Goal: Use online tool/utility: Use online tool/utility

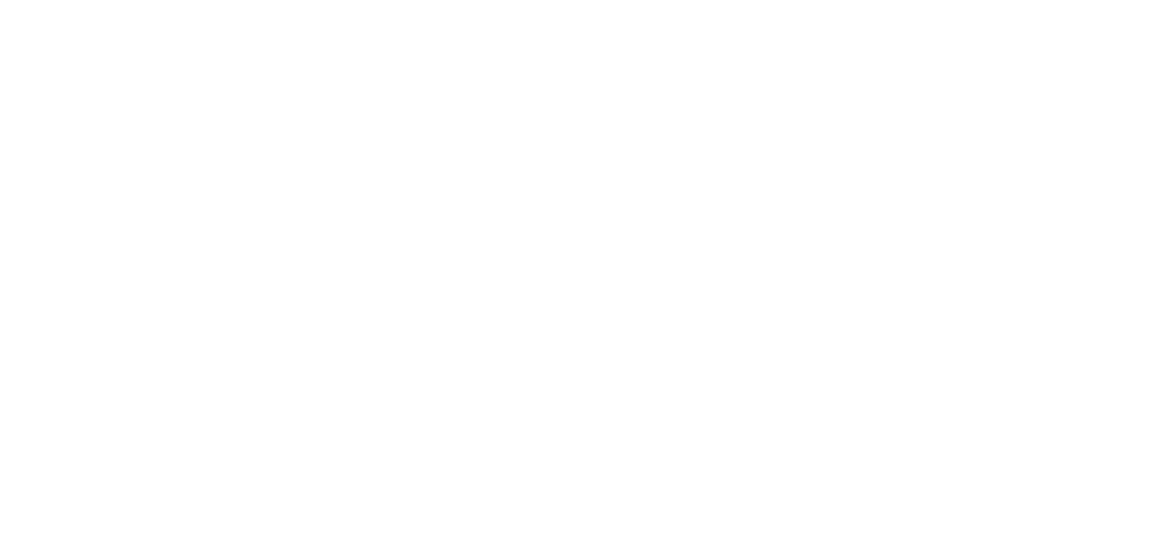
select select "*"
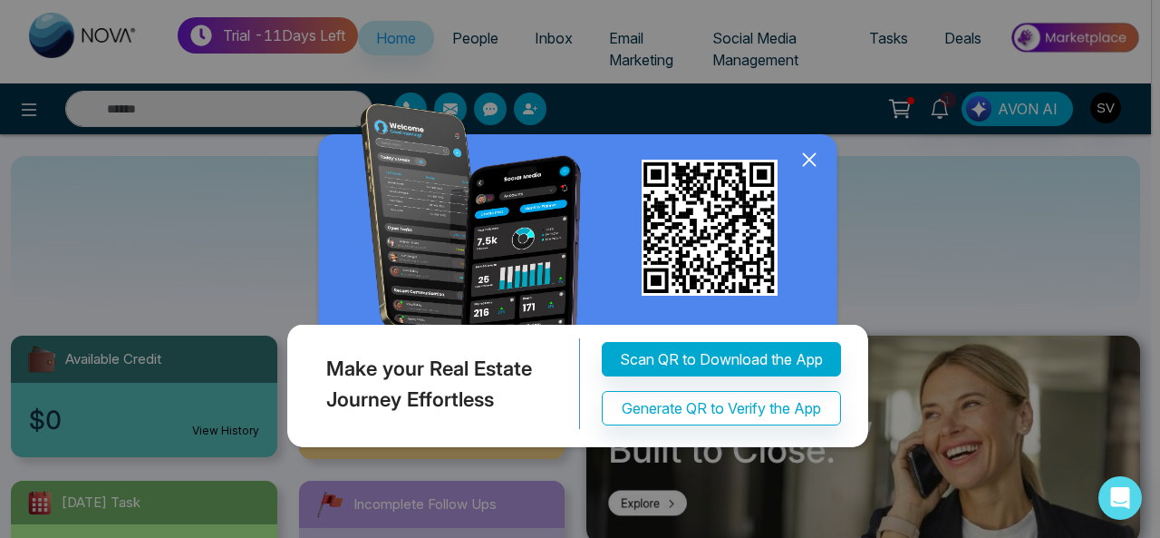
click at [806, 165] on icon at bounding box center [809, 159] width 27 height 27
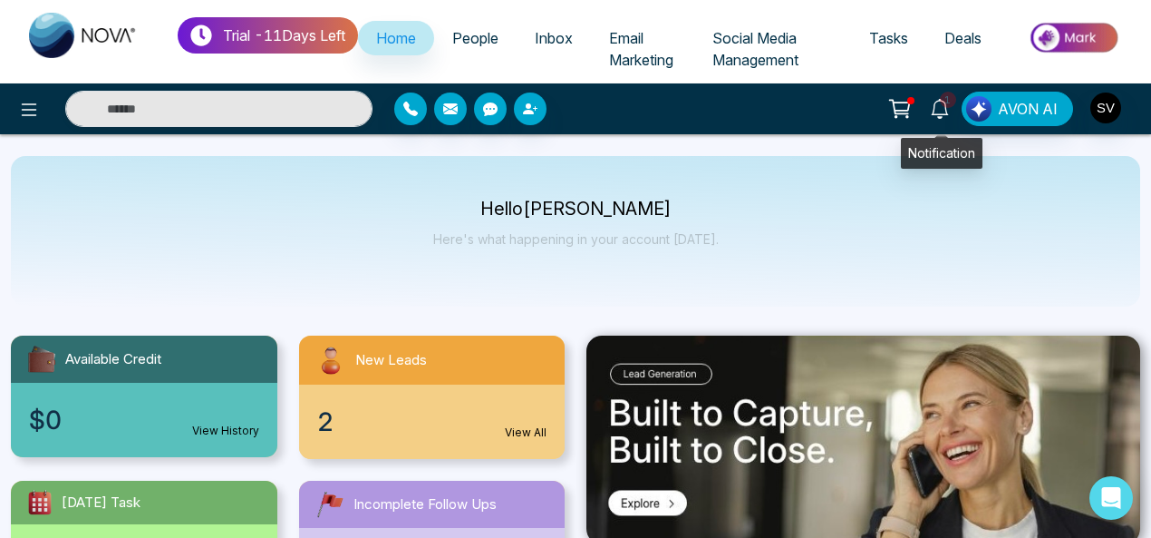
click at [953, 99] on span "1" at bounding box center [948, 100] width 16 height 16
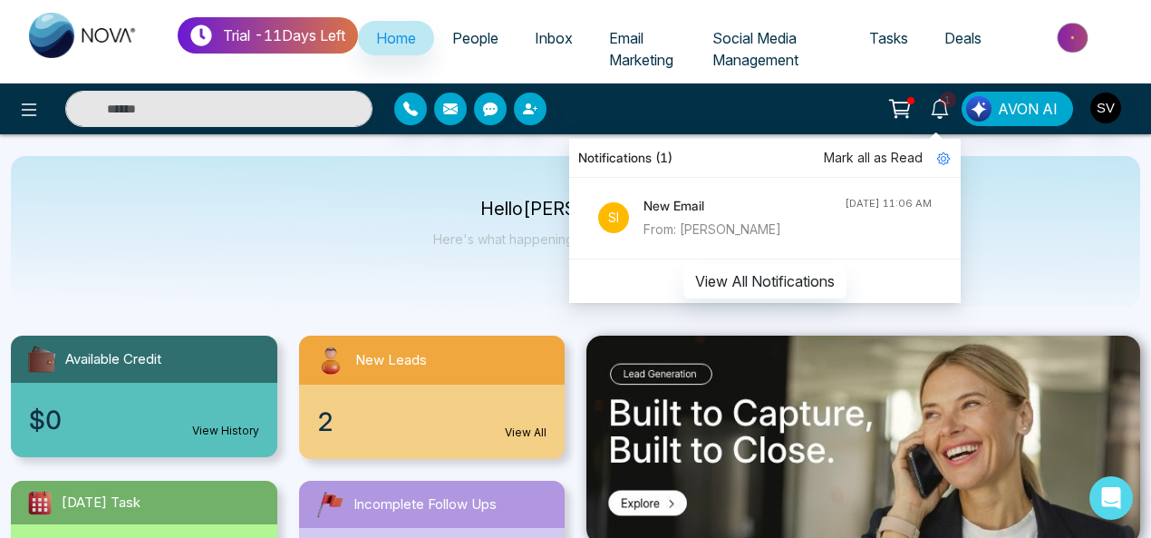
click at [991, 199] on div "Hello [PERSON_NAME] Here's what happening in your account [DATE]." at bounding box center [575, 231] width 1129 height 150
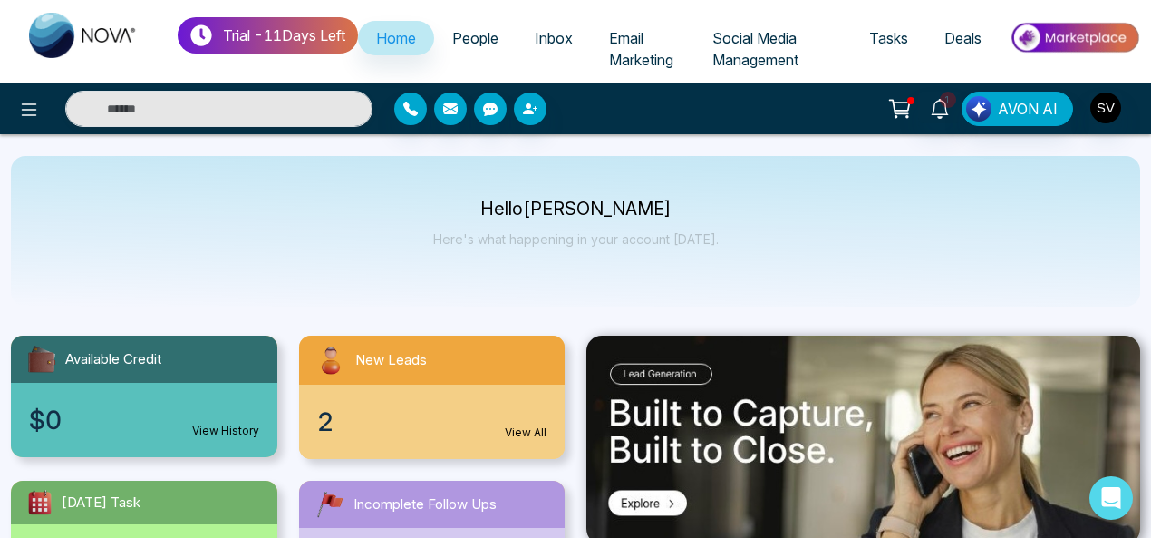
click at [974, 43] on span "Deals" at bounding box center [963, 38] width 37 height 18
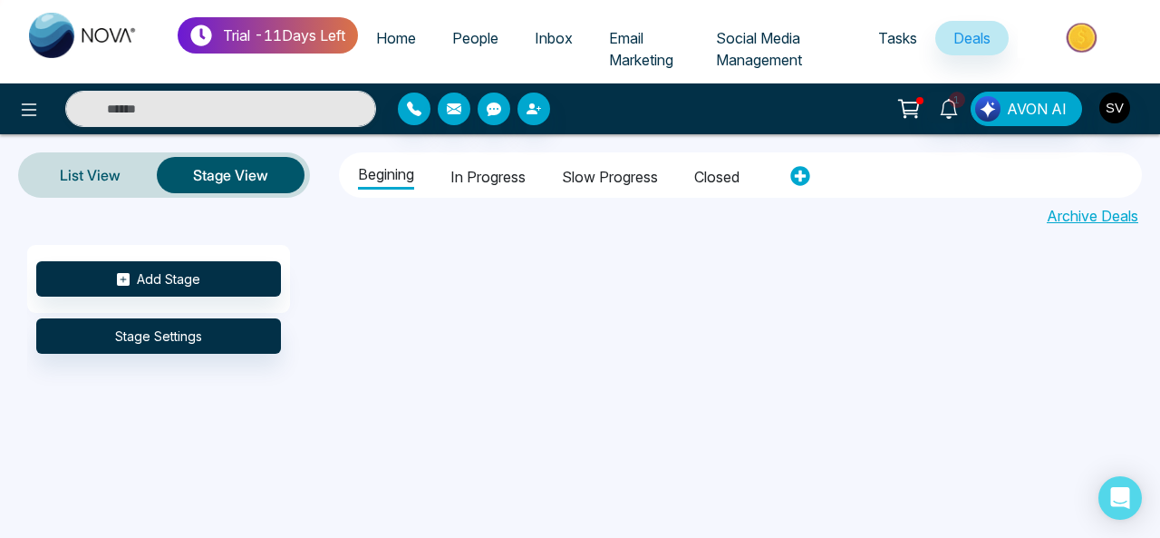
click at [363, 168] on li "Begining" at bounding box center [386, 173] width 56 height 34
click at [402, 173] on li "Begining" at bounding box center [386, 173] width 56 height 34
click at [201, 274] on button "Add Stage" at bounding box center [158, 278] width 245 height 35
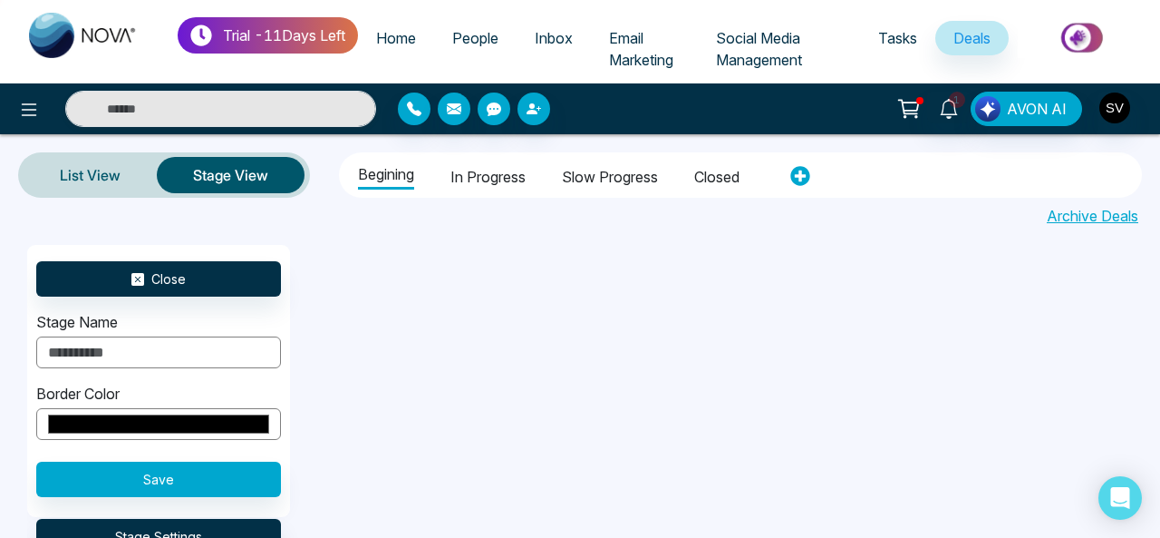
click at [215, 427] on input "*******" at bounding box center [158, 424] width 245 height 32
click at [518, 363] on div "Close Stage Name Border Color ******* Save Stage Settings" at bounding box center [607, 393] width 1160 height 296
click at [885, 45] on span "Tasks" at bounding box center [897, 38] width 39 height 18
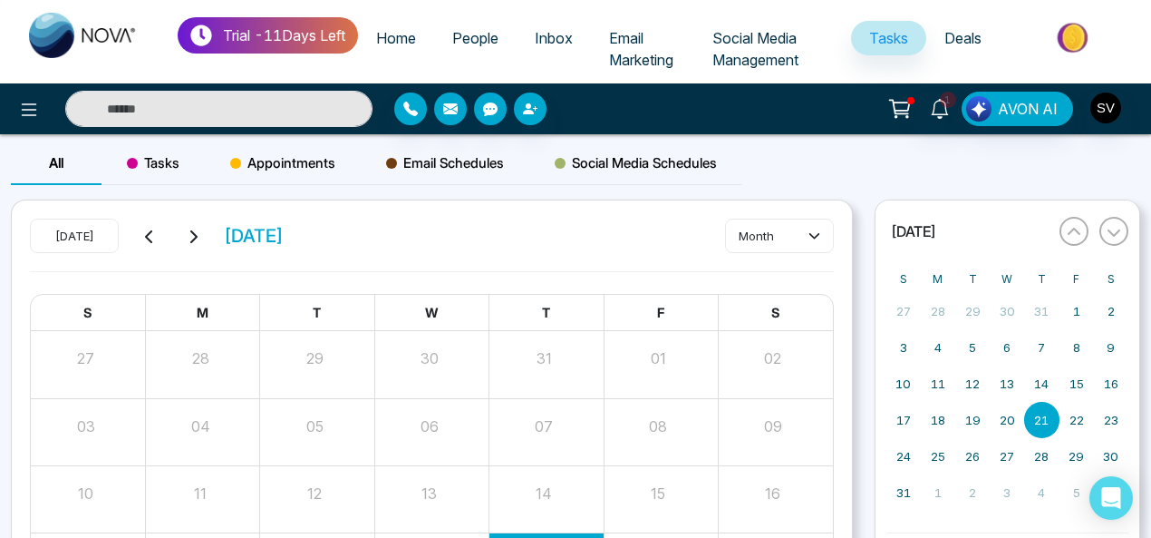
click at [464, 157] on span "Email Schedules" at bounding box center [445, 163] width 118 height 22
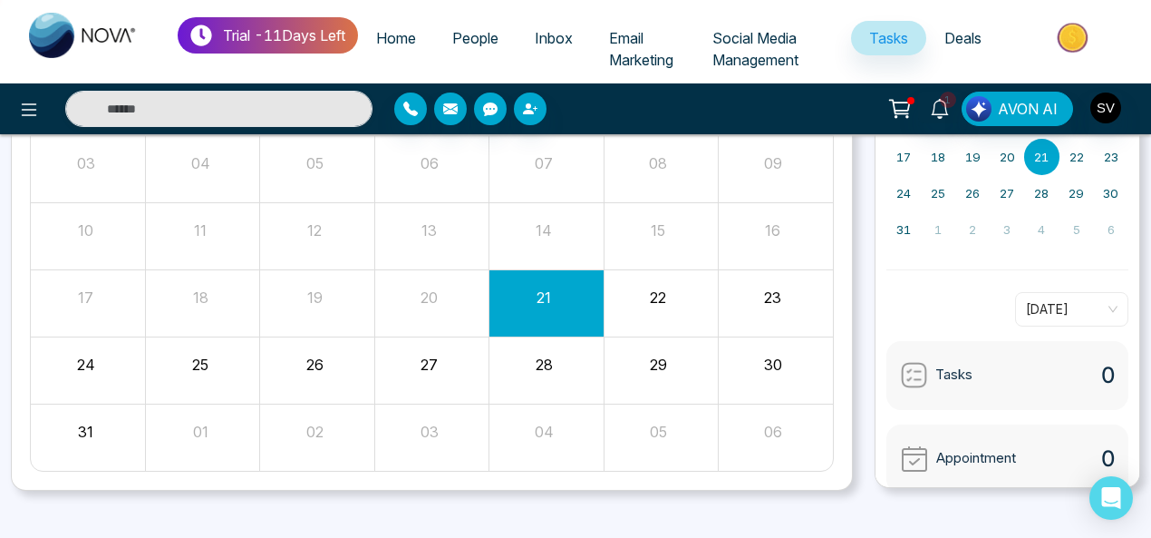
scroll to position [263, 0]
click at [651, 291] on button "22" at bounding box center [658, 297] width 16 height 22
click at [654, 305] on div "22" at bounding box center [661, 303] width 114 height 44
click at [662, 293] on button "22" at bounding box center [658, 297] width 16 height 22
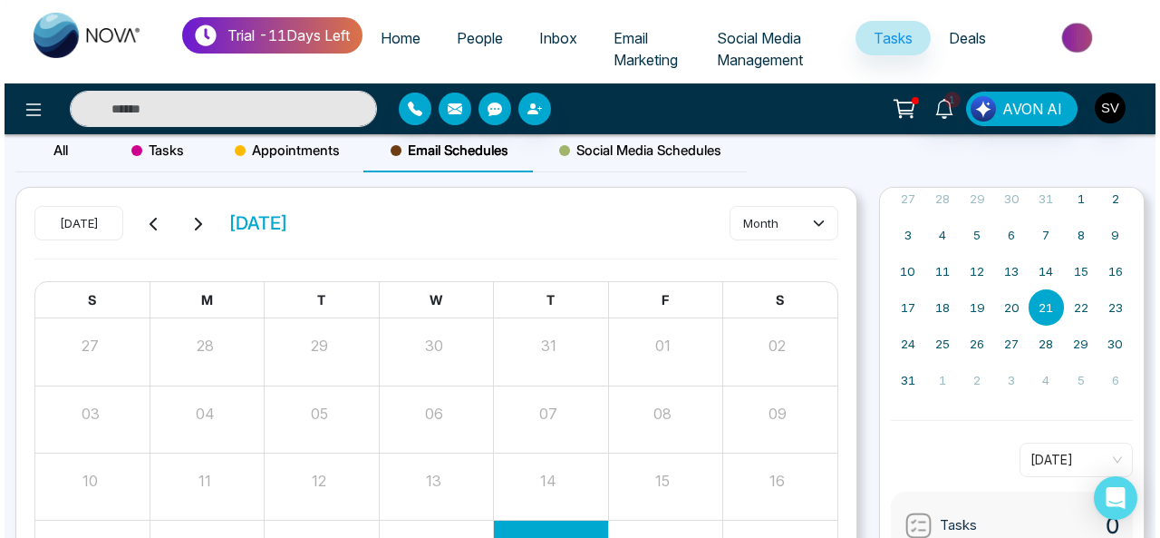
scroll to position [7, 0]
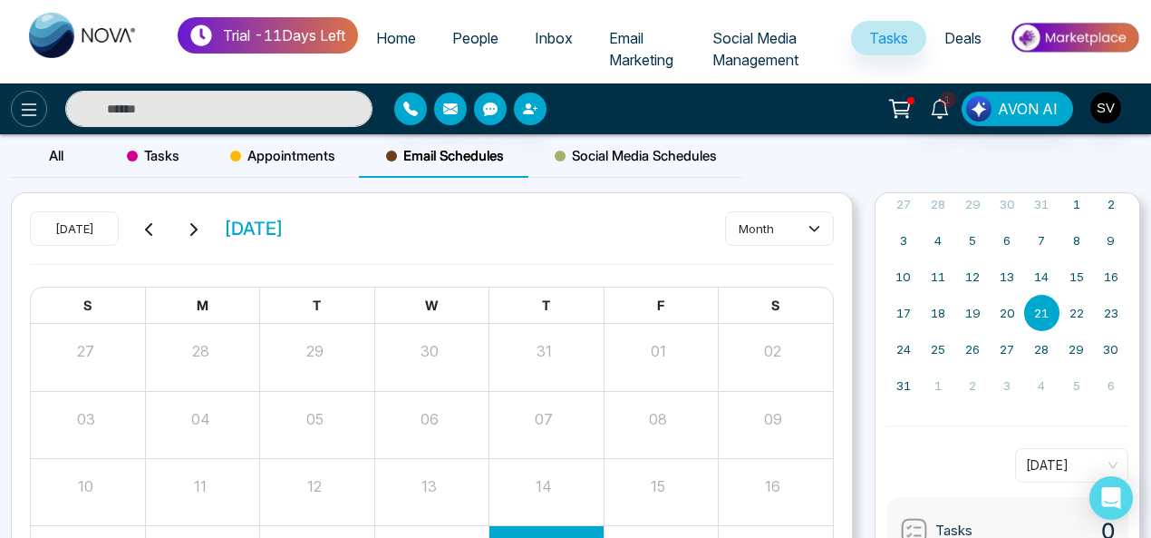
click at [29, 113] on icon at bounding box center [29, 110] width 22 height 22
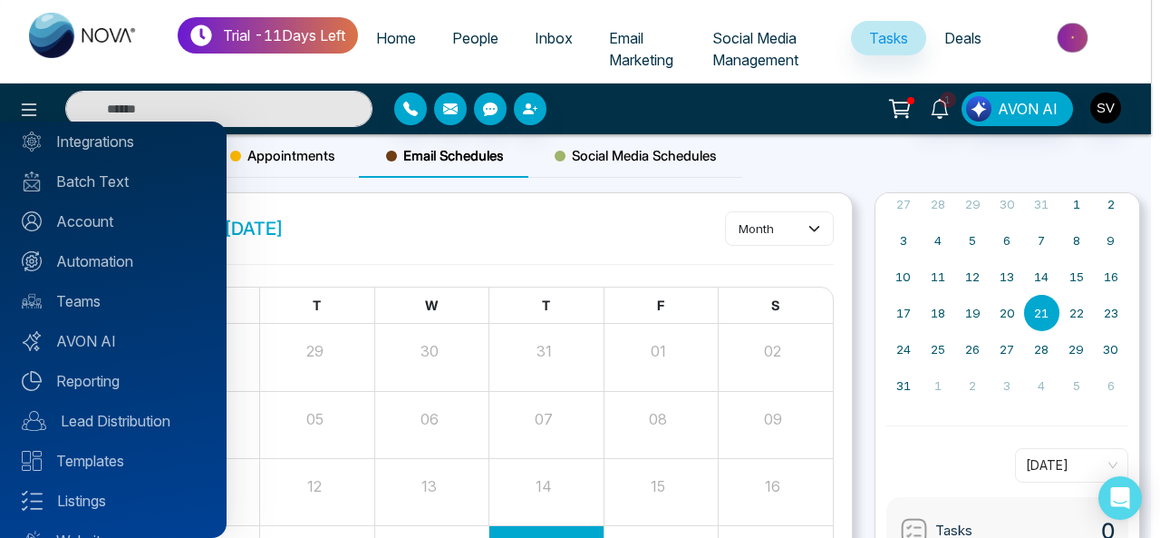
scroll to position [123, 0]
click at [107, 375] on link "Reporting" at bounding box center [113, 379] width 183 height 22
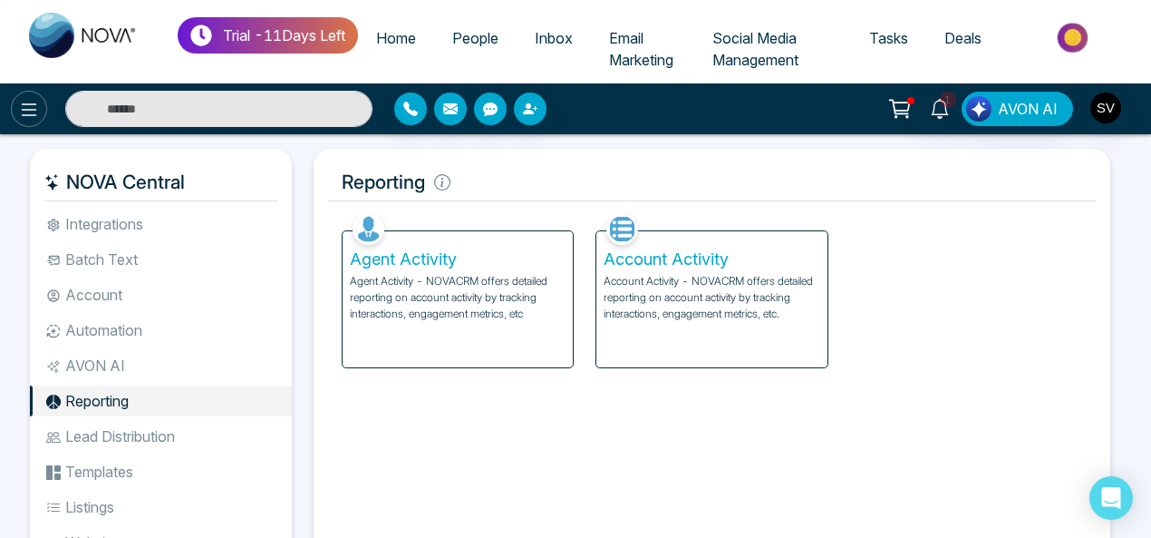
click at [45, 108] on button at bounding box center [29, 109] width 36 height 36
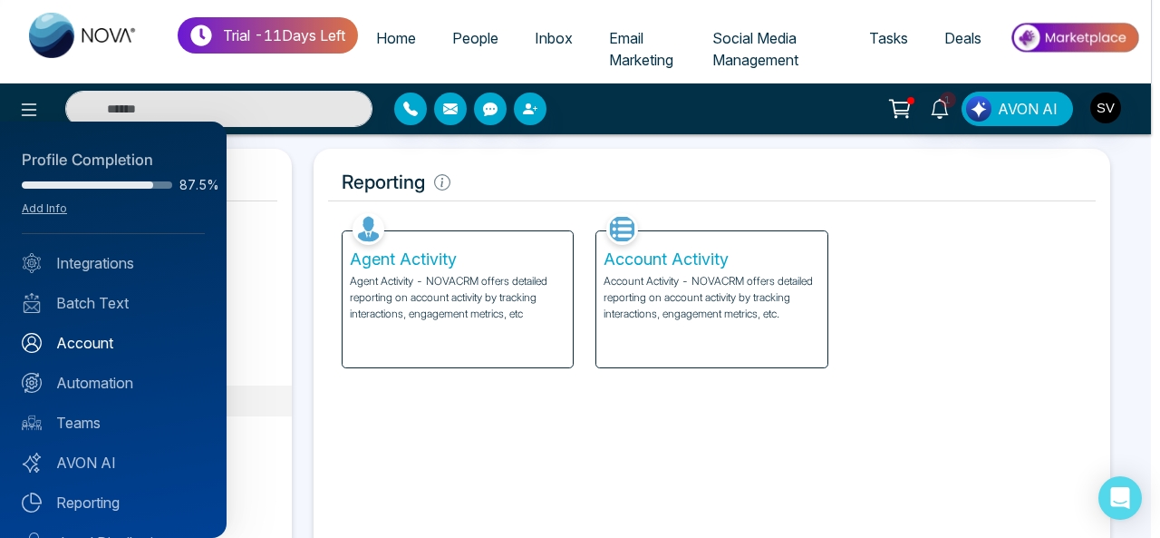
click at [117, 339] on link "Account" at bounding box center [113, 343] width 183 height 22
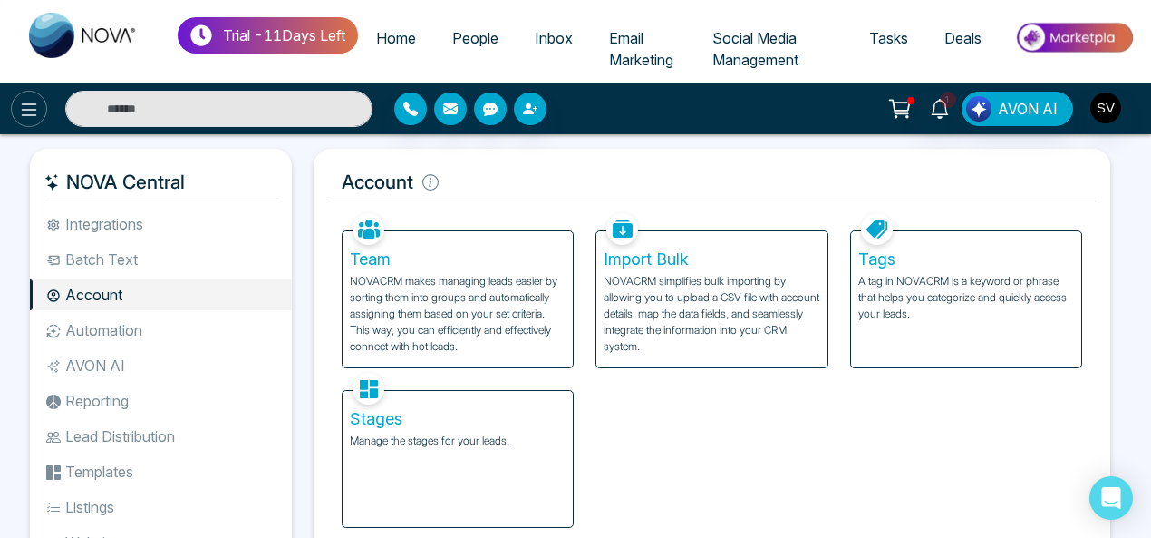
click at [34, 109] on icon at bounding box center [29, 109] width 15 height 13
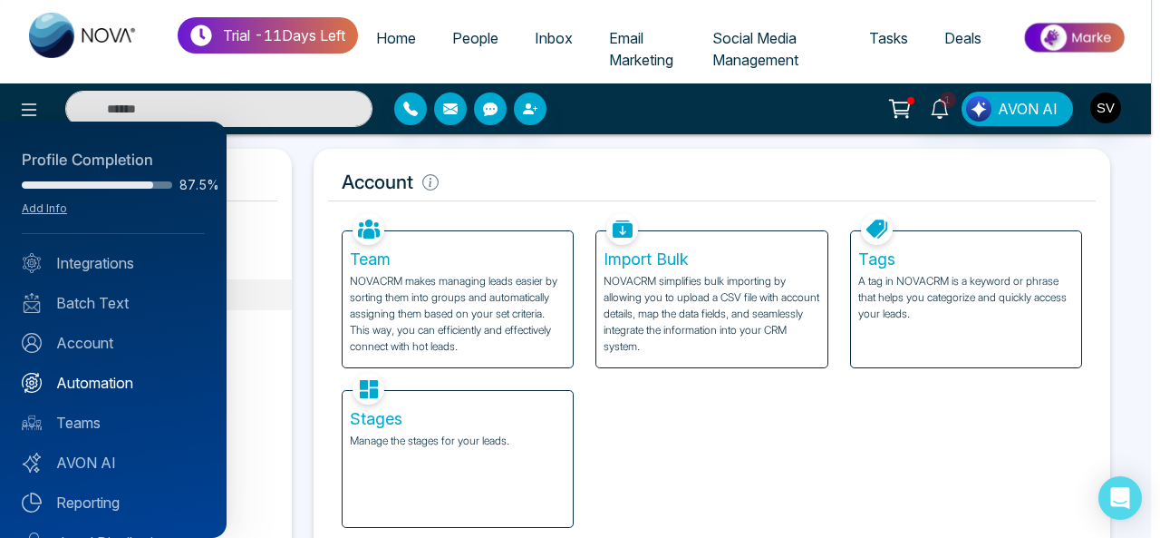
click at [136, 382] on link "Automation" at bounding box center [113, 383] width 183 height 22
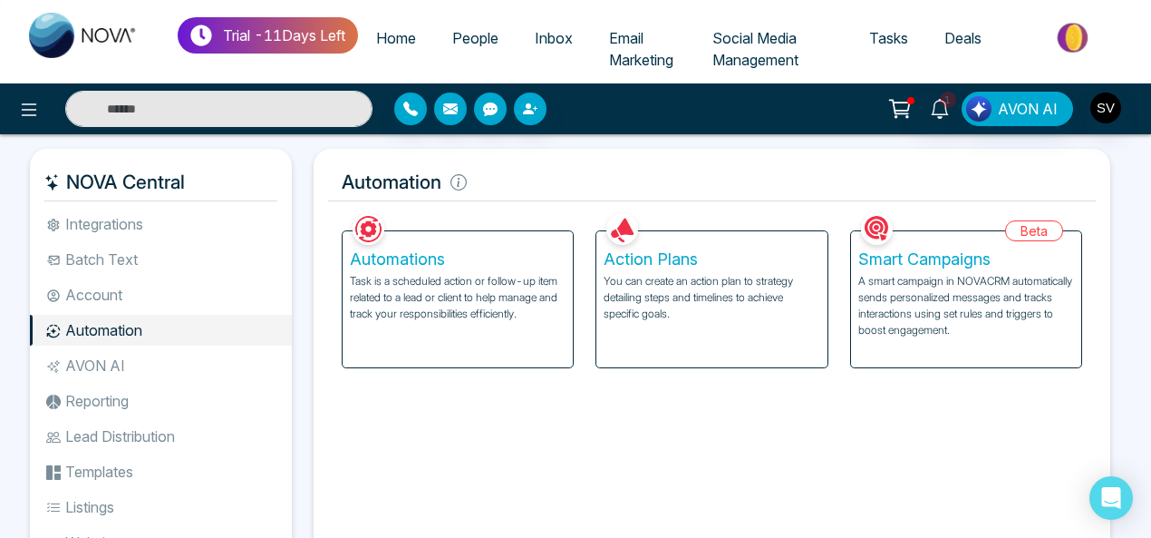
click at [450, 260] on h5 "Automations" at bounding box center [458, 259] width 216 height 20
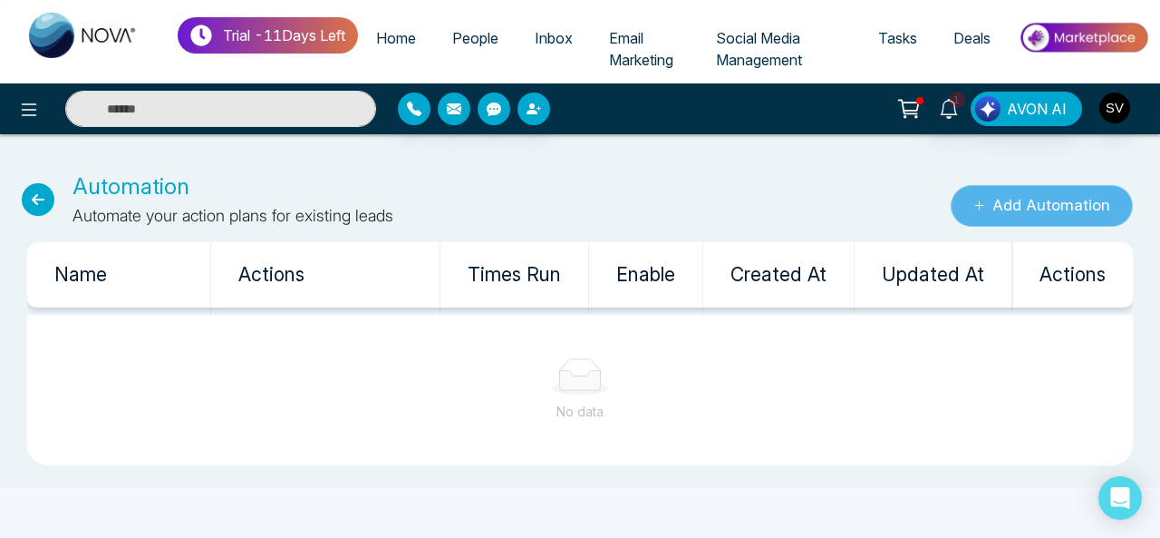
click at [1080, 204] on button "Add Automation" at bounding box center [1042, 206] width 182 height 42
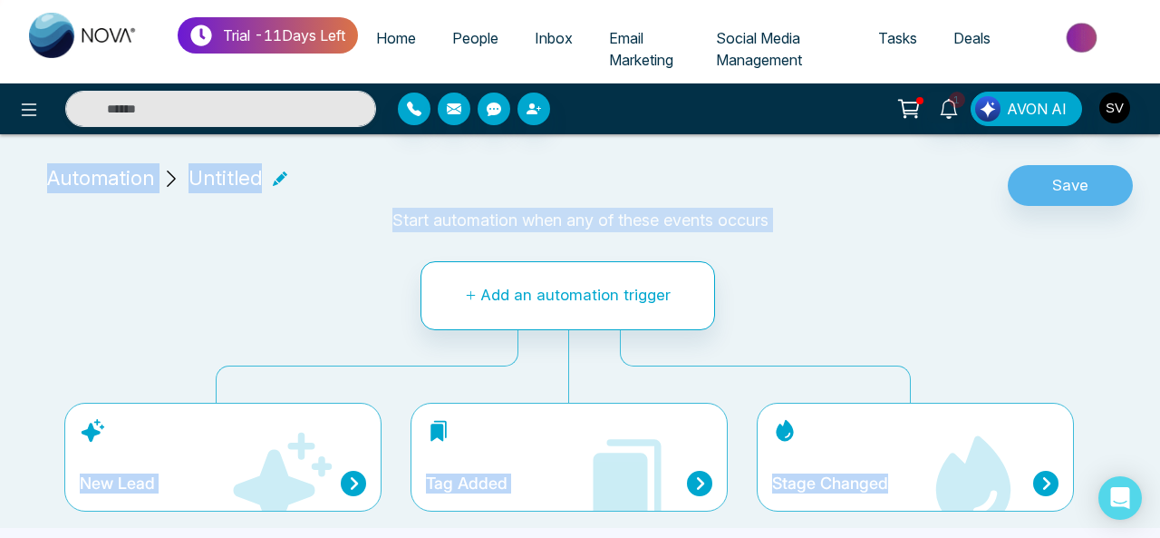
drag, startPoint x: 1159, startPoint y: 119, endPoint x: 1110, endPoint y: 251, distance: 141.4
click at [1110, 251] on div "Trial - 11 Days Left Home People Inbox Email Marketing Social Media Management …" at bounding box center [580, 269] width 1160 height 538
click at [874, 283] on div "Add an automation trigger New Lead Tag Added Stage Changed" at bounding box center [569, 387] width 949 height 281
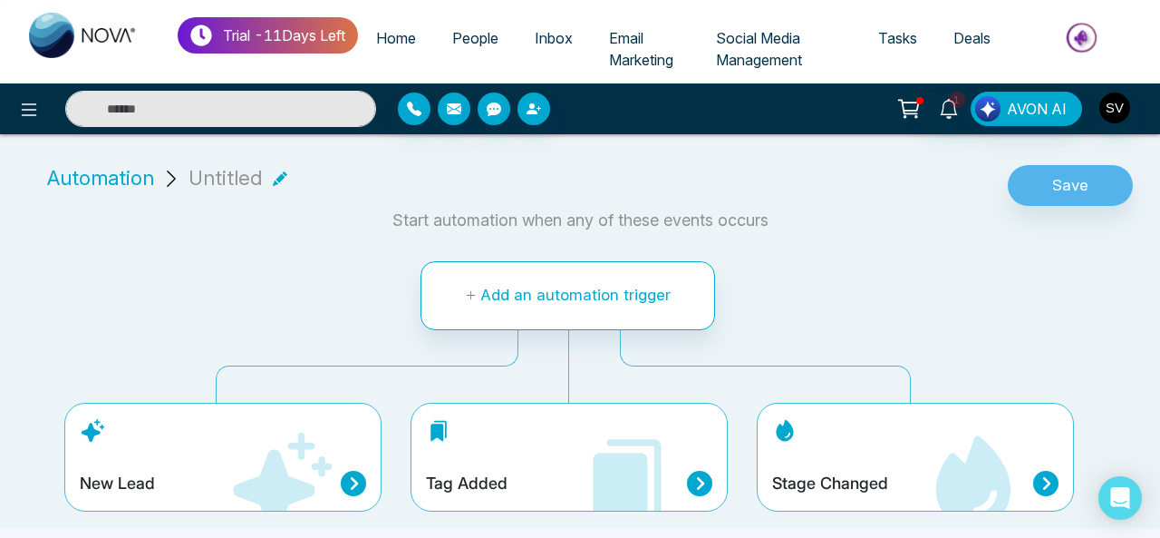
drag, startPoint x: 1158, startPoint y: 247, endPoint x: 1154, endPoint y: 311, distance: 64.5
click at [1154, 311] on div "Automation Untitled Save Start automation when any of these events occurs Add a…" at bounding box center [580, 338] width 1160 height 379
click at [24, 102] on icon at bounding box center [29, 110] width 22 height 22
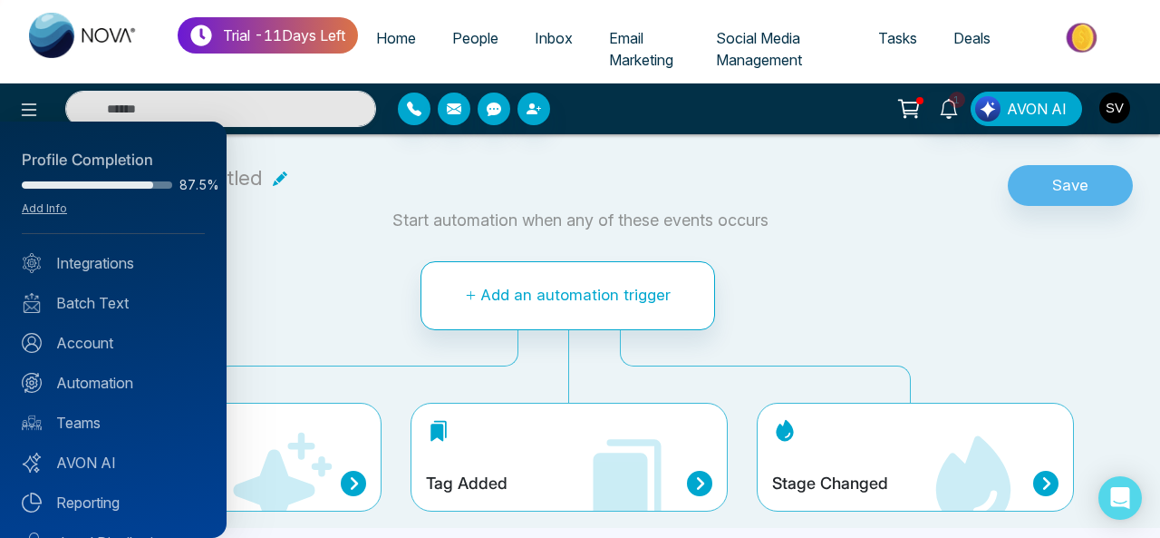
scroll to position [196, 0]
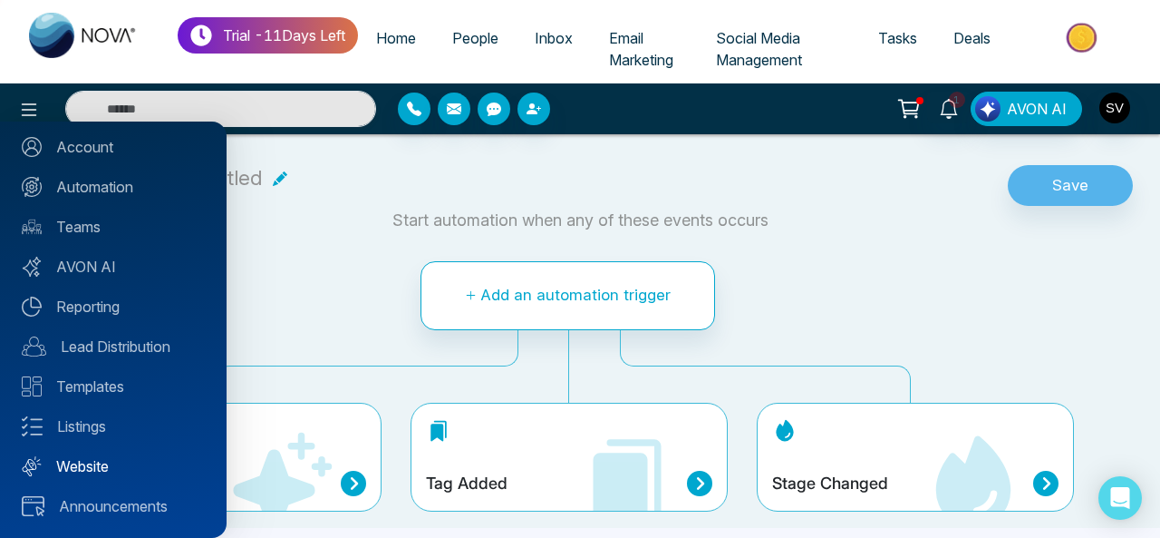
click at [106, 456] on link "Website" at bounding box center [113, 466] width 183 height 22
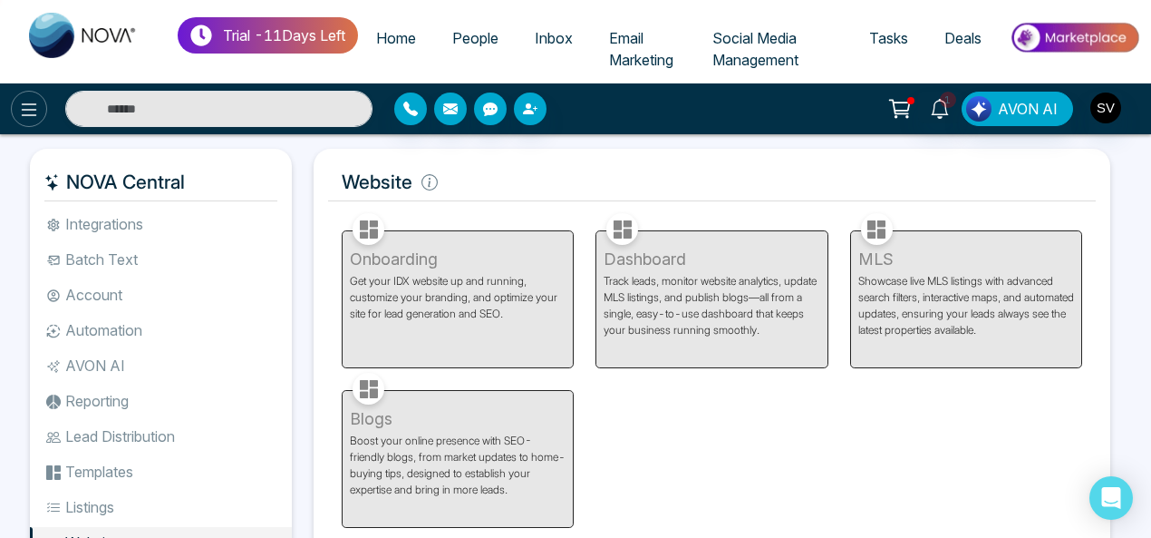
click at [36, 123] on button at bounding box center [29, 109] width 36 height 36
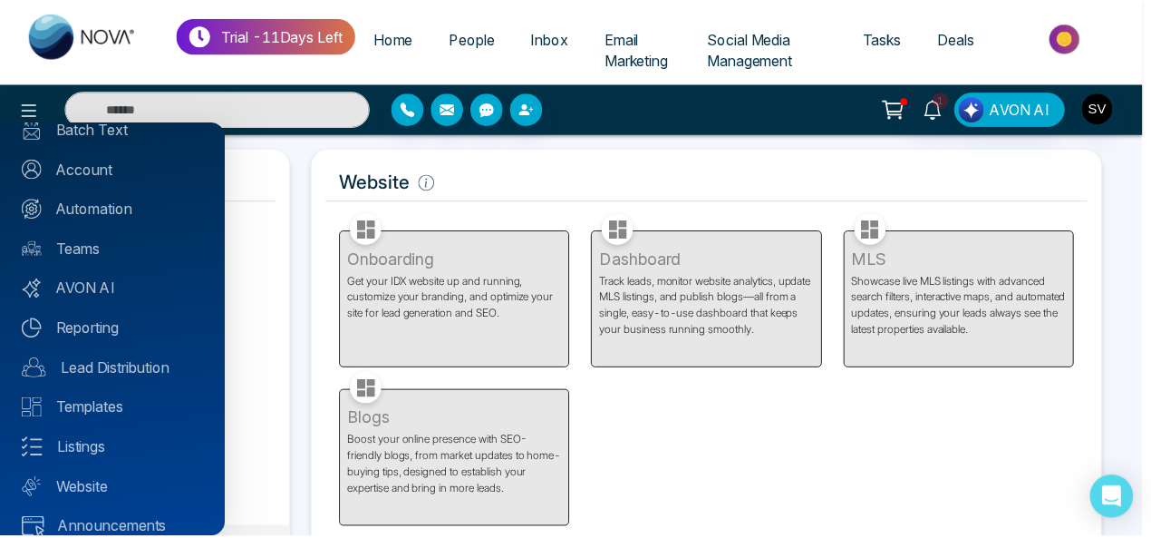
scroll to position [196, 0]
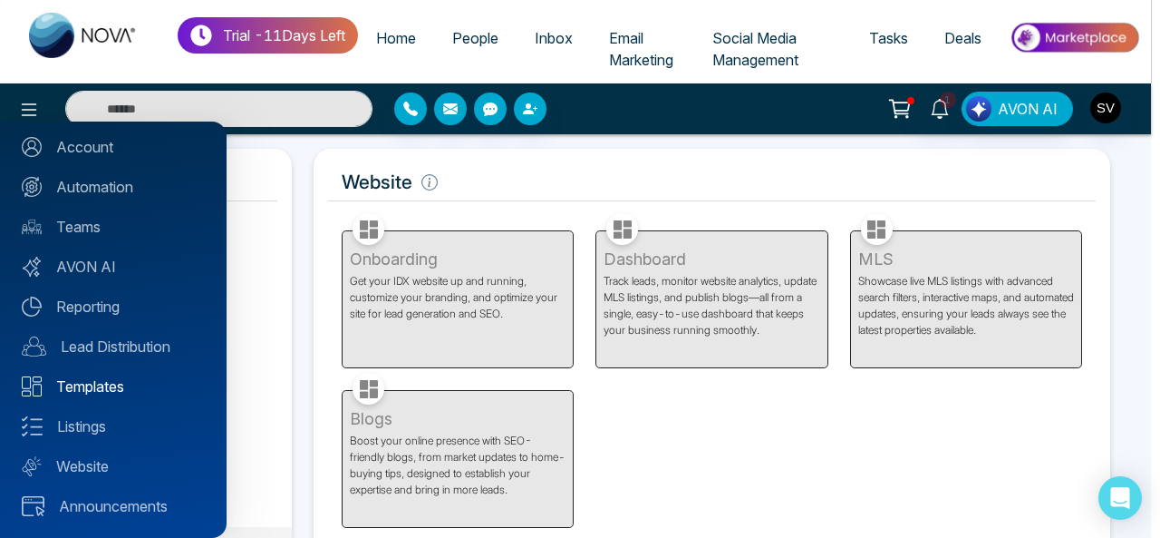
click at [95, 386] on link "Templates" at bounding box center [113, 386] width 183 height 22
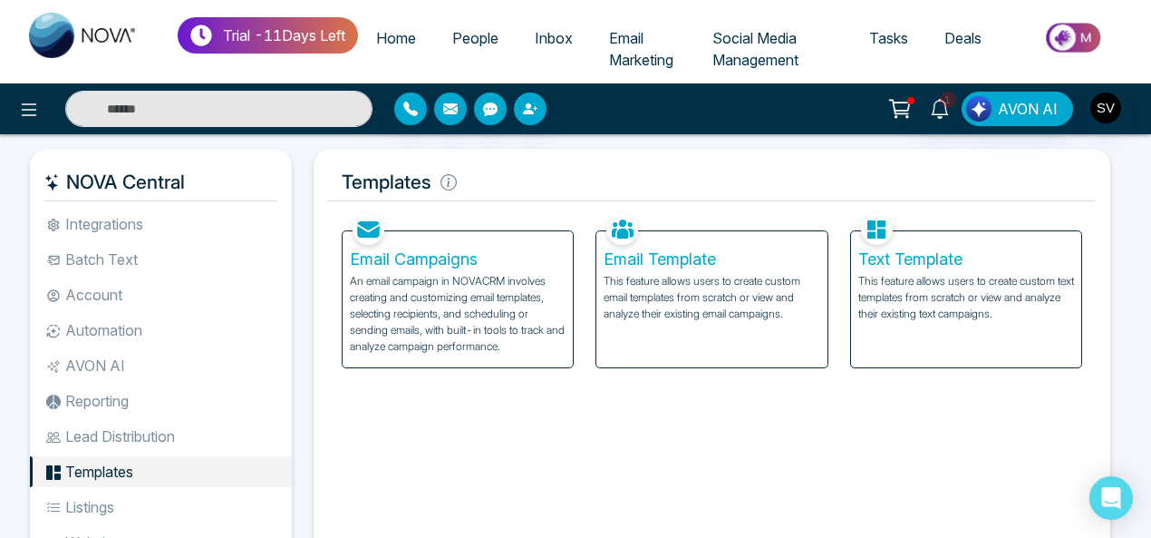
click at [112, 394] on li "Reporting" at bounding box center [161, 400] width 262 height 31
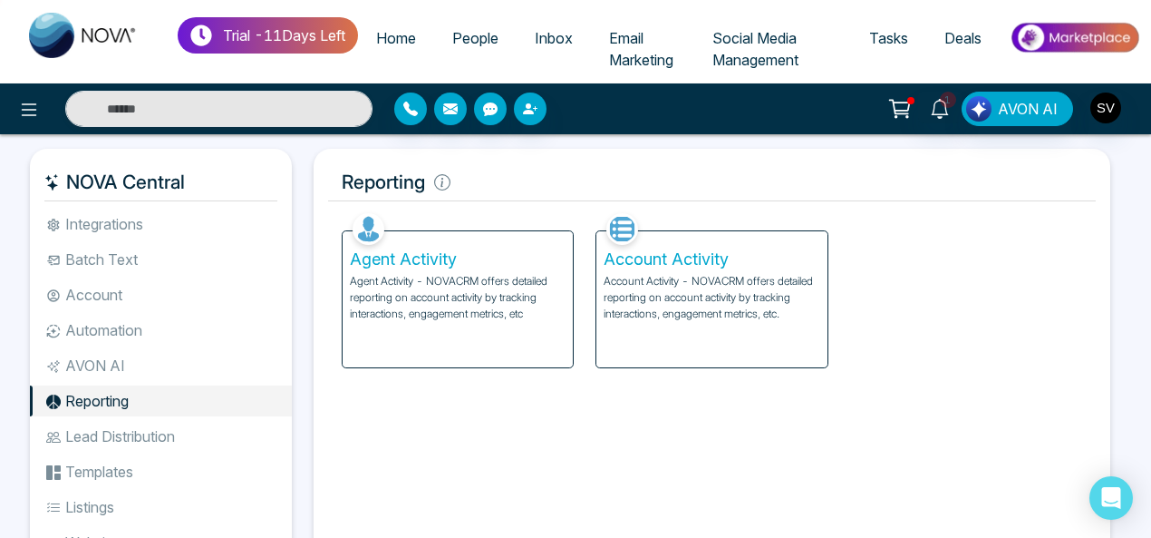
click at [437, 293] on p "Agent Activity - NOVACRM offers detailed reporting on account activity by track…" at bounding box center [458, 297] width 216 height 49
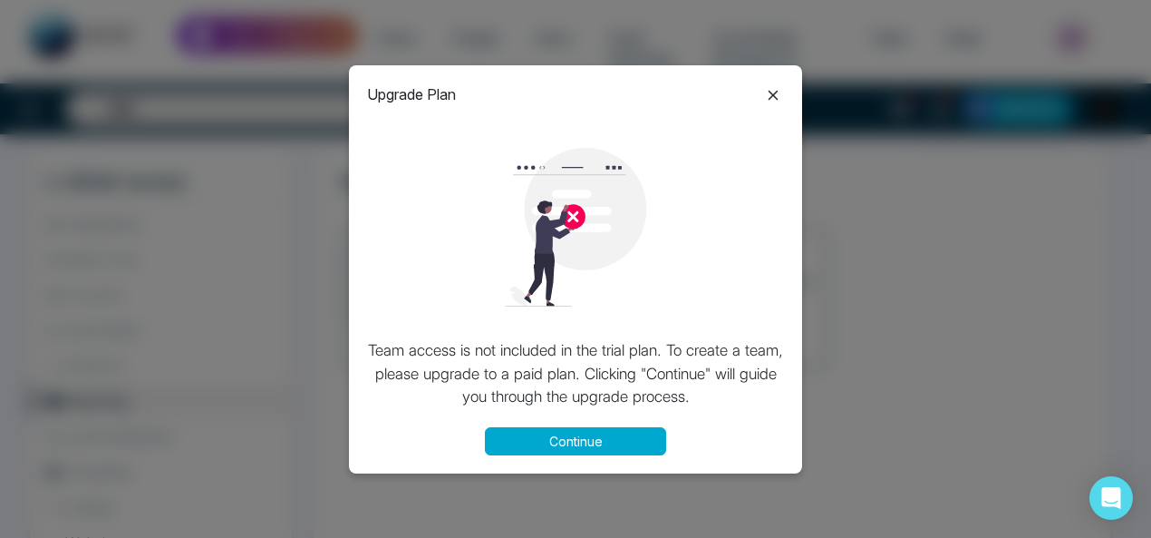
click at [771, 95] on icon at bounding box center [773, 95] width 22 height 22
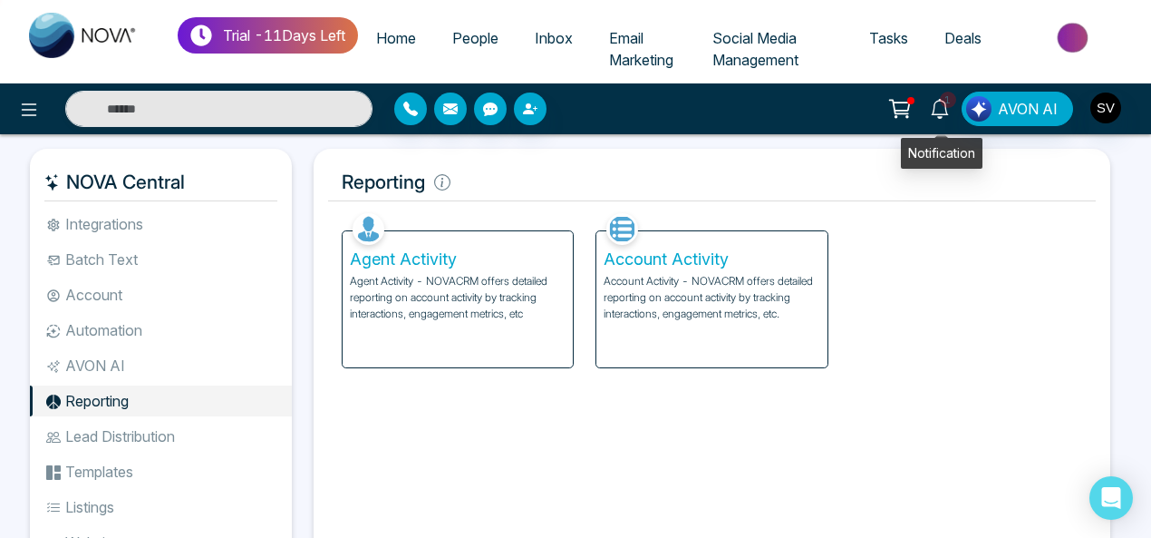
click at [948, 108] on icon at bounding box center [939, 109] width 17 height 20
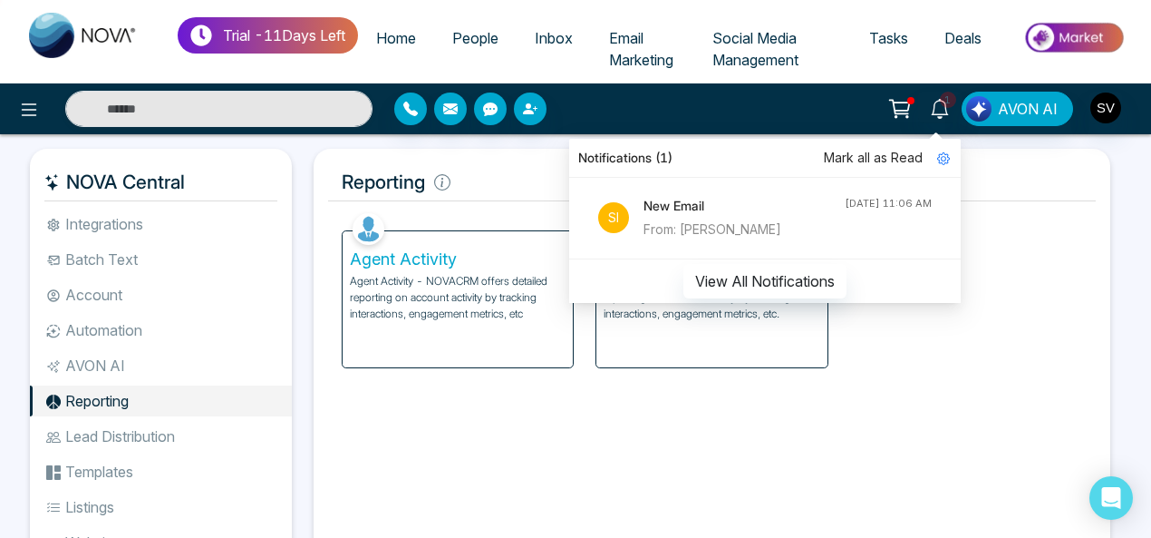
click at [685, 222] on div "From: [PERSON_NAME]" at bounding box center [744, 229] width 201 height 20
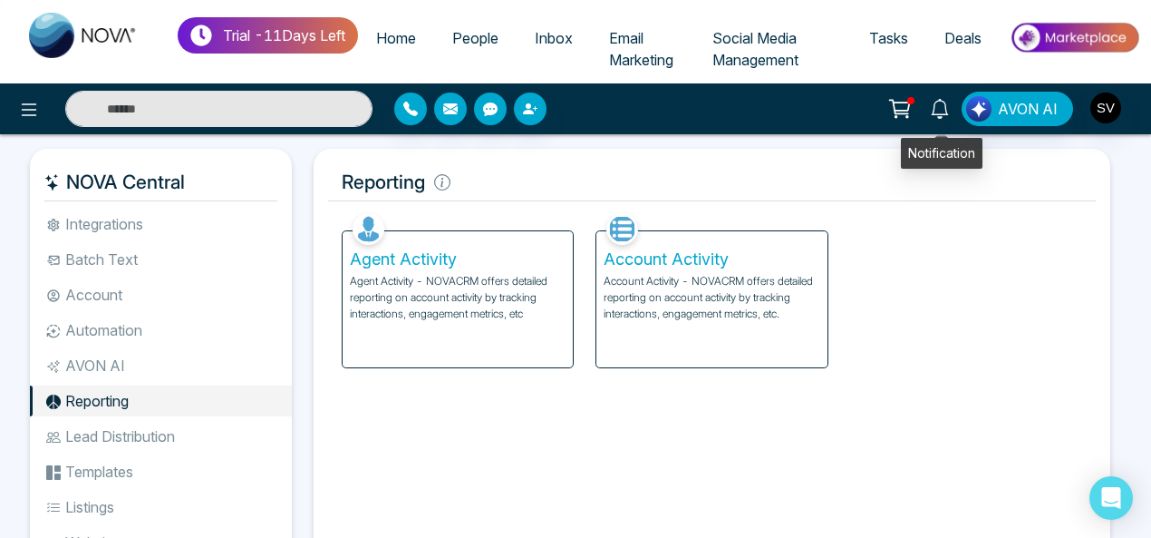
click at [949, 117] on icon at bounding box center [940, 109] width 20 height 20
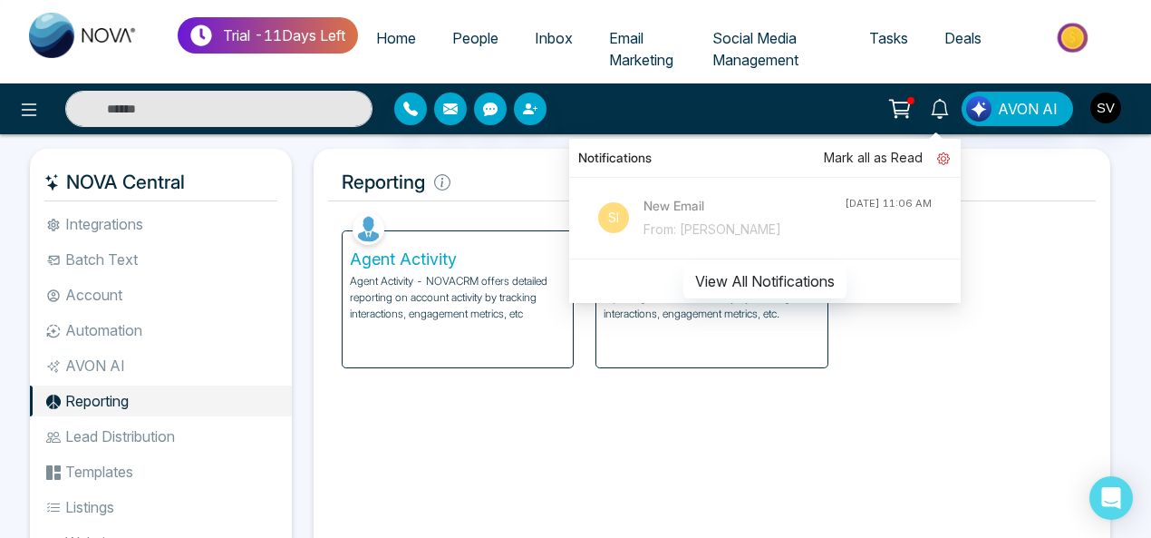
click at [944, 161] on icon at bounding box center [943, 158] width 13 height 13
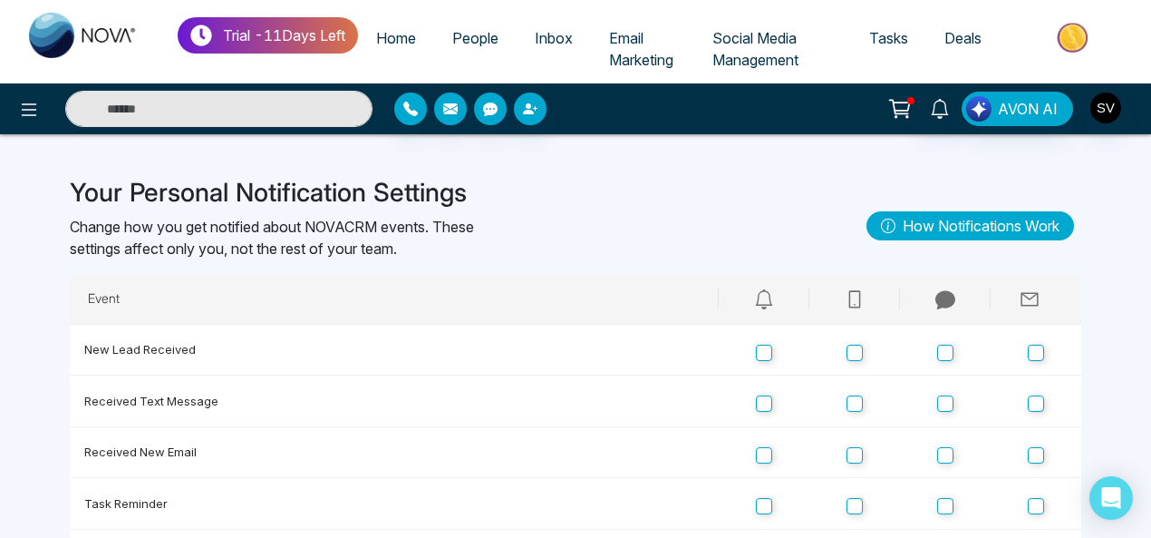
click at [855, 300] on icon at bounding box center [855, 299] width 20 height 20
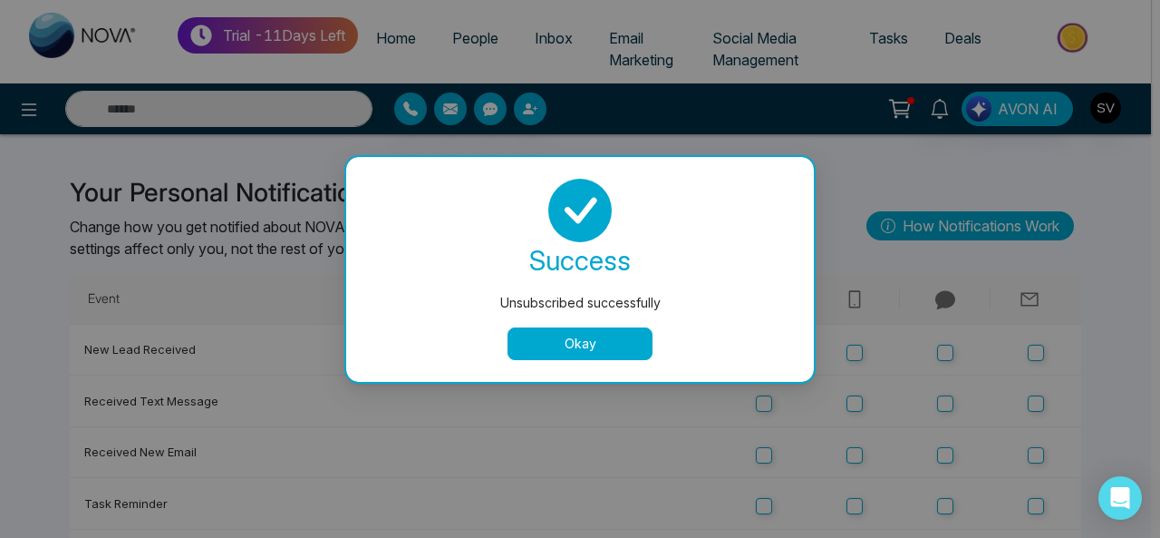
click at [538, 338] on button "Okay" at bounding box center [580, 343] width 145 height 33
click at [609, 344] on button "Okay" at bounding box center [580, 343] width 145 height 33
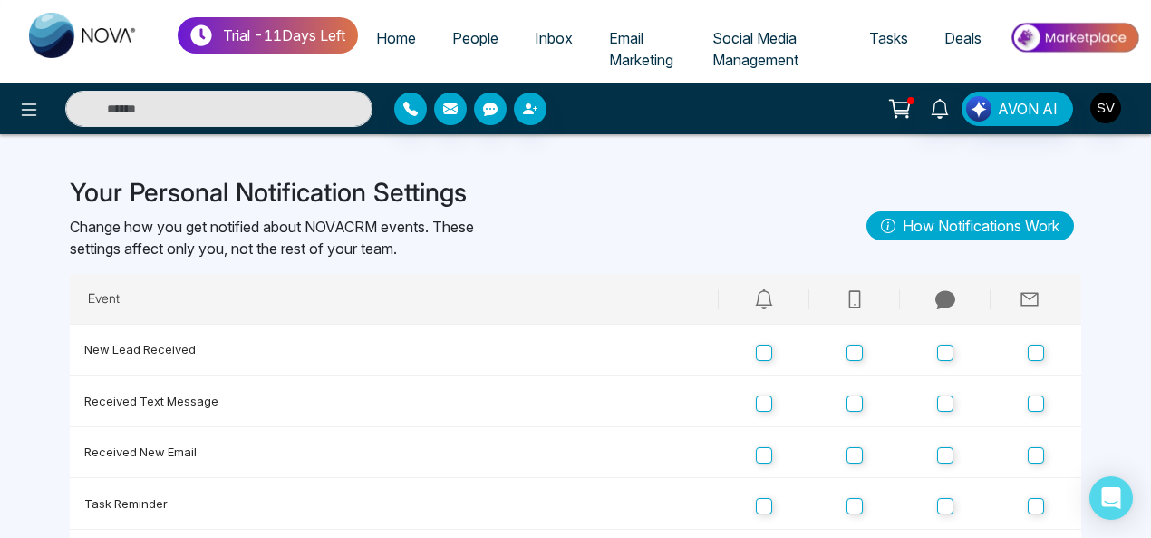
click at [651, 52] on span "Email Marketing" at bounding box center [641, 49] width 64 height 40
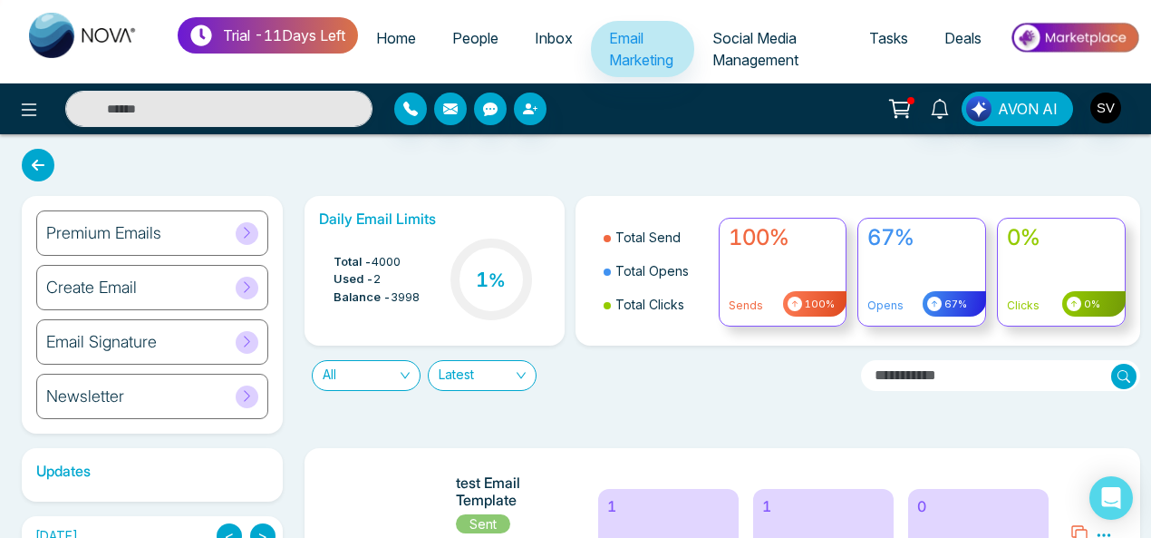
click at [141, 293] on div "Create Email" at bounding box center [152, 287] width 232 height 45
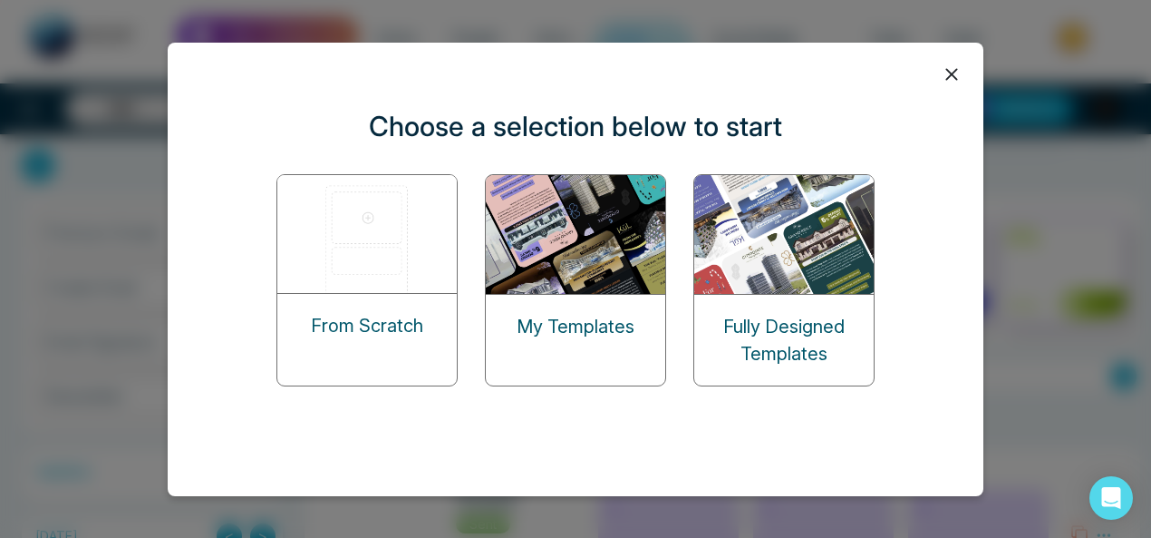
click at [539, 238] on img at bounding box center [576, 234] width 181 height 119
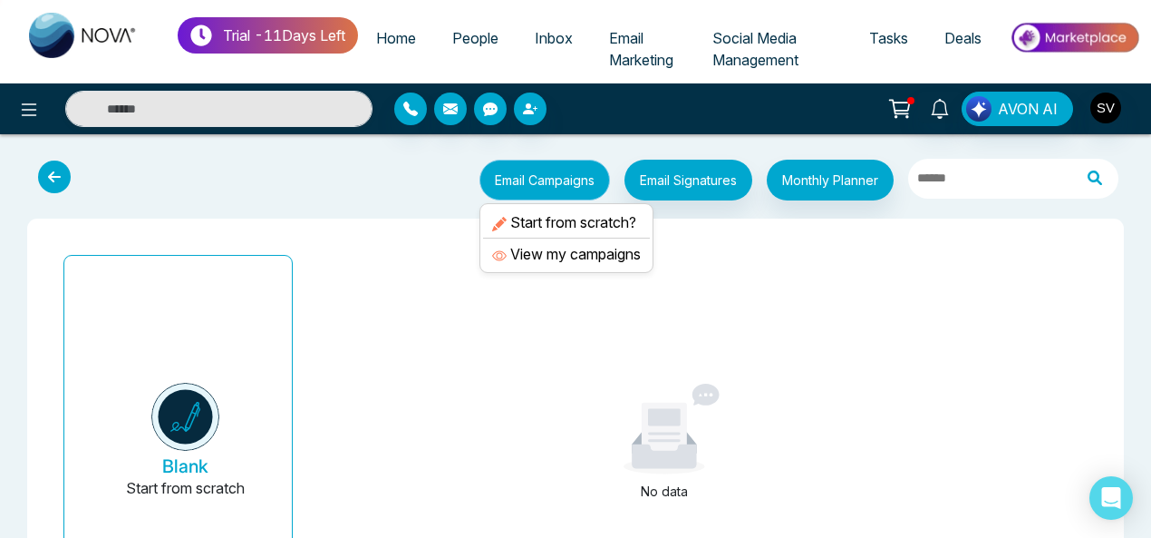
click at [563, 182] on button "Email Campaigns" at bounding box center [545, 180] width 131 height 41
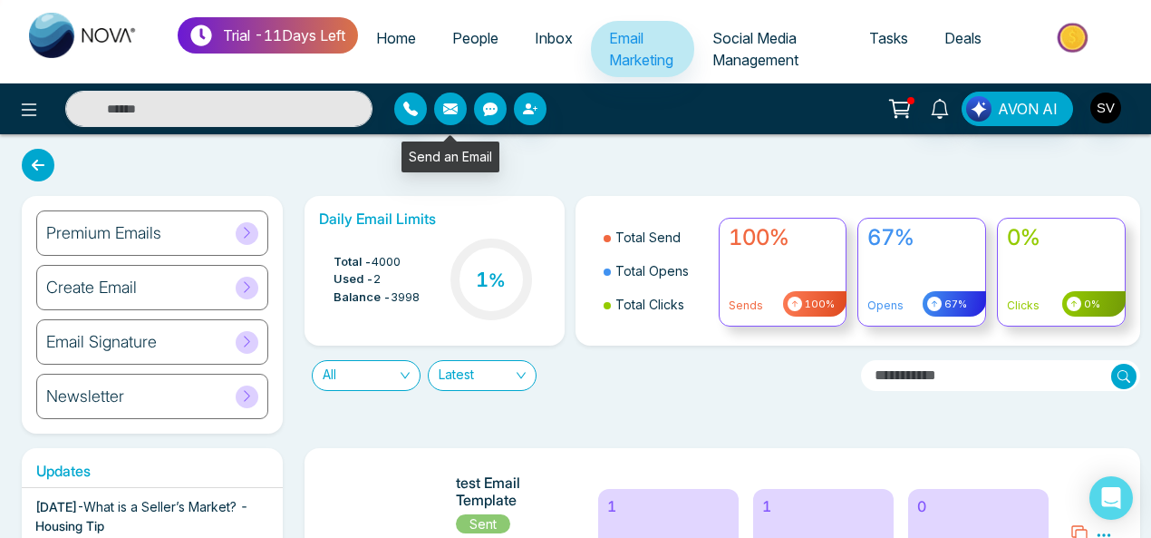
click at [458, 109] on button "button" at bounding box center [450, 108] width 33 height 33
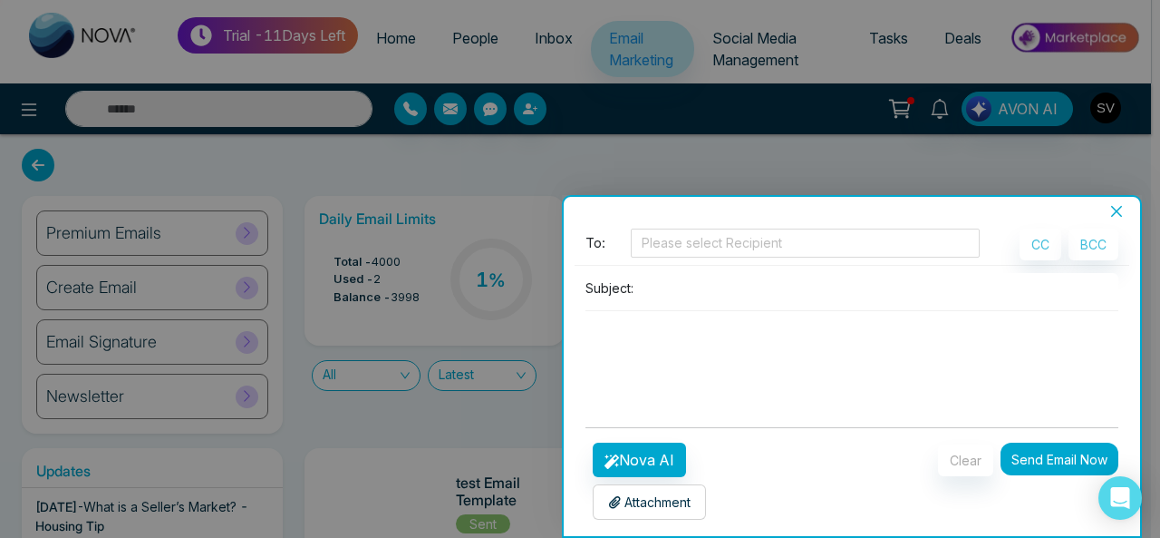
click at [1117, 214] on icon "close" at bounding box center [1117, 211] width 15 height 15
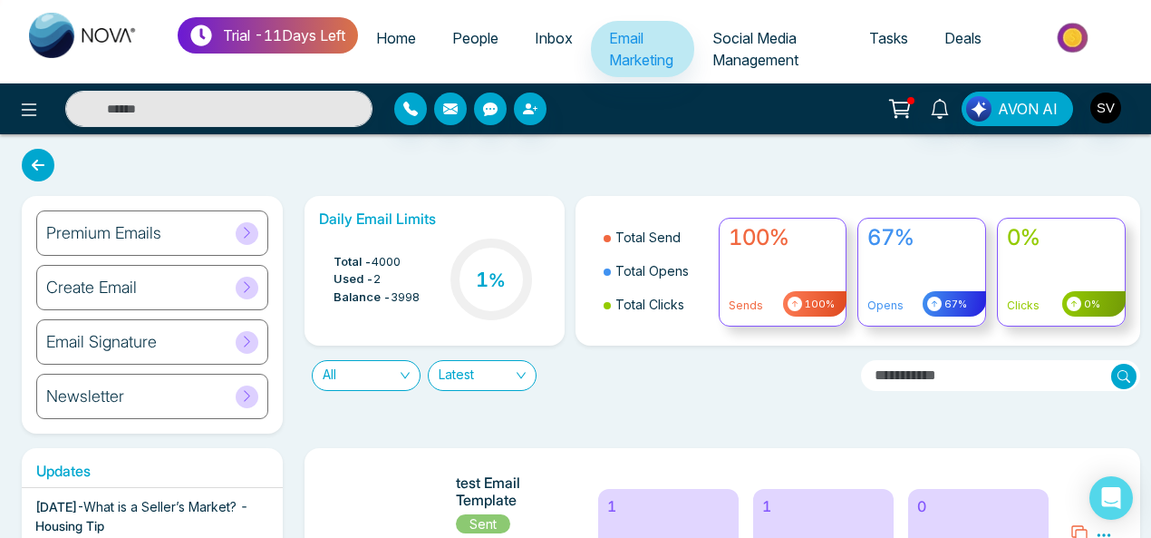
click at [649, 57] on span "Email Marketing" at bounding box center [641, 49] width 64 height 40
click at [141, 289] on div "Create Email" at bounding box center [152, 287] width 232 height 45
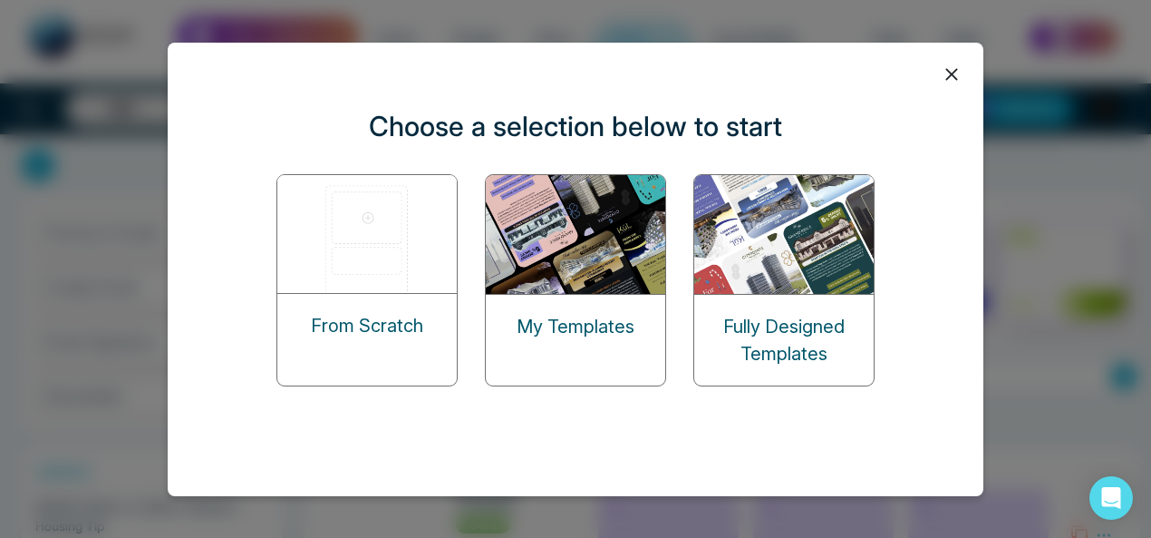
click at [520, 240] on img at bounding box center [576, 234] width 181 height 119
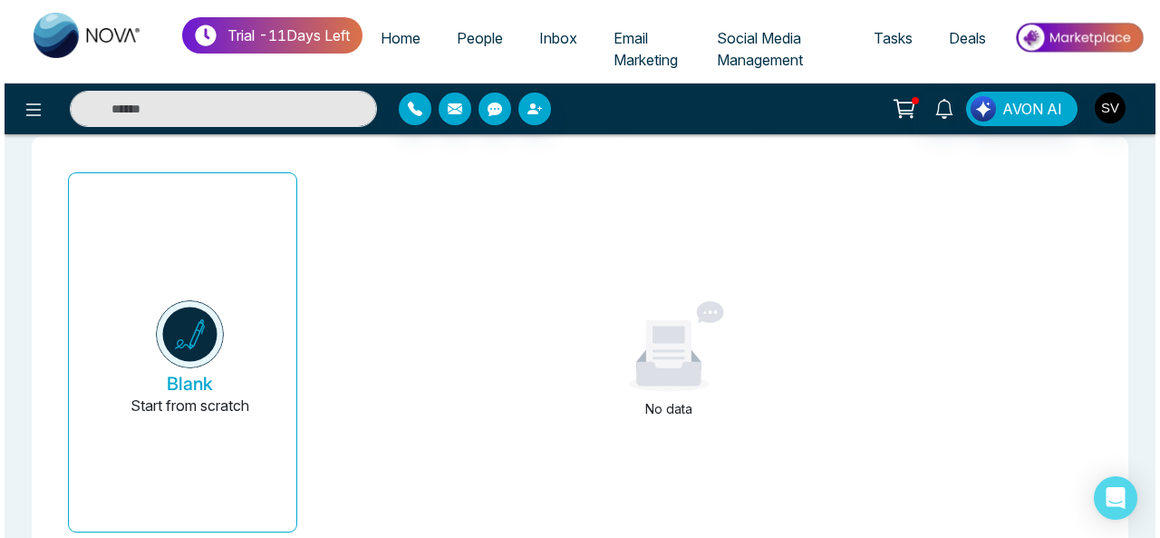
scroll to position [149, 0]
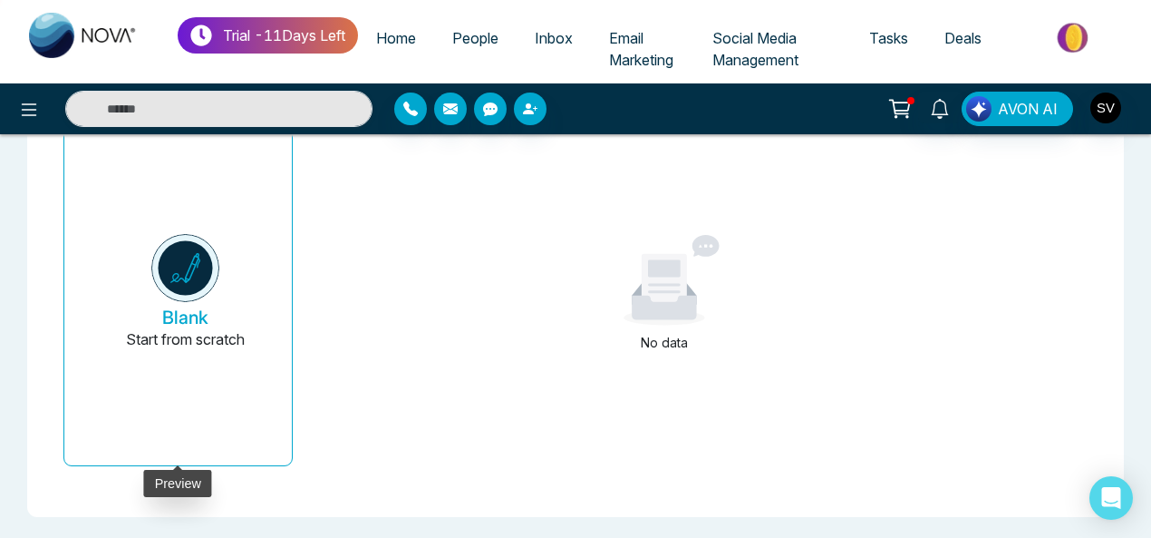
click at [184, 376] on button "Blank Start from scratch" at bounding box center [185, 293] width 184 height 344
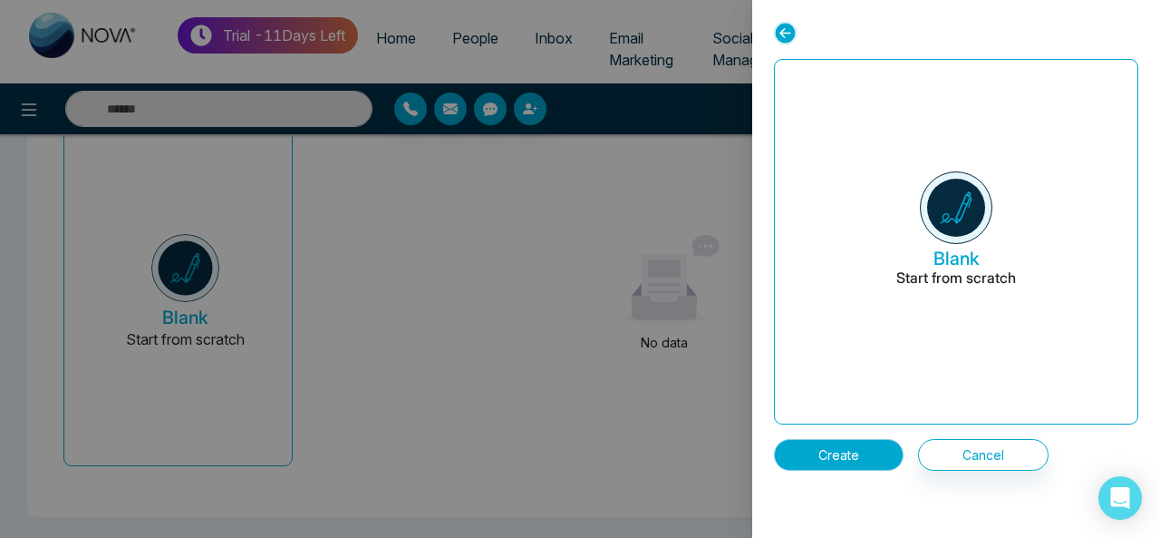
click at [834, 460] on button "Create" at bounding box center [839, 455] width 130 height 32
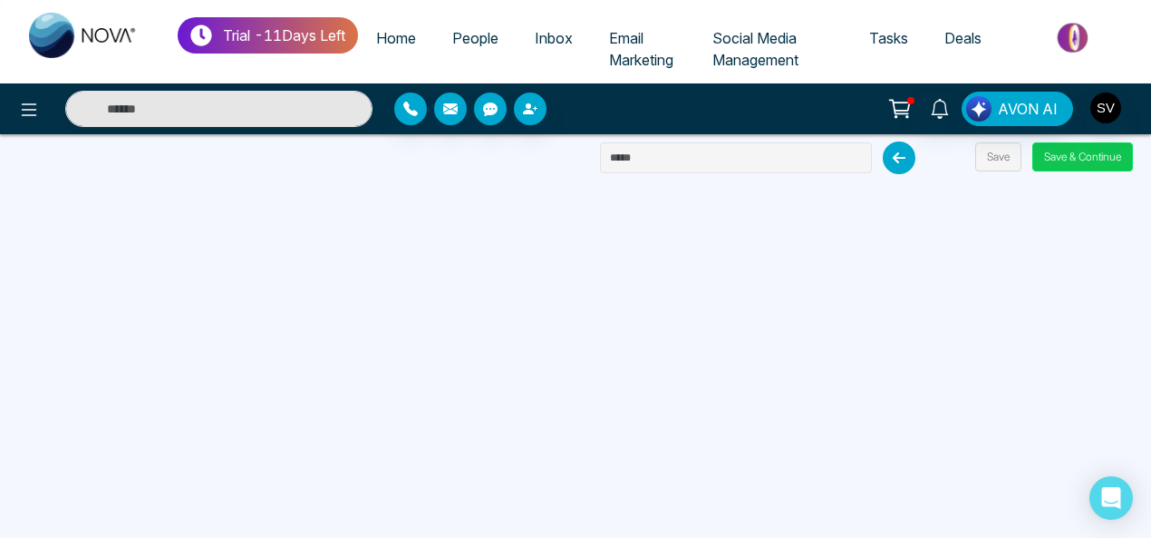
click at [1099, 155] on button "Save & Continue" at bounding box center [1082, 156] width 101 height 29
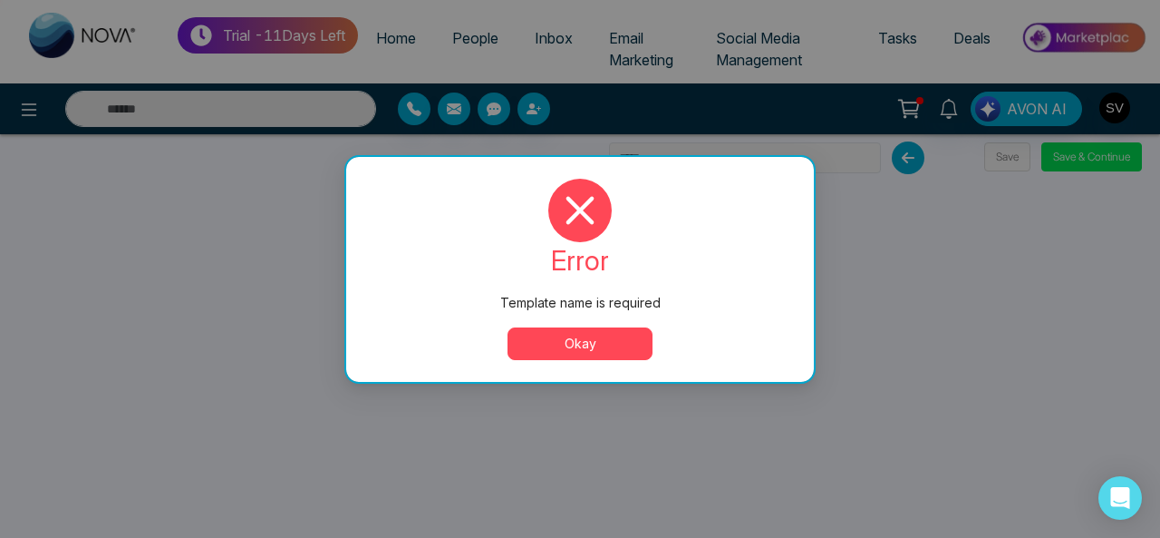
click at [574, 334] on button "Okay" at bounding box center [580, 343] width 145 height 33
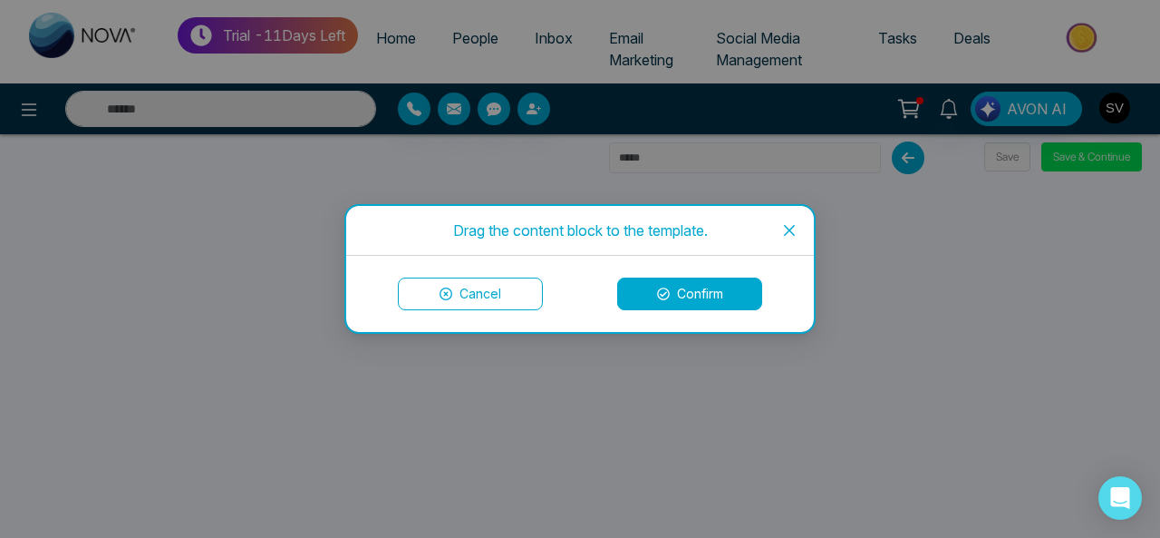
click at [794, 235] on icon "close" at bounding box center [789, 230] width 11 height 11
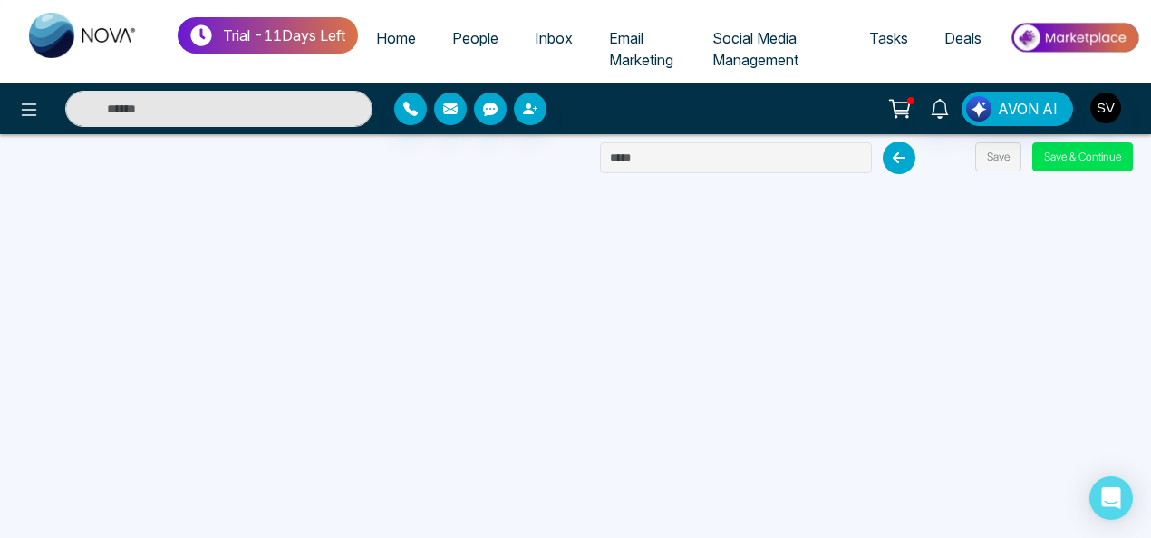
click at [647, 57] on span "Email Marketing" at bounding box center [641, 49] width 64 height 40
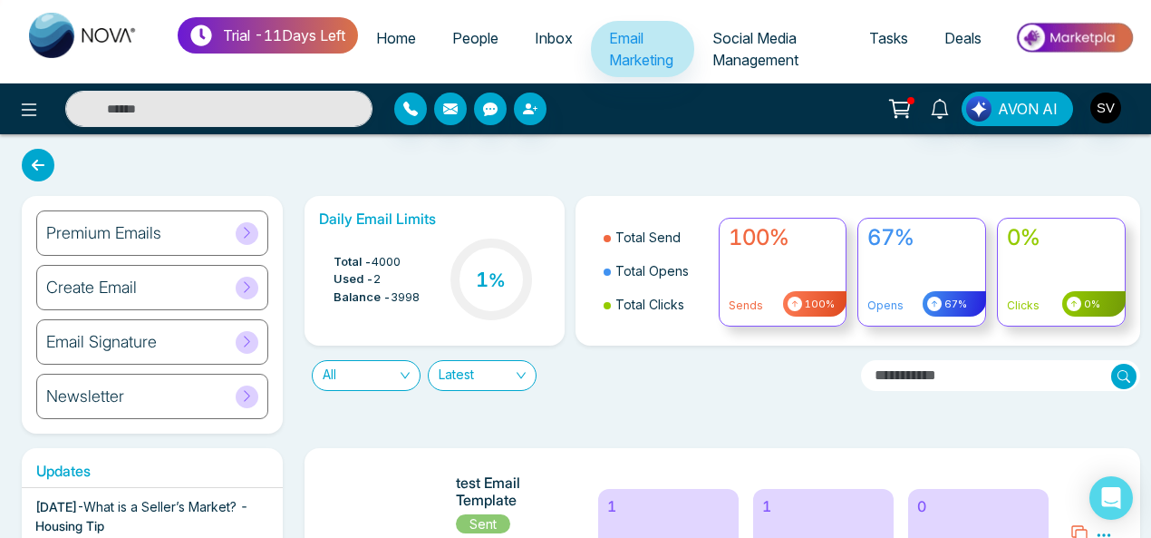
click at [165, 221] on div "Premium Emails" at bounding box center [152, 232] width 232 height 45
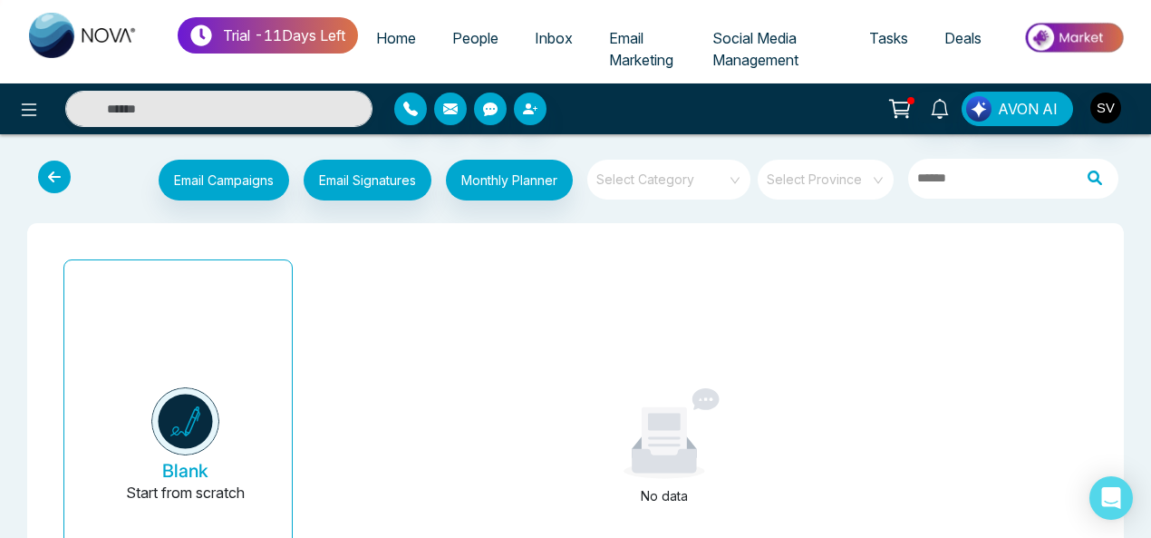
click at [220, 354] on button "Blank Start from scratch" at bounding box center [185, 447] width 184 height 344
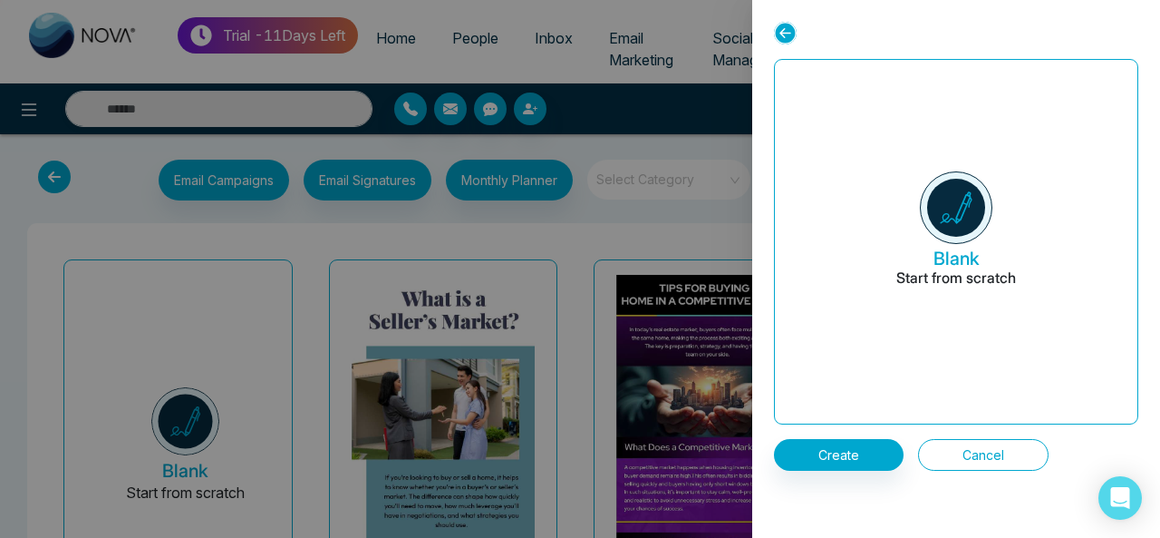
click at [1012, 460] on button "Cancel" at bounding box center [983, 455] width 131 height 32
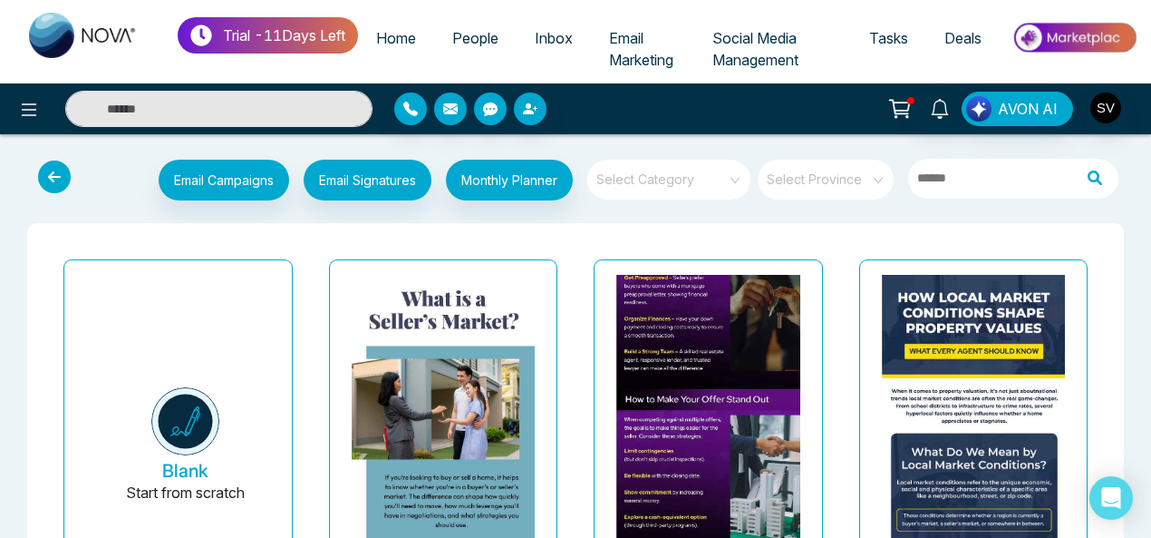
click at [688, 333] on img at bounding box center [708, 302] width 367 height 688
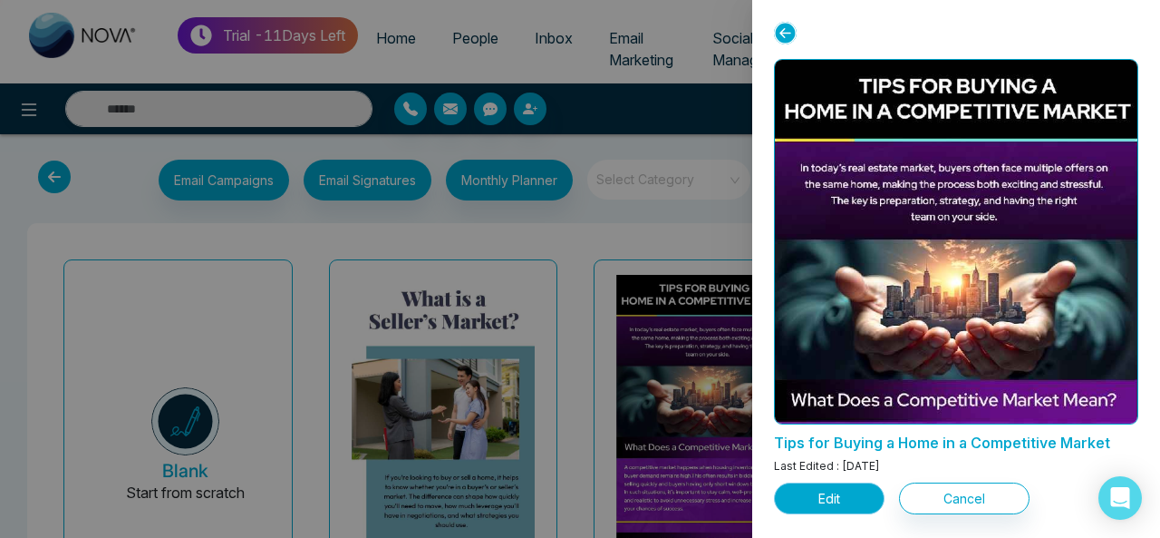
click at [818, 495] on button "Edit" at bounding box center [829, 498] width 111 height 32
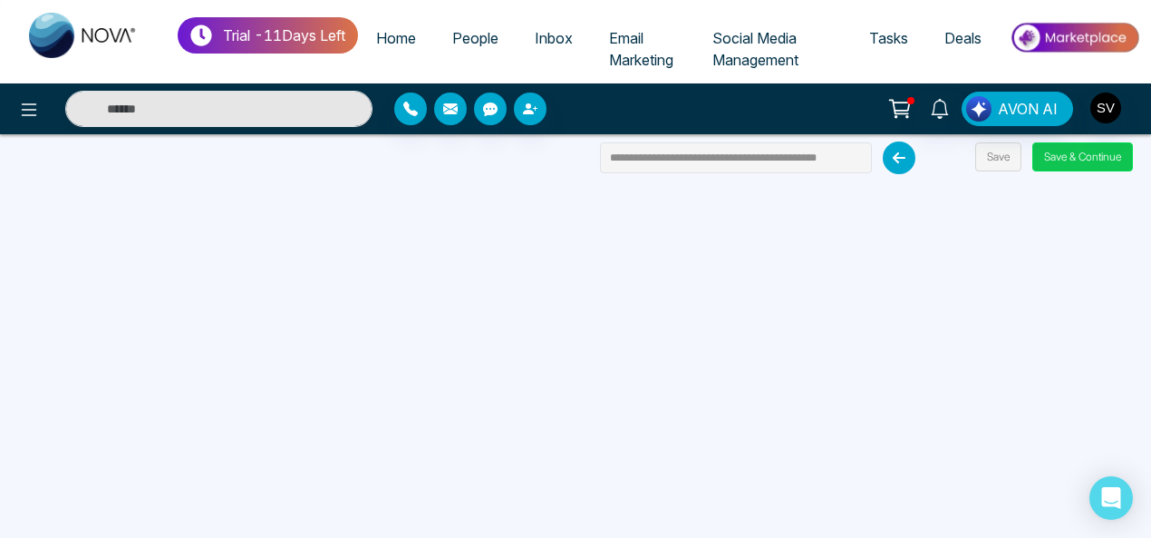
click at [1042, 150] on button "Save & Continue" at bounding box center [1082, 156] width 101 height 29
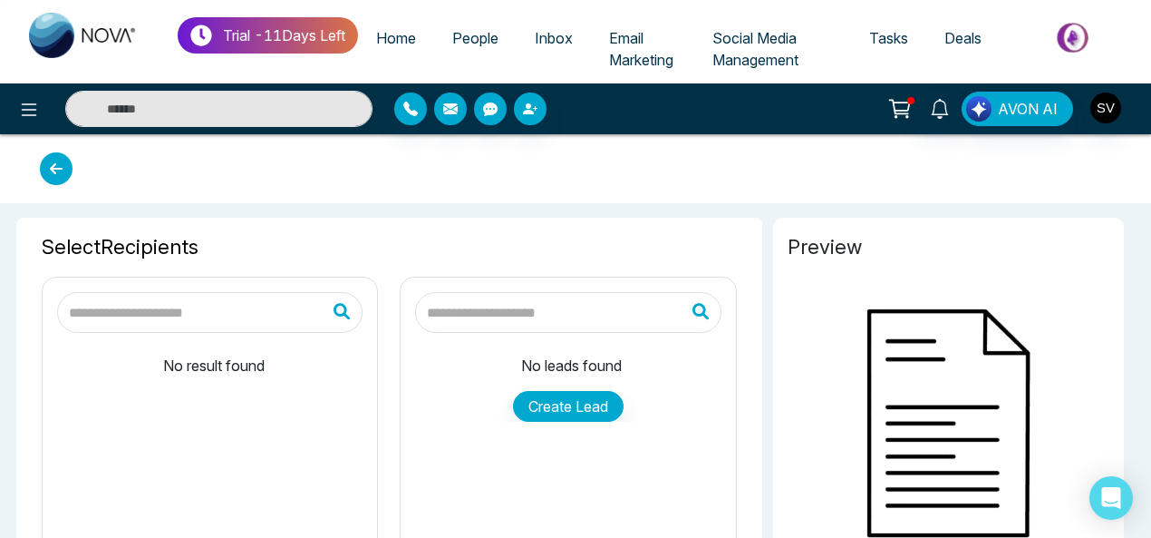
type input "**********"
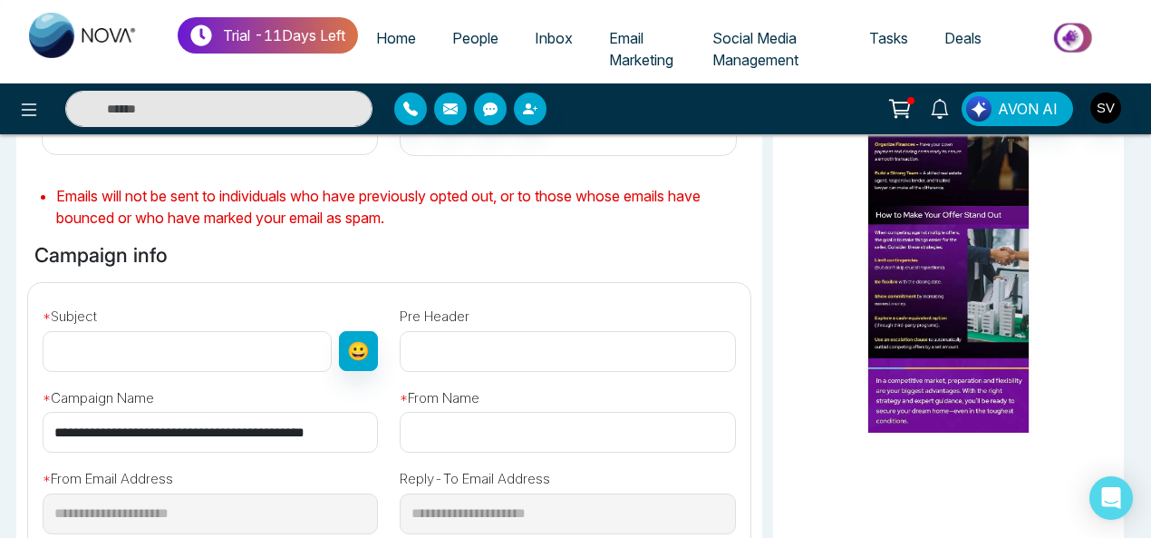
scroll to position [447, 0]
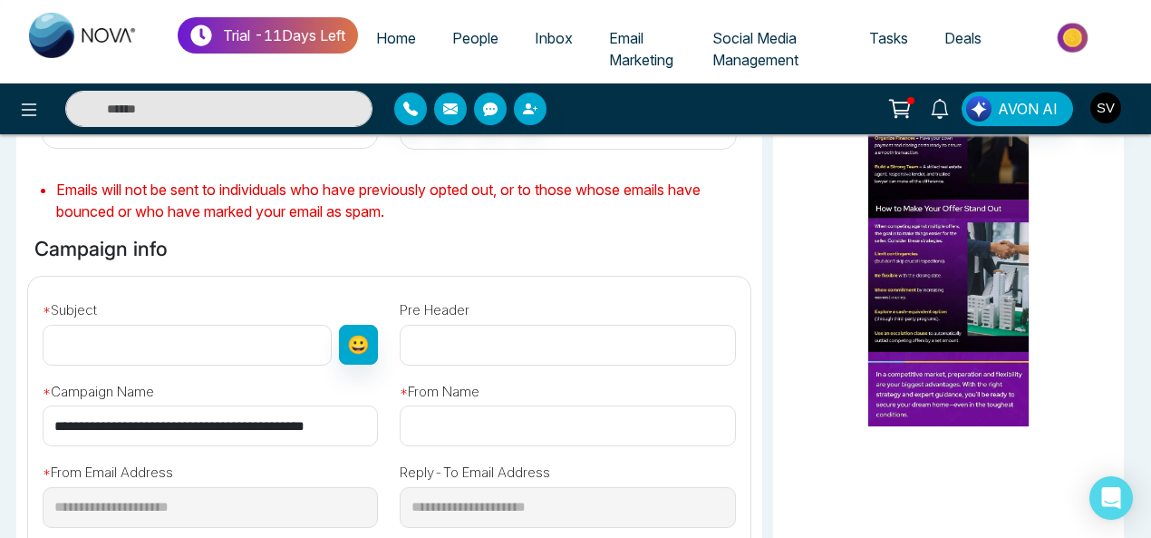
click at [192, 361] on input "text" at bounding box center [187, 345] width 289 height 41
type input "**********"
click at [567, 434] on input "text" at bounding box center [567, 425] width 335 height 41
type input "****"
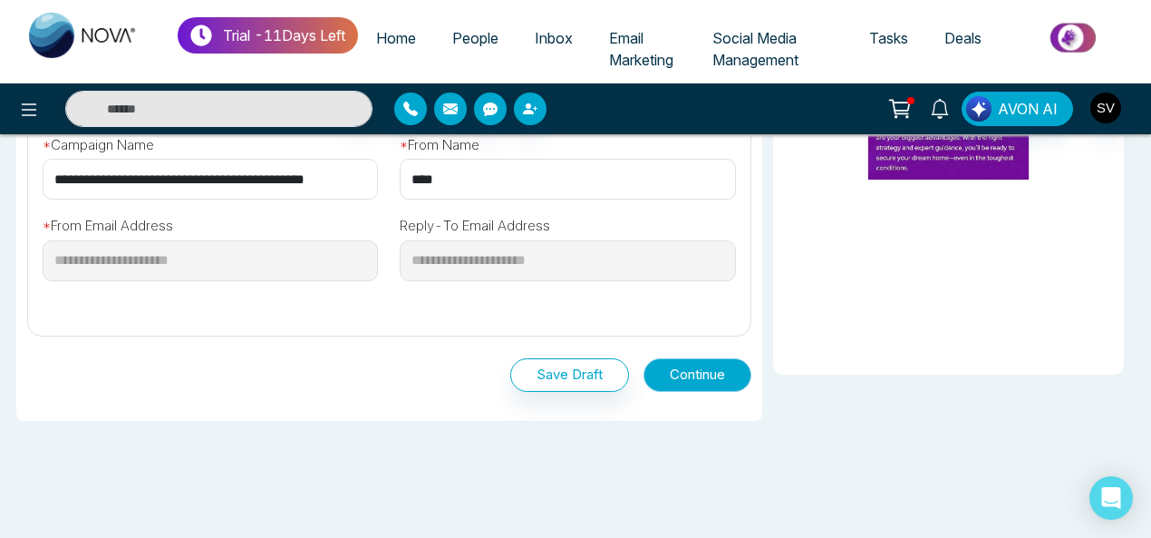
click at [723, 380] on button "Continue" at bounding box center [698, 375] width 108 height 34
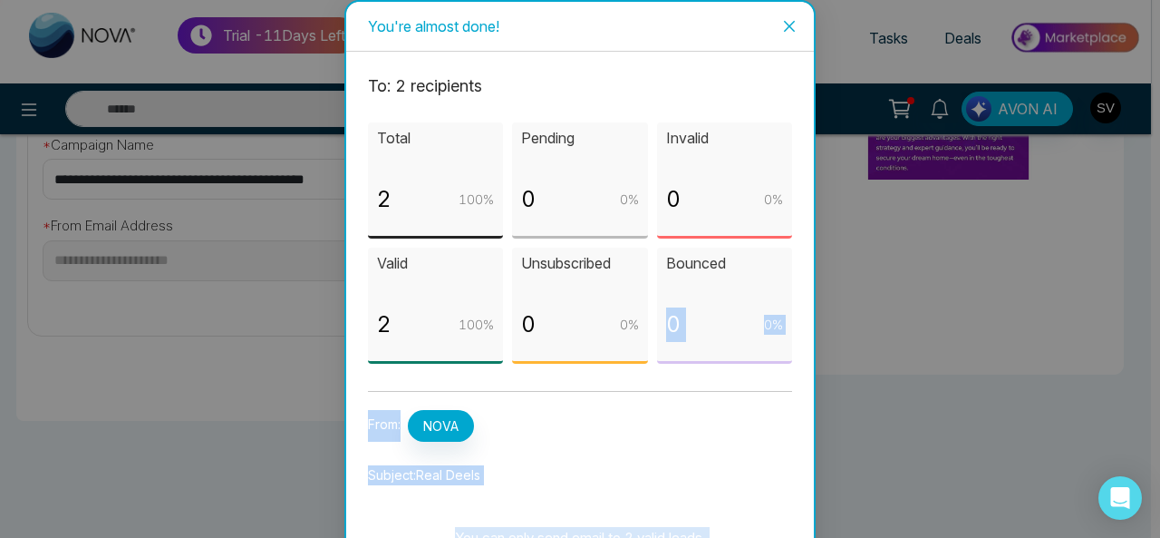
drag, startPoint x: 809, startPoint y: 276, endPoint x: 838, endPoint y: 449, distance: 174.7
click at [838, 449] on div "You're almost done! To: 2 recipient s Total 2 100 % Pending 0 0 % Invalid 0 0 %…" at bounding box center [580, 269] width 1160 height 538
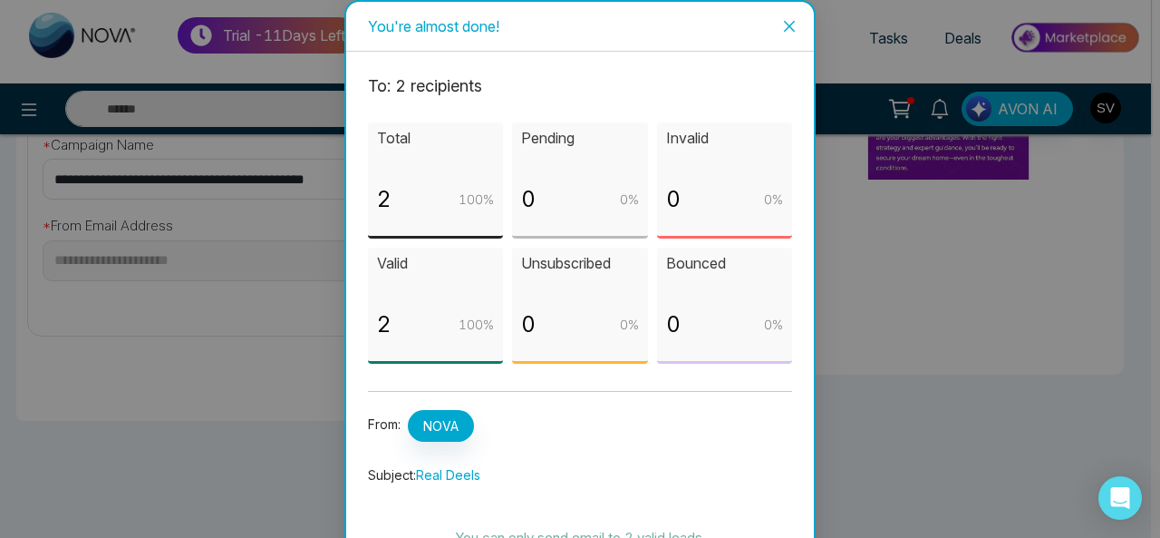
click at [983, 449] on div "You're almost done! To: 2 recipient s Total 2 100 % Pending 0 0 % Invalid 0 0 %…" at bounding box center [580, 269] width 1160 height 538
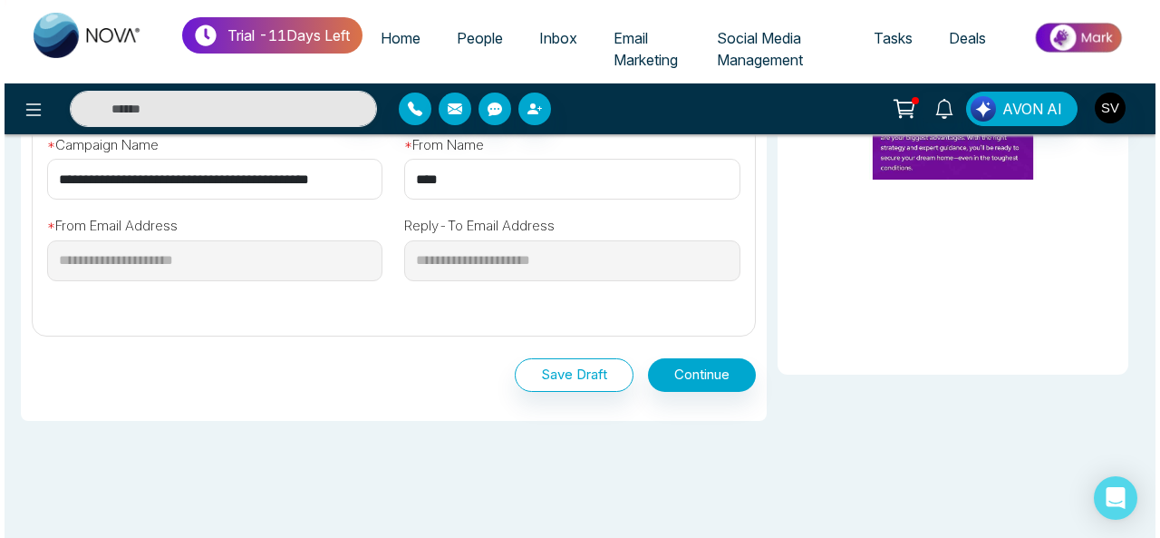
scroll to position [732, 0]
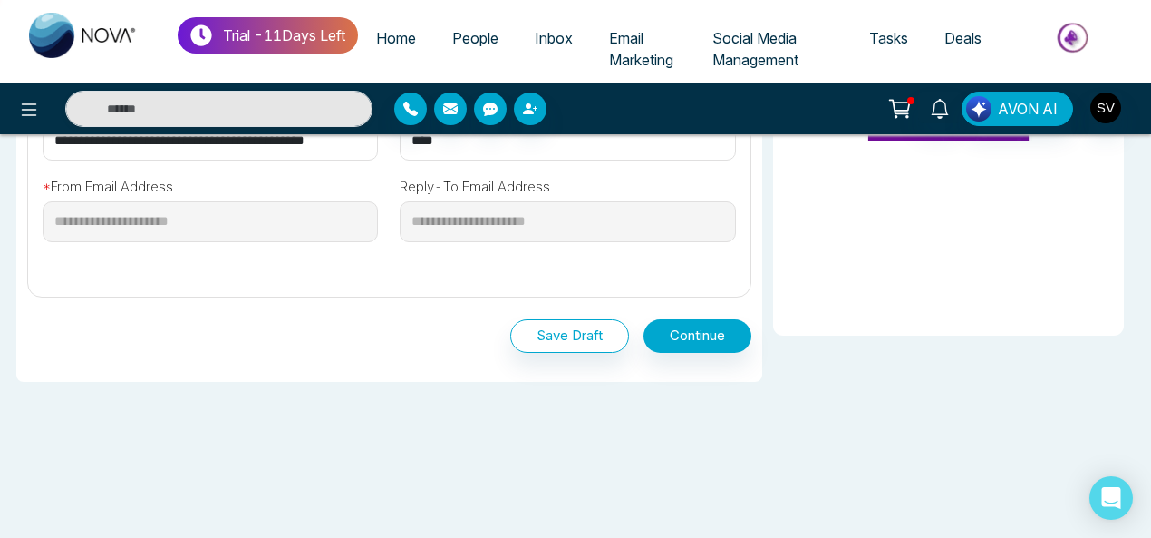
drag, startPoint x: 1148, startPoint y: 499, endPoint x: 1148, endPoint y: 473, distance: 25.4
click at [1148, 473] on div "**********" at bounding box center [575, 8] width 1151 height 1061
click at [832, 429] on div "**********" at bounding box center [575, 8] width 1151 height 1061
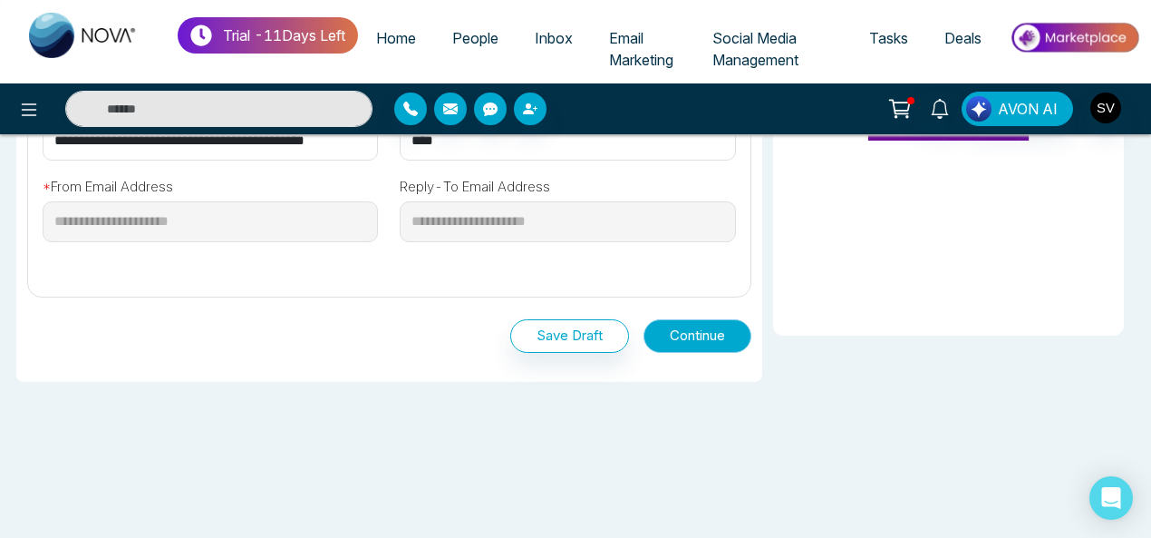
click at [709, 334] on button "Continue" at bounding box center [698, 336] width 108 height 34
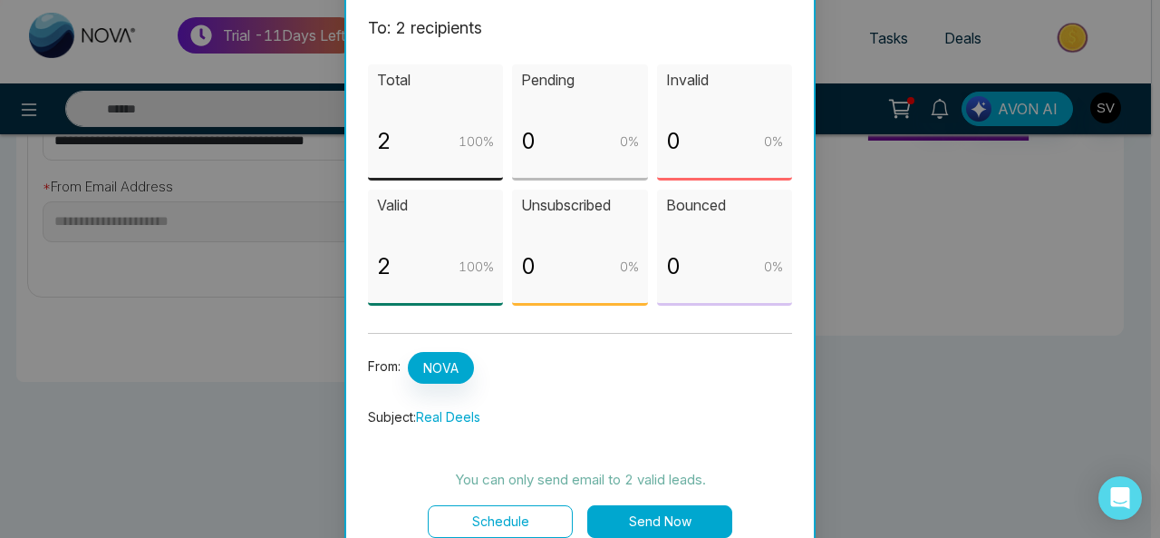
scroll to position [78, 0]
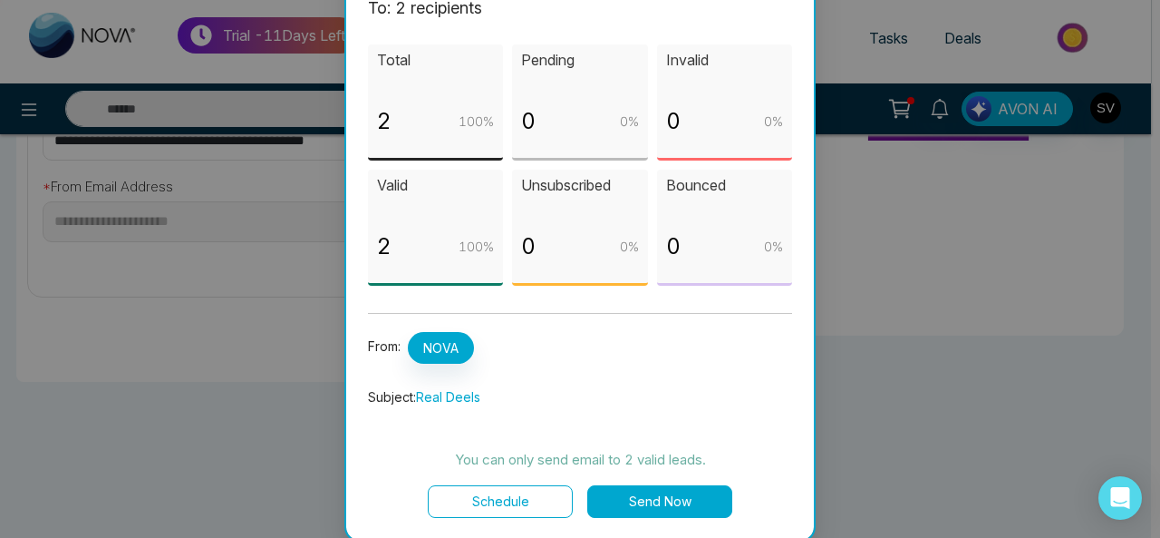
click at [507, 502] on button "Schedule" at bounding box center [500, 501] width 145 height 33
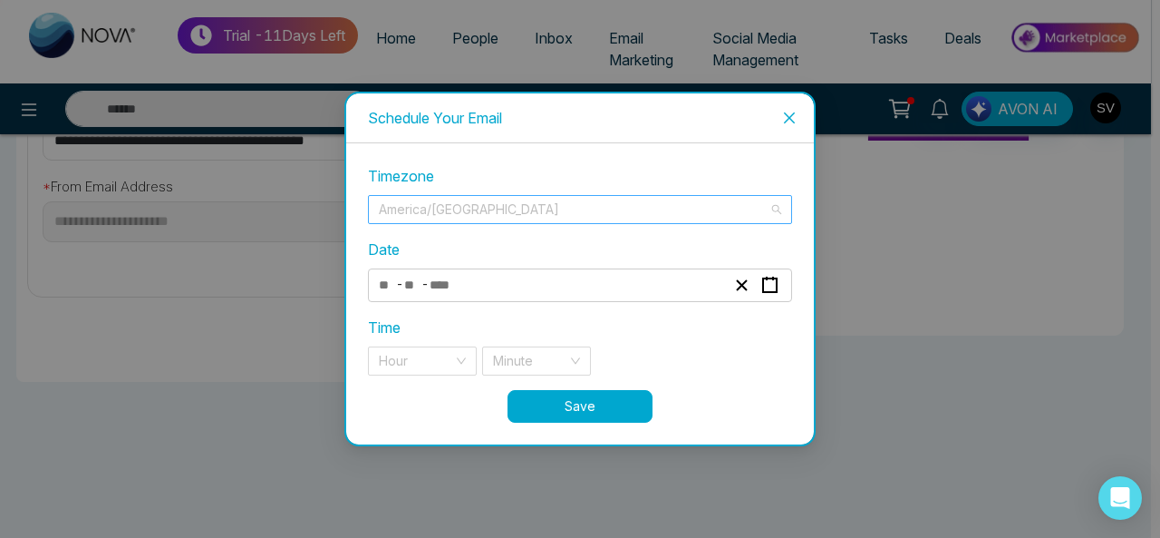
click at [487, 217] on span "America/[GEOGRAPHIC_DATA]" at bounding box center [580, 209] width 402 height 27
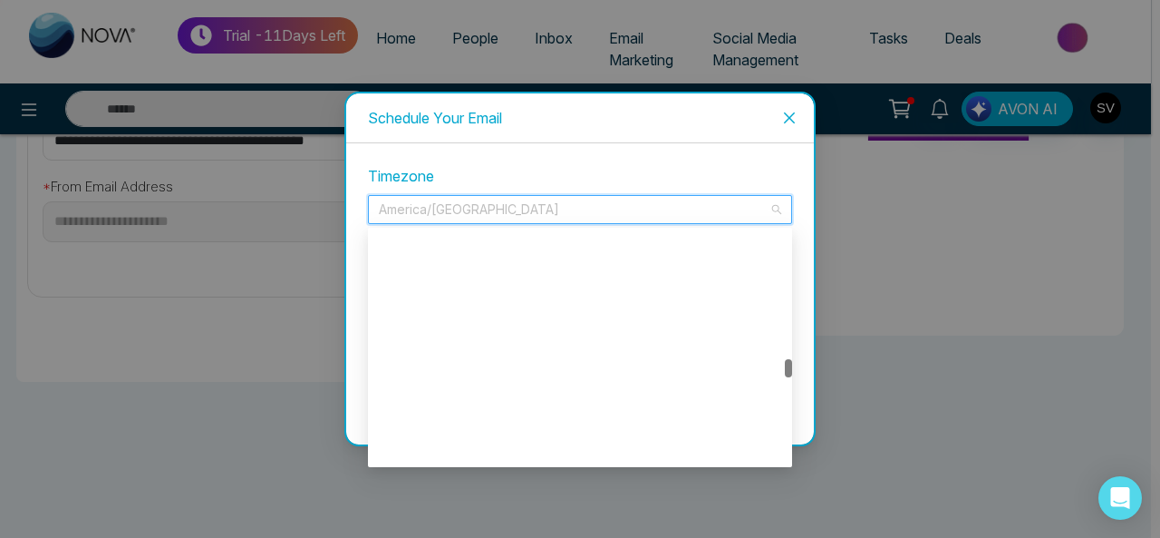
scroll to position [10197, 0]
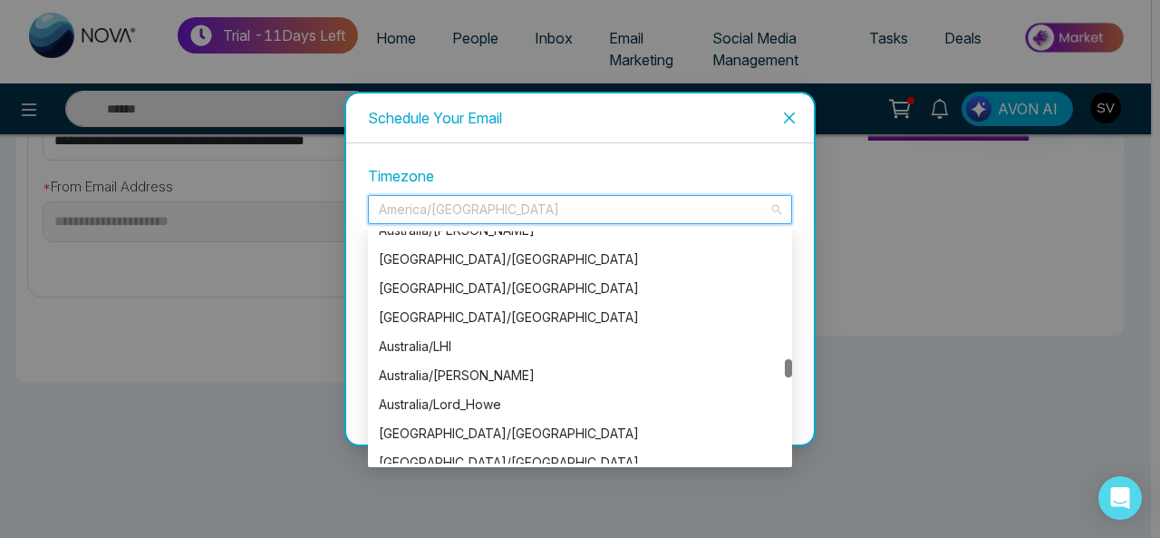
drag, startPoint x: 790, startPoint y: 315, endPoint x: 790, endPoint y: 367, distance: 52.6
click at [790, 367] on div at bounding box center [788, 368] width 7 height 18
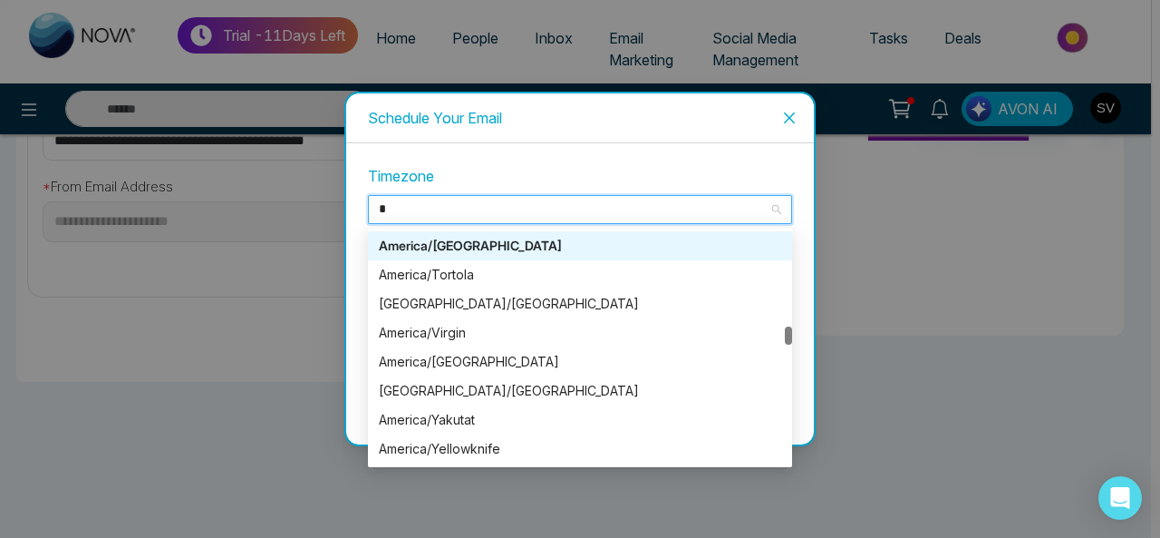
type input "**"
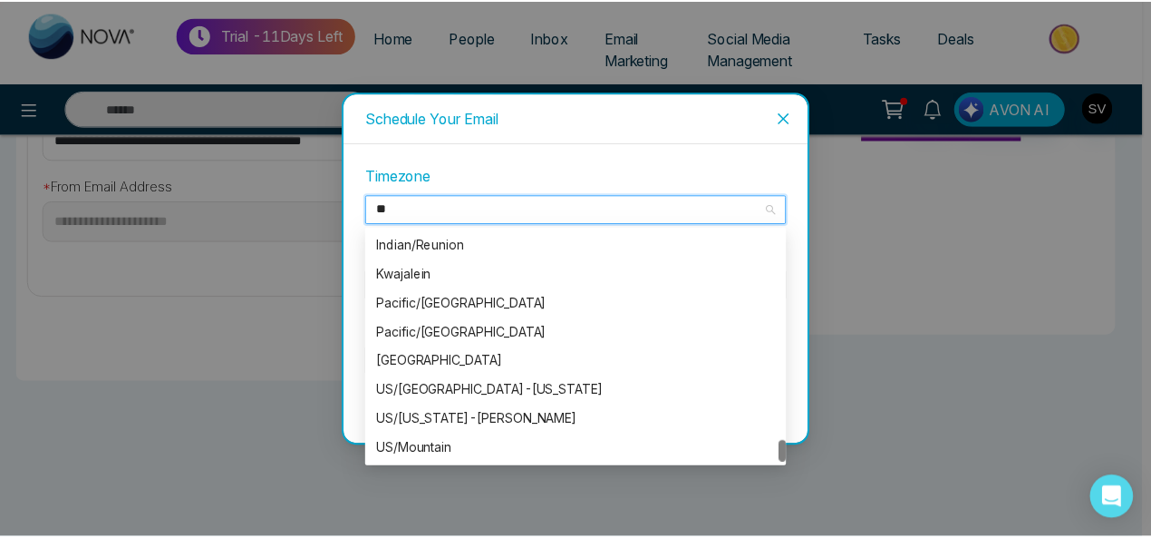
scroll to position [2147, 0]
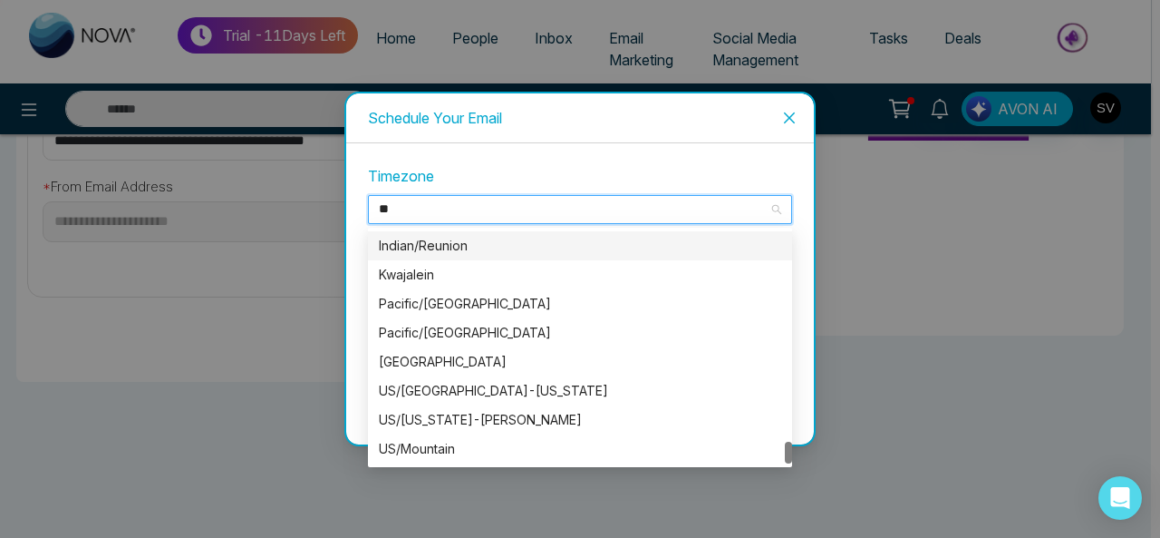
click at [480, 242] on div "Indian/Reunion" at bounding box center [580, 246] width 402 height 20
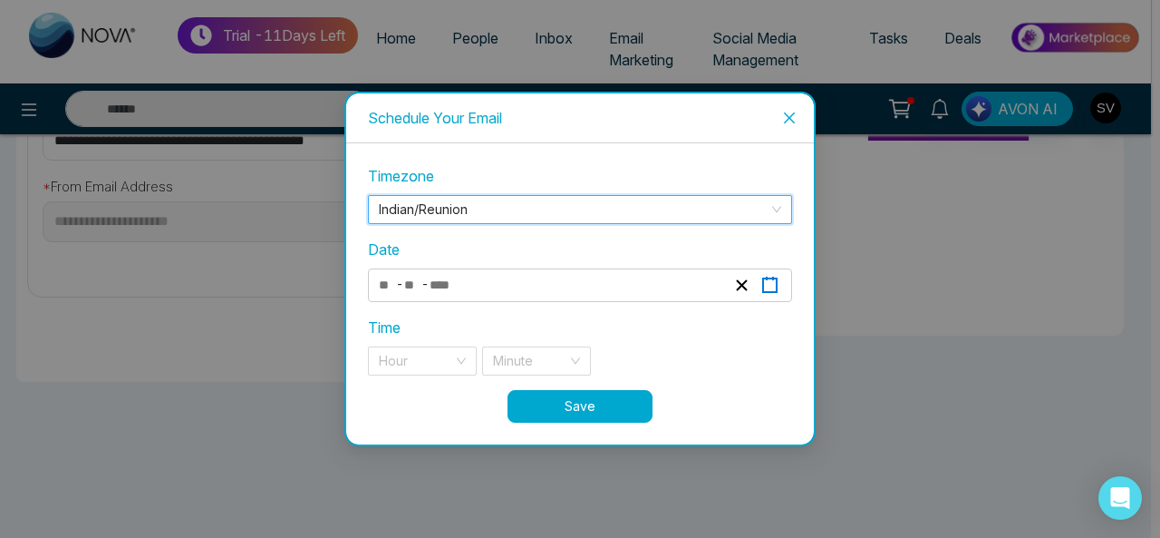
click at [765, 279] on rect "button" at bounding box center [770, 285] width 14 height 14
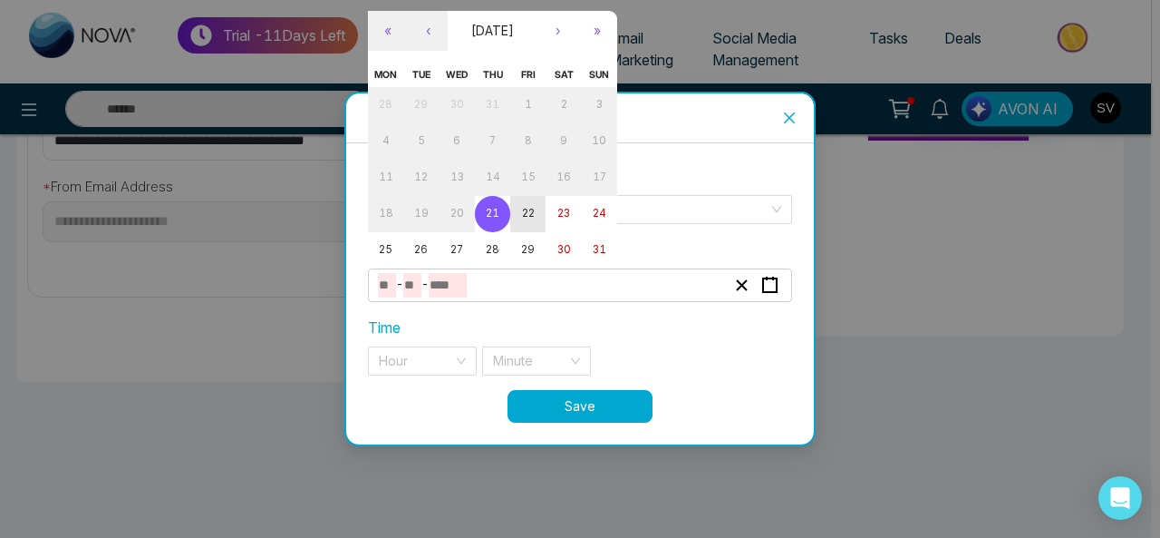
click at [513, 217] on button "22" at bounding box center [527, 214] width 35 height 36
type input "*"
type input "**"
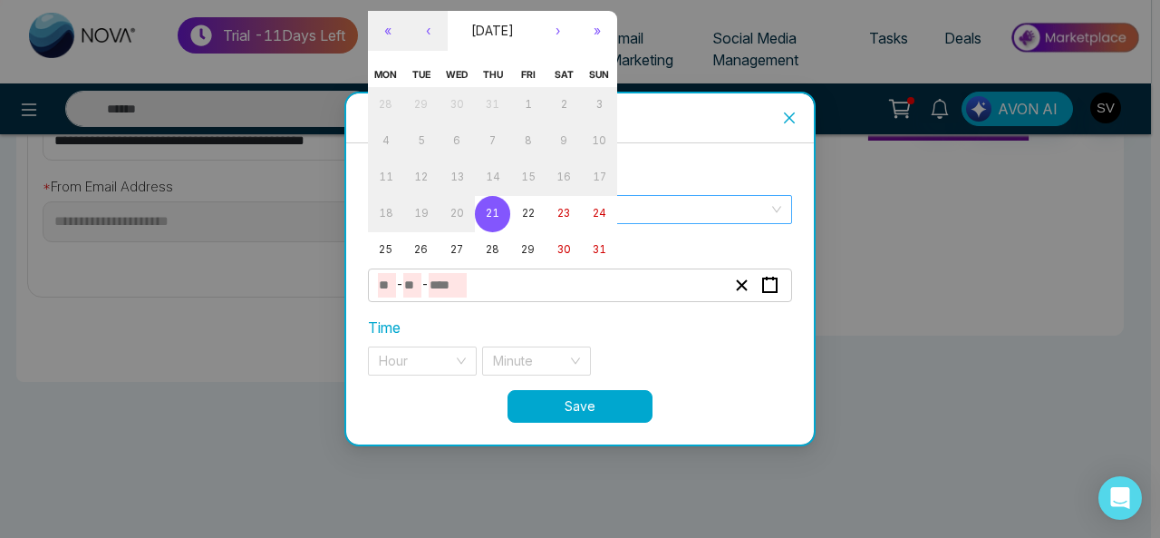
type input "****"
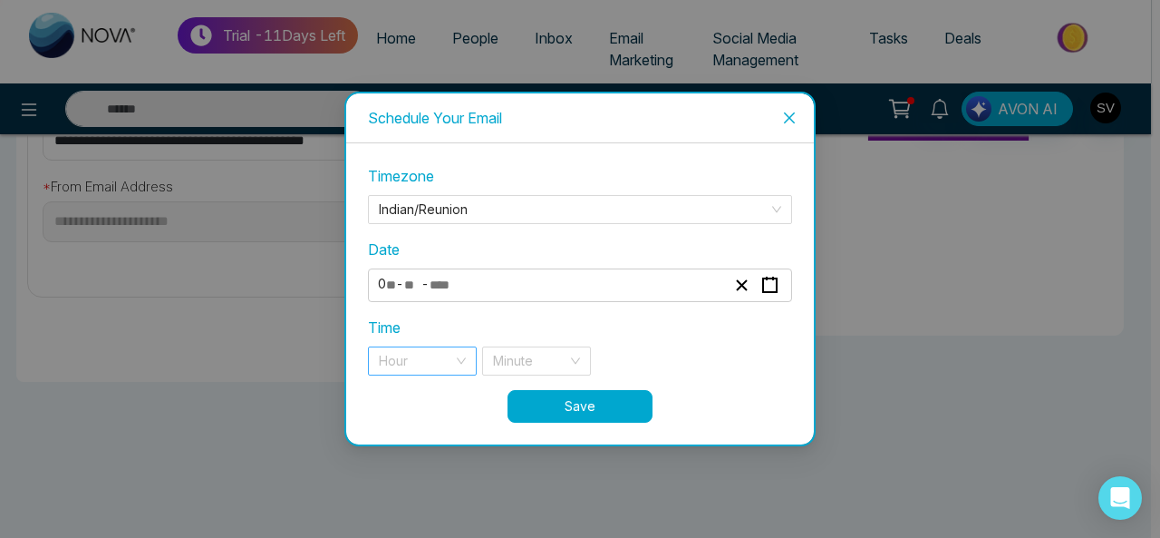
click at [426, 360] on input "search" at bounding box center [416, 360] width 74 height 27
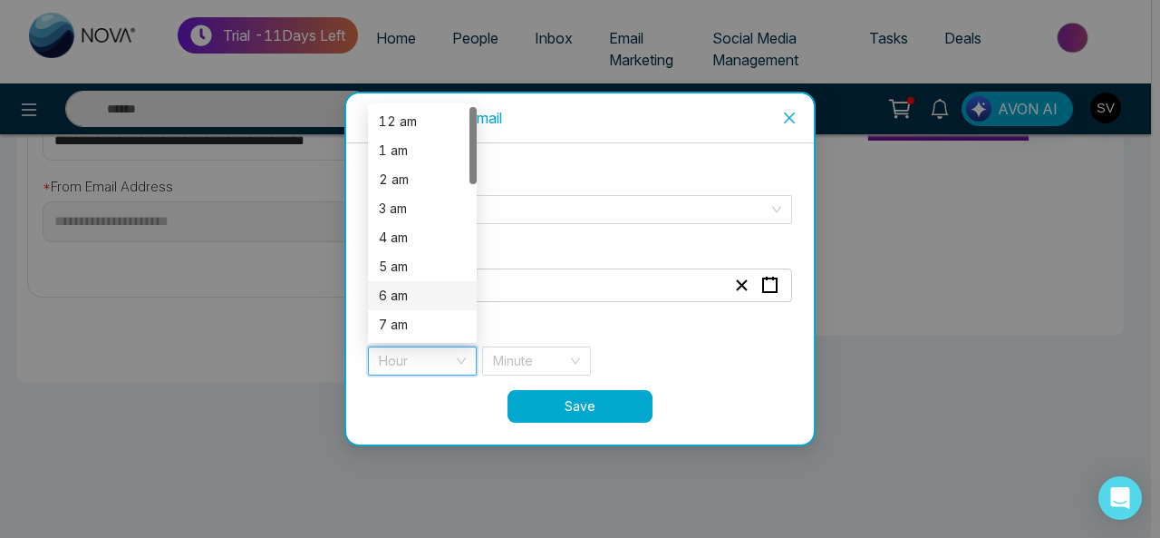
click at [415, 293] on div "6 am" at bounding box center [422, 296] width 87 height 20
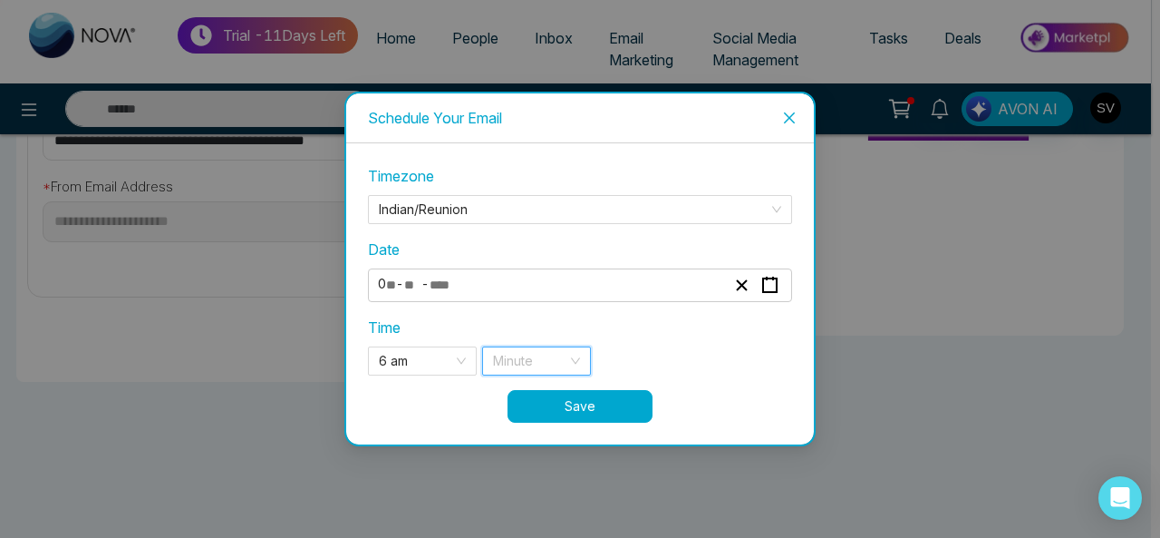
click at [533, 359] on input "search" at bounding box center [530, 360] width 74 height 27
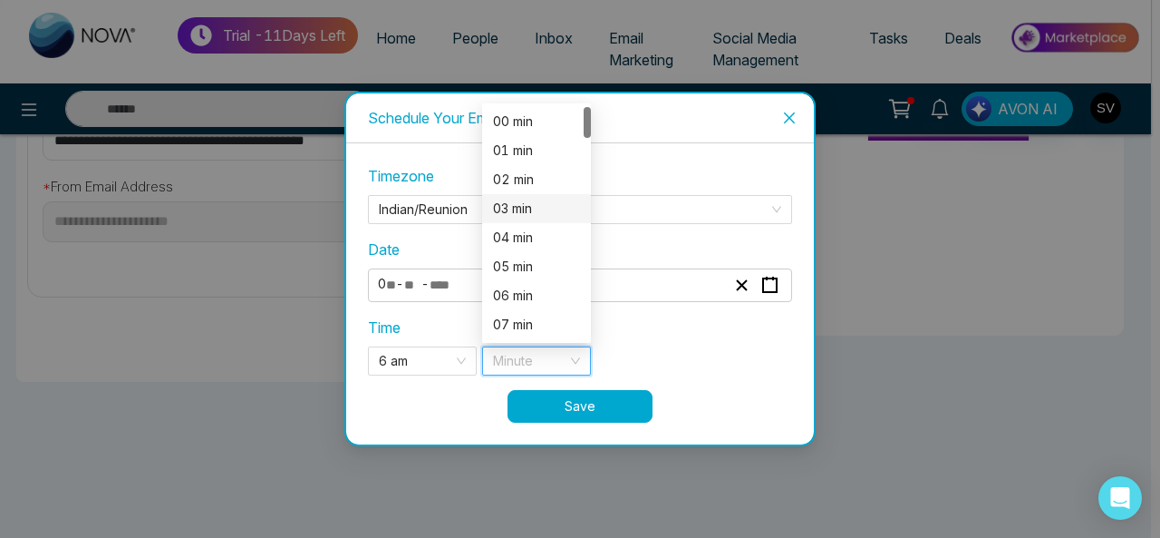
click at [539, 208] on div "03 min" at bounding box center [536, 209] width 87 height 20
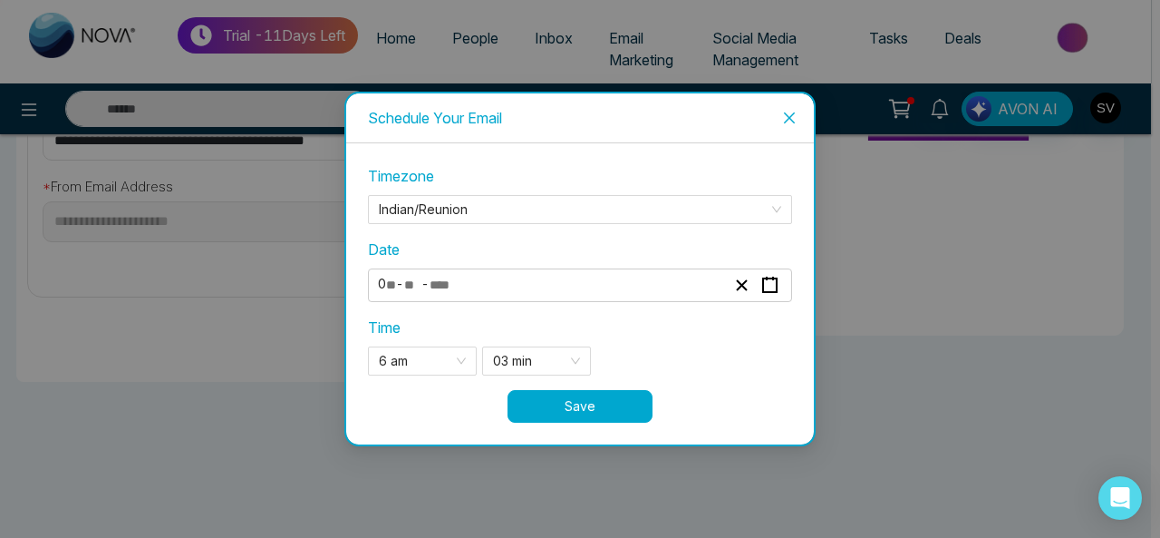
click at [571, 397] on button "Save" at bounding box center [580, 406] width 145 height 33
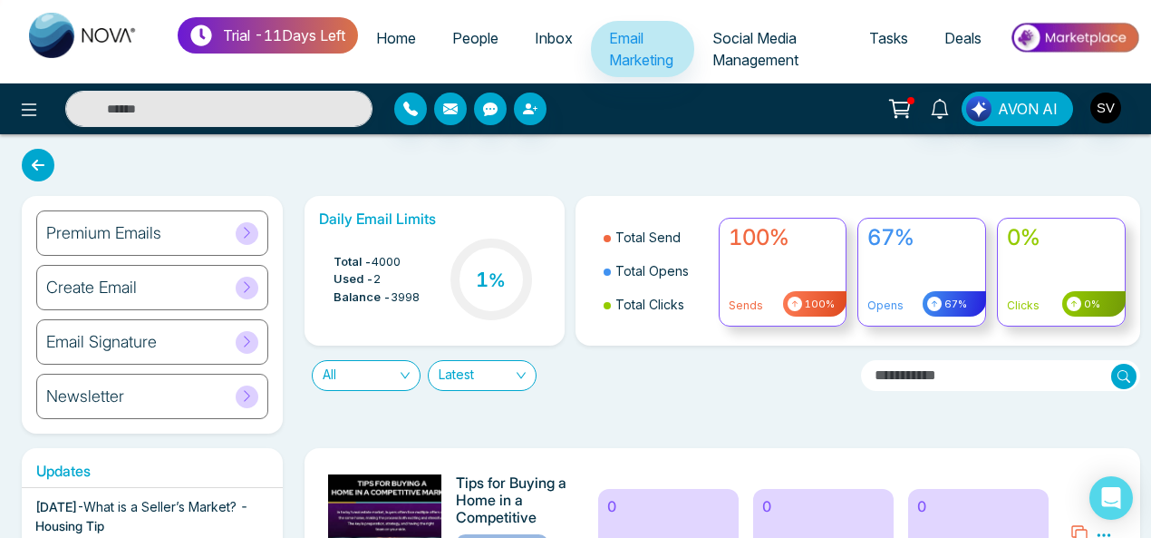
click at [107, 233] on h6 "Premium Emails" at bounding box center [103, 233] width 115 height 20
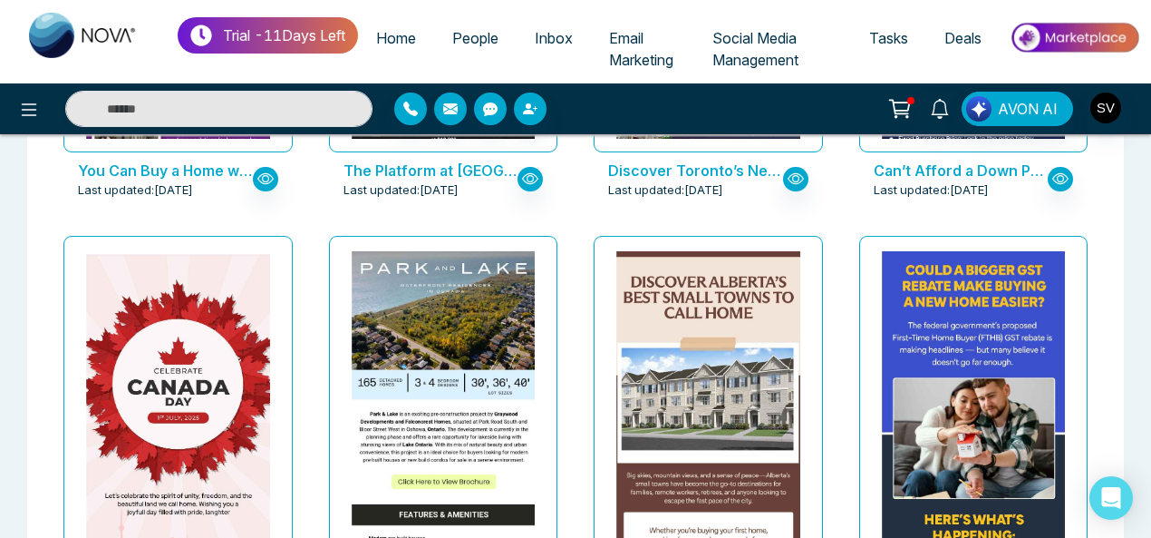
scroll to position [3594, 0]
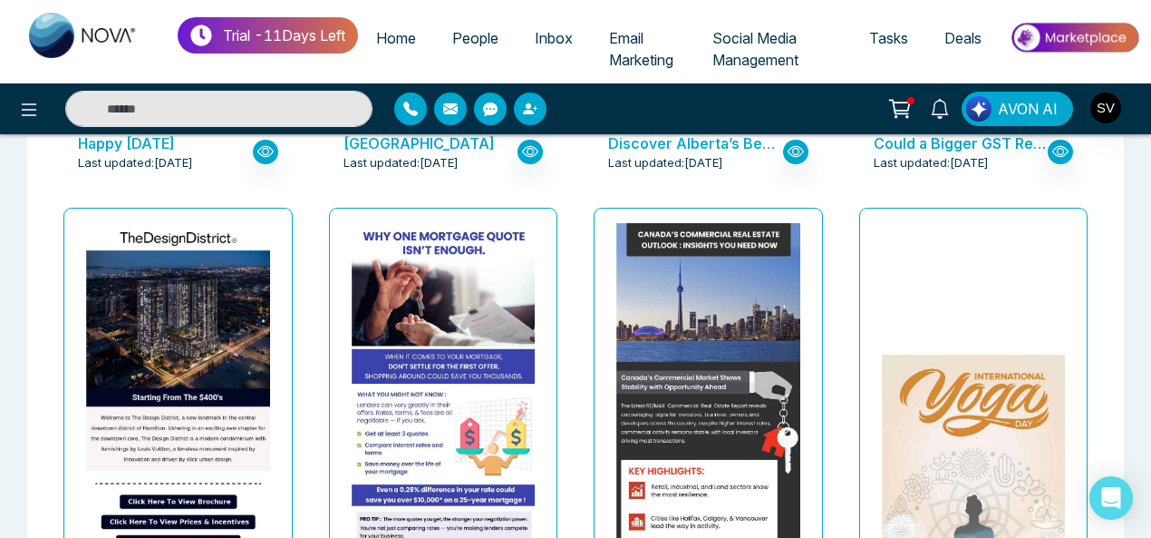
click at [992, 352] on img at bounding box center [973, 518] width 367 height 333
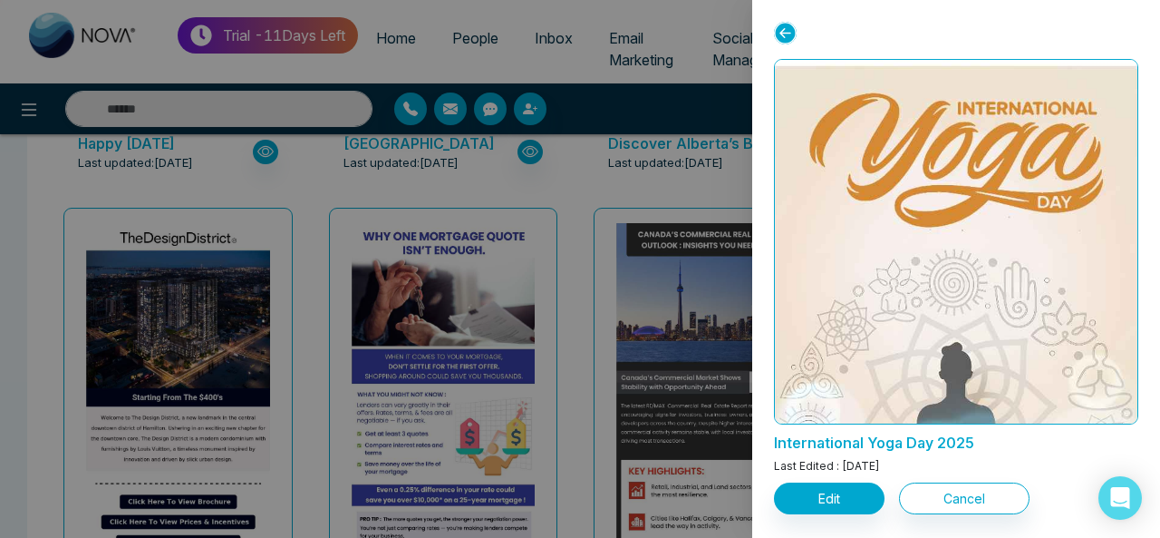
click at [780, 30] on icon at bounding box center [785, 33] width 23 height 23
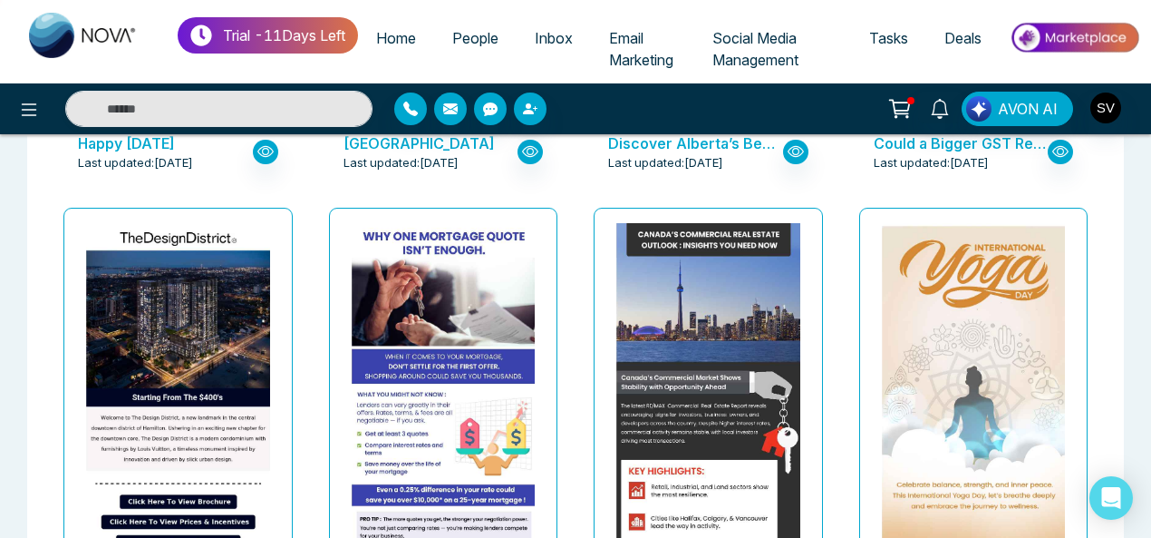
click at [464, 39] on span "People" at bounding box center [475, 38] width 46 height 18
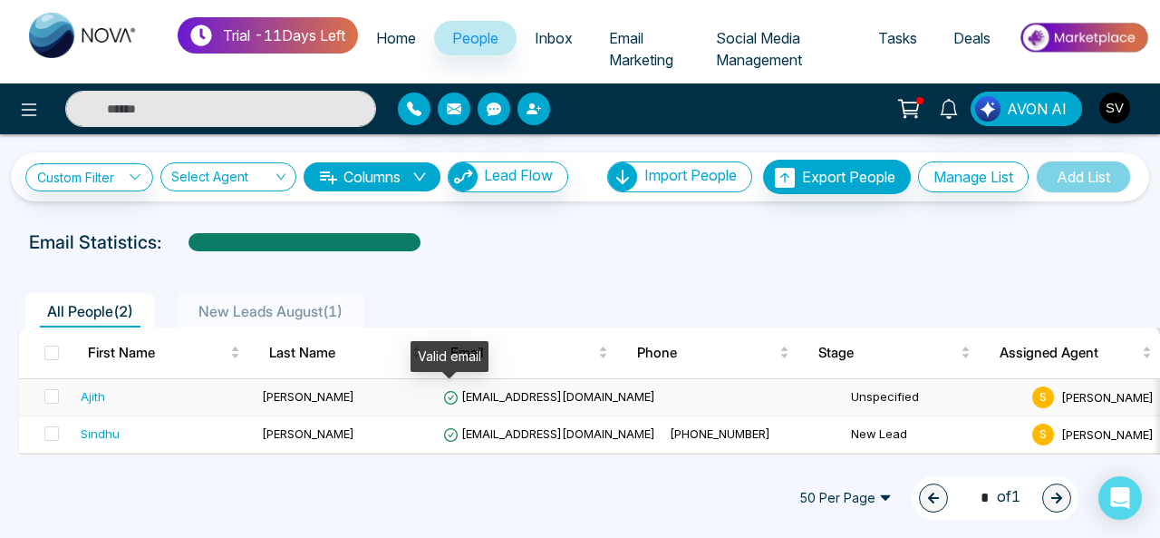
click at [450, 397] on icon at bounding box center [450, 397] width 5 height 5
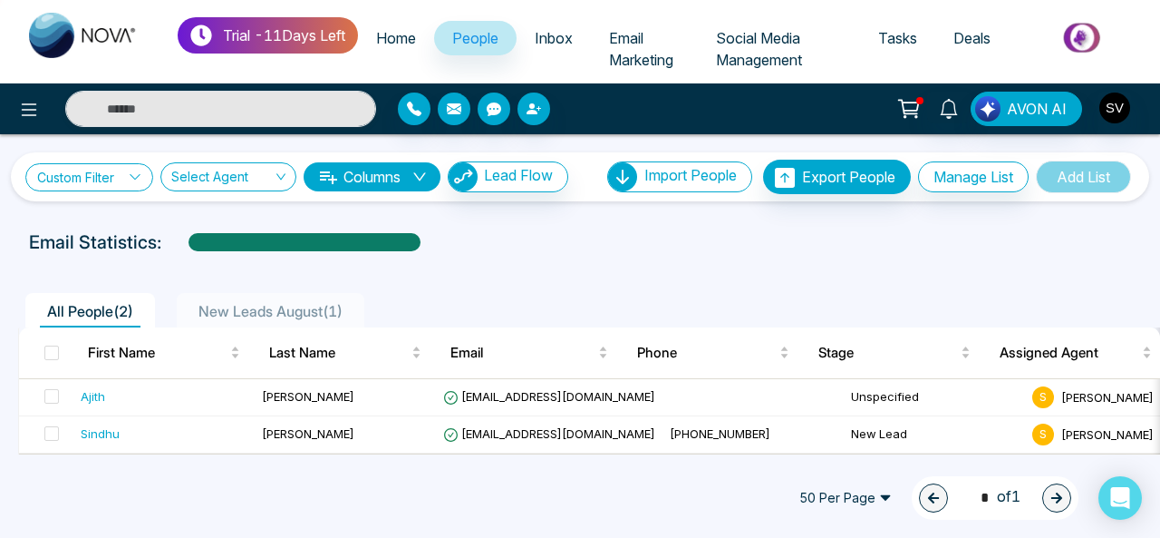
click at [96, 180] on link "Custom Filter" at bounding box center [89, 177] width 128 height 28
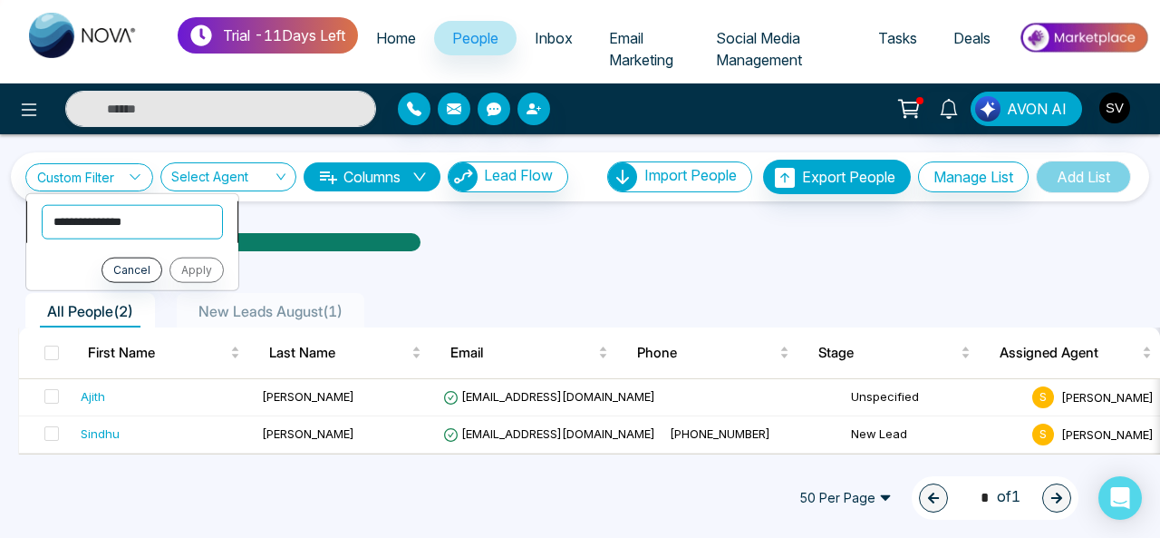
click at [105, 221] on select "**********" at bounding box center [132, 221] width 181 height 34
select select "****"
click at [42, 204] on select "**********" at bounding box center [132, 221] width 181 height 34
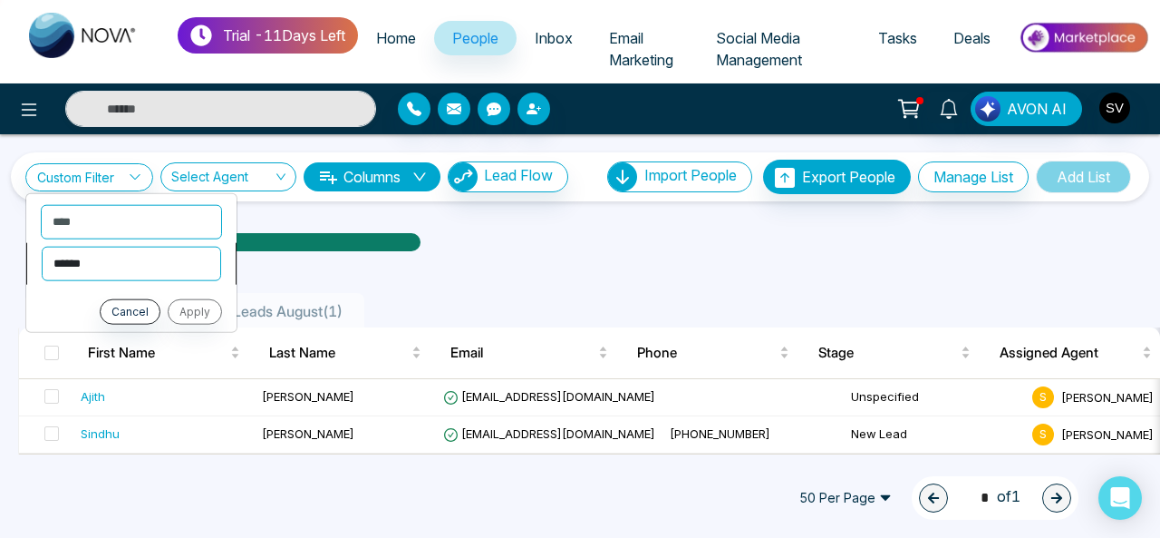
click at [127, 262] on select "**********" at bounding box center [131, 263] width 179 height 34
select select "*******"
click at [42, 246] on select "**********" at bounding box center [131, 263] width 179 height 34
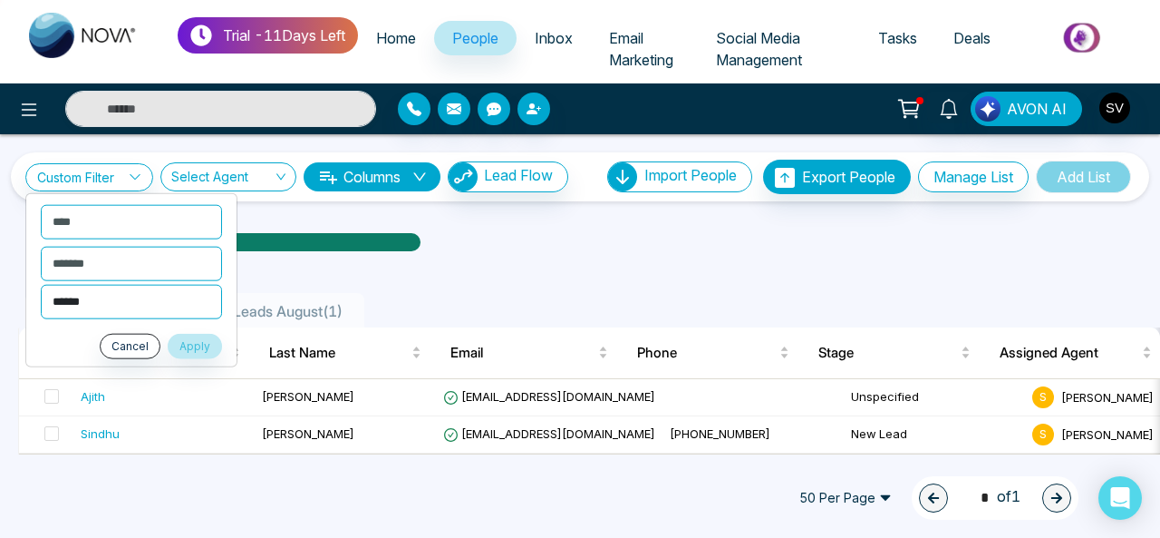
click at [125, 305] on select "******" at bounding box center [131, 301] width 181 height 34
click at [79, 301] on select "******" at bounding box center [131, 301] width 181 height 34
click at [91, 261] on select "**********" at bounding box center [131, 263] width 179 height 34
click at [42, 246] on select "**********" at bounding box center [131, 263] width 179 height 34
click at [125, 302] on select "******" at bounding box center [131, 301] width 181 height 34
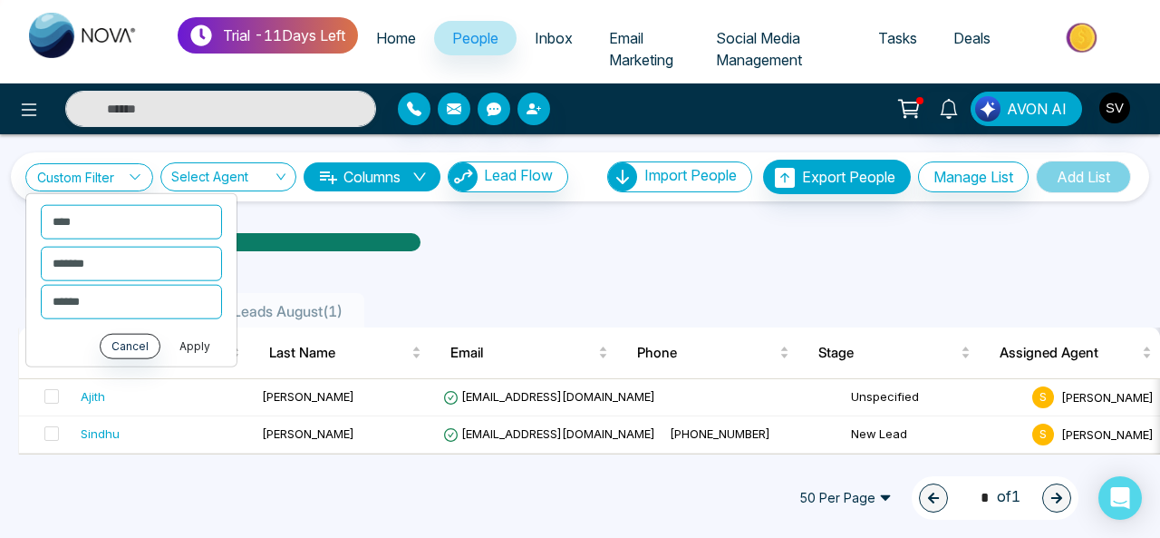
click at [208, 346] on button "Apply" at bounding box center [195, 345] width 54 height 25
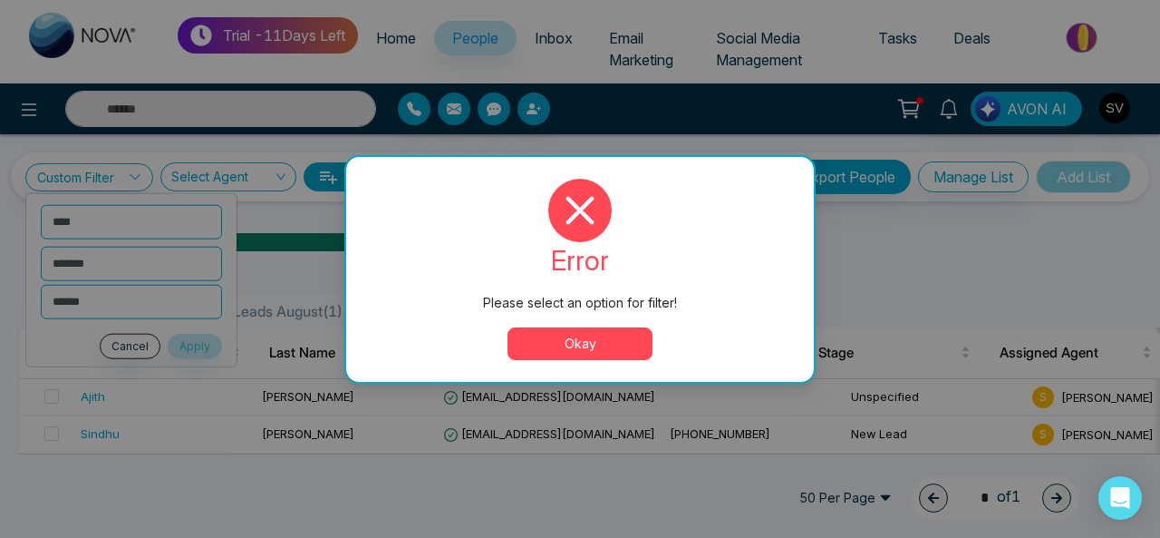
click at [577, 339] on button "Okay" at bounding box center [580, 343] width 145 height 33
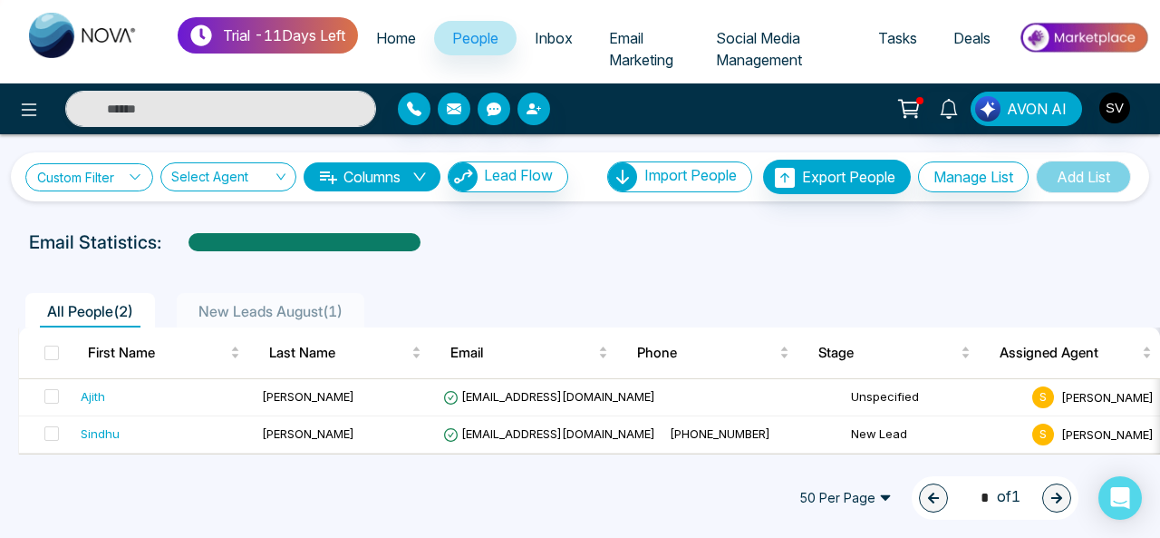
click at [103, 174] on link "Custom Filter" at bounding box center [89, 177] width 128 height 28
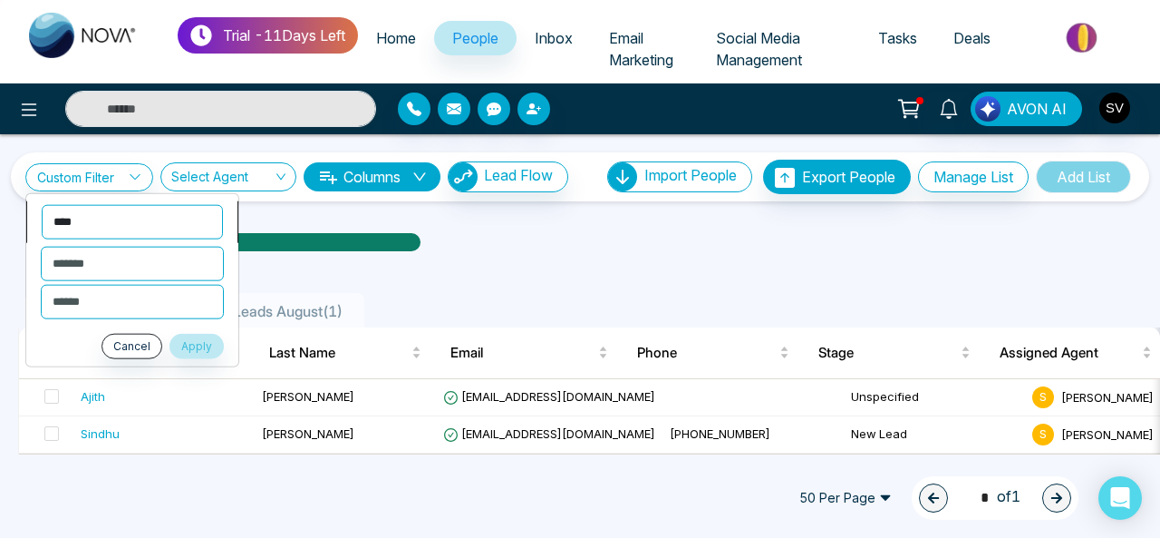
click at [103, 219] on select "**********" at bounding box center [132, 221] width 181 height 34
select select "**********"
click at [42, 204] on select "**********" at bounding box center [132, 221] width 181 height 34
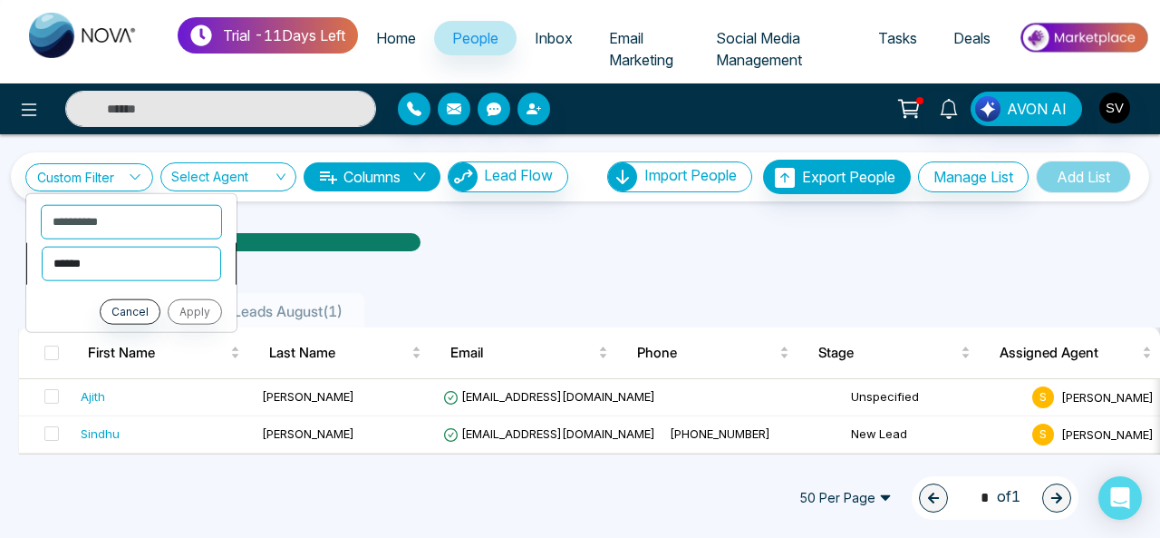
click at [116, 268] on select "**********" at bounding box center [131, 263] width 179 height 34
select select "**********"
click at [42, 246] on select "**********" at bounding box center [131, 263] width 179 height 34
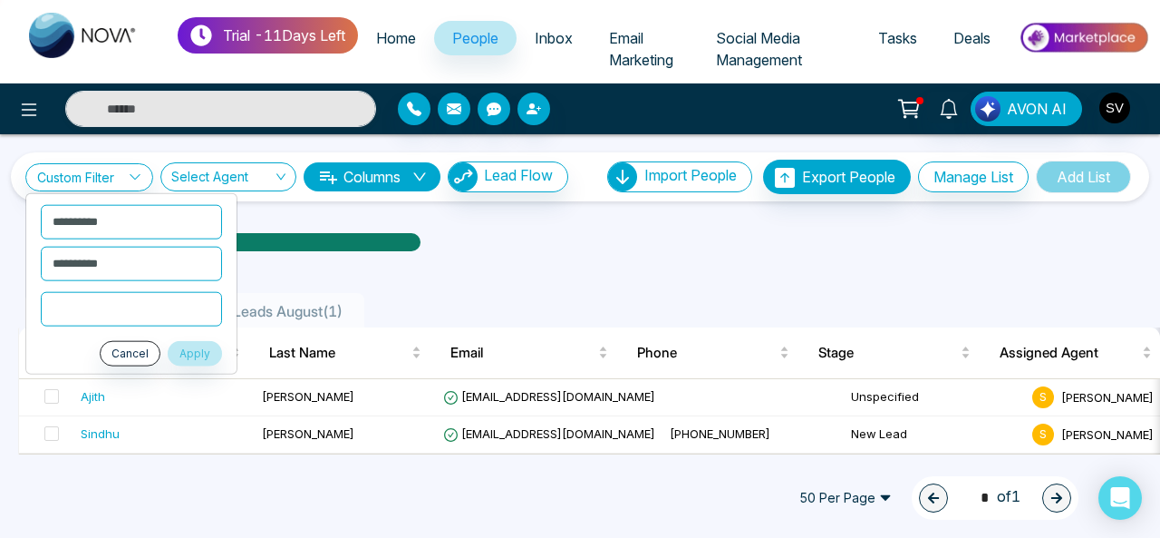
click at [85, 310] on input "text" at bounding box center [131, 308] width 181 height 34
type input "*"
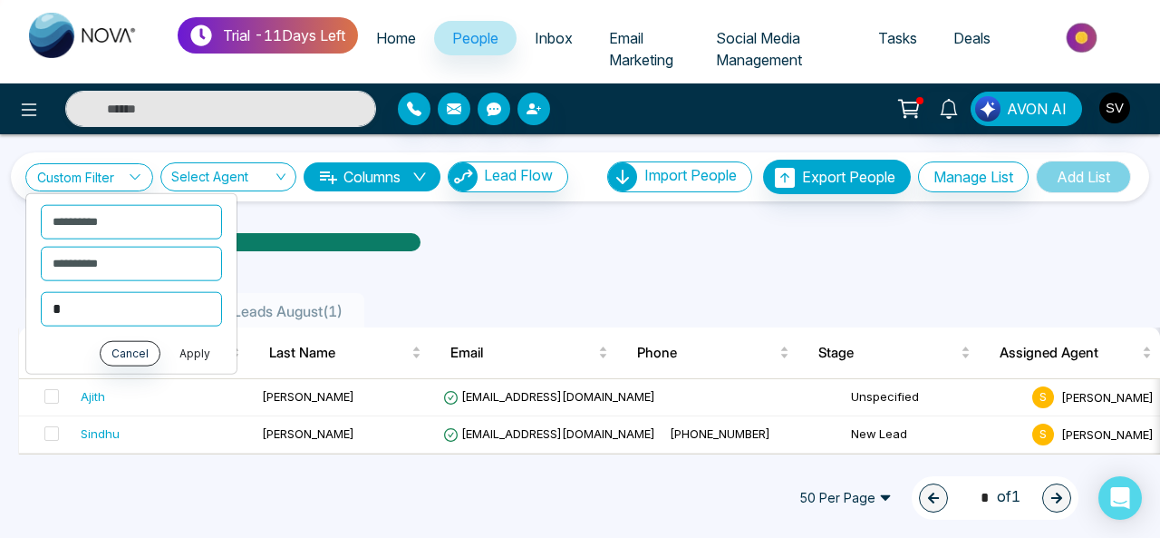
click at [210, 351] on button "Apply" at bounding box center [195, 352] width 54 height 25
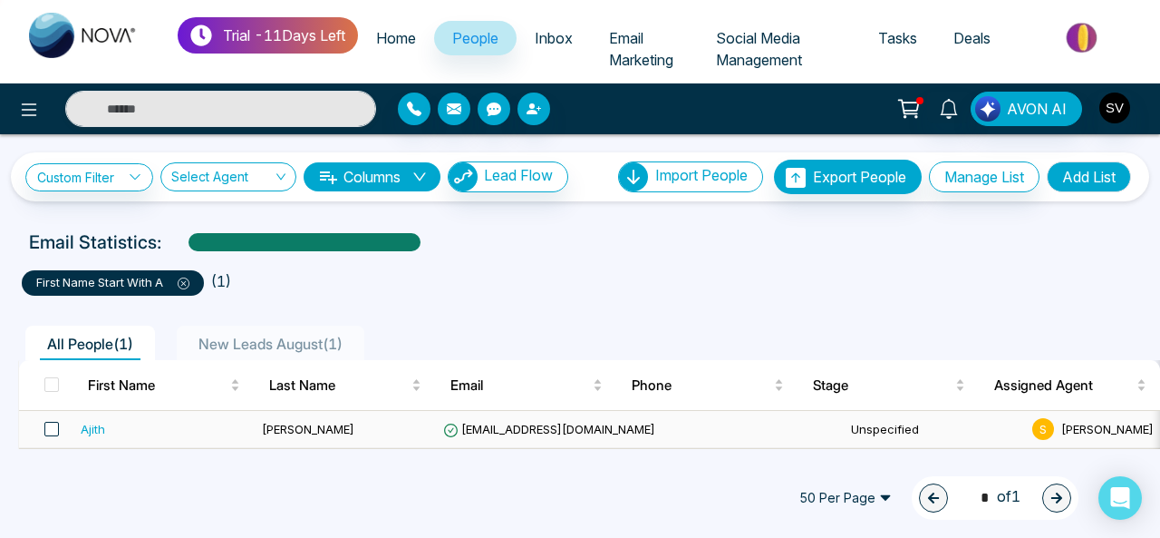
click at [53, 433] on span at bounding box center [51, 429] width 15 height 15
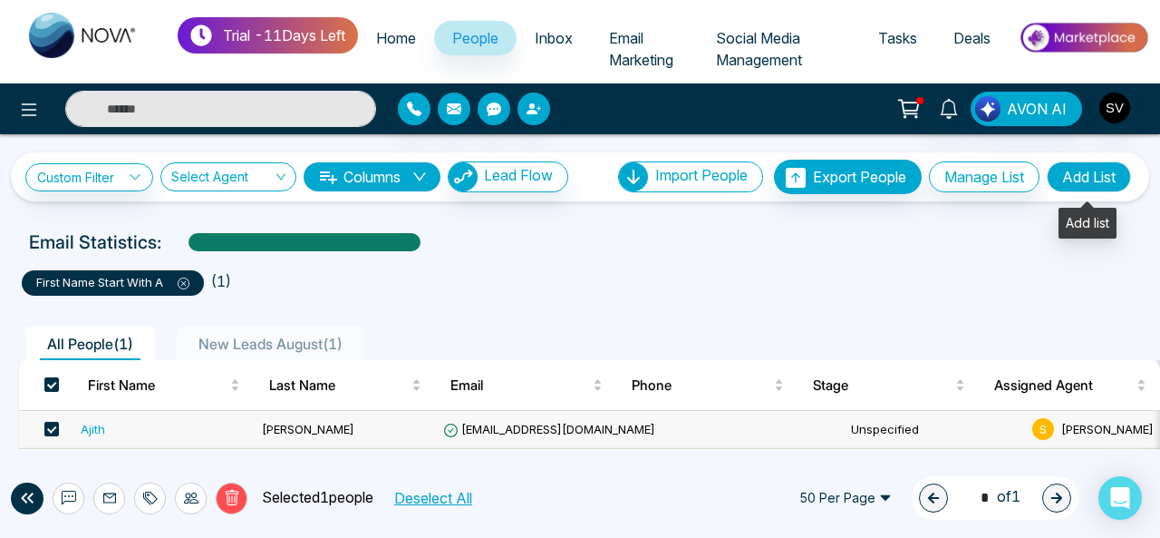
click at [1085, 177] on button "Add List" at bounding box center [1089, 176] width 84 height 31
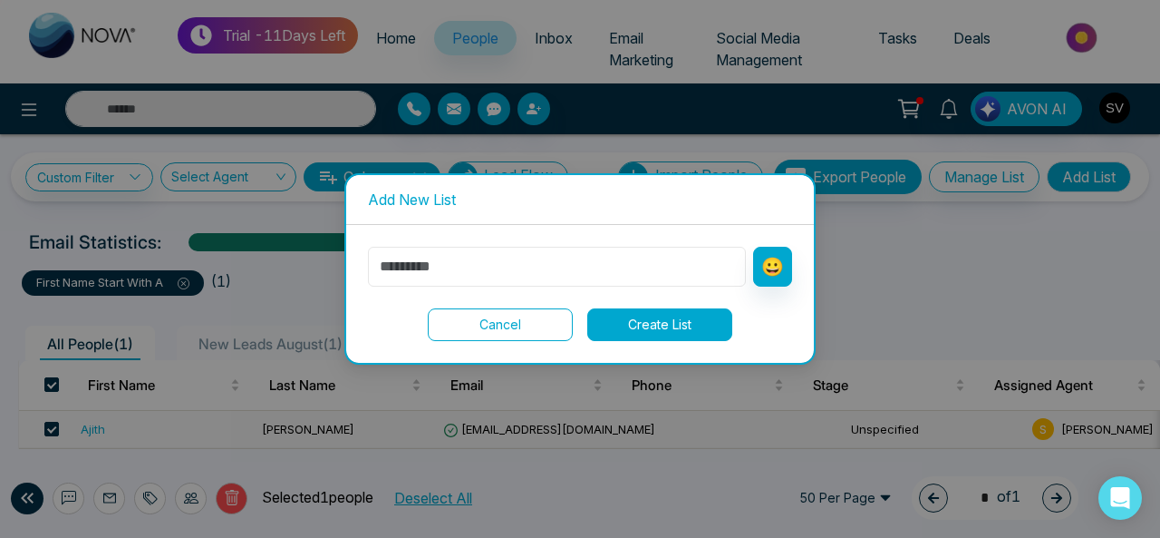
click at [477, 270] on input "text" at bounding box center [557, 267] width 378 height 40
drag, startPoint x: 1081, startPoint y: 273, endPoint x: 602, endPoint y: 166, distance: 490.4
click at [1017, 264] on div "Add New List 😀 Cancel Create List" at bounding box center [580, 269] width 1160 height 538
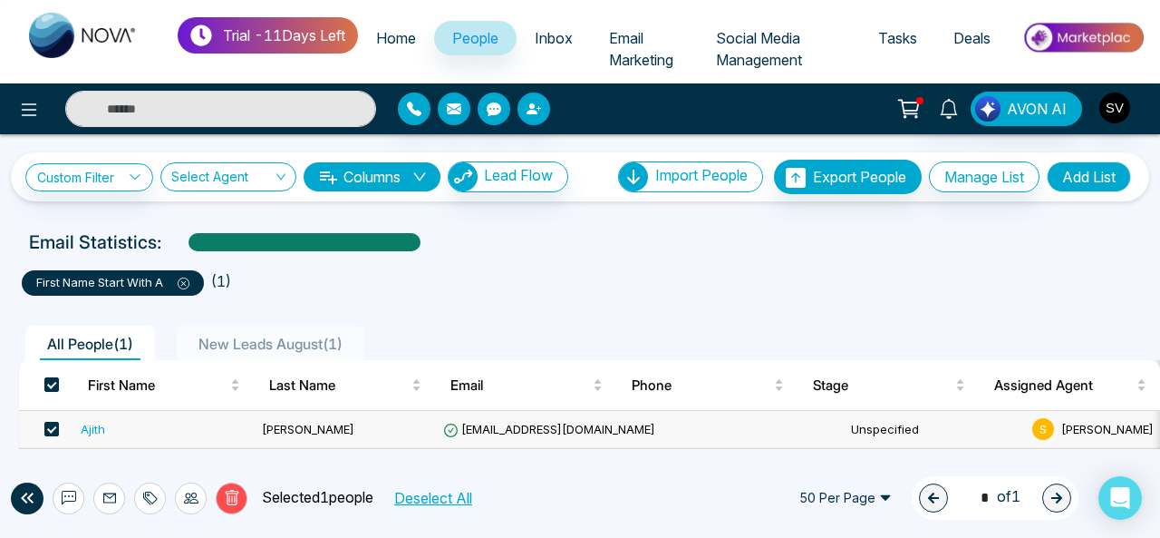
click at [248, 334] on span "New Leads August ( 1 )" at bounding box center [270, 343] width 159 height 18
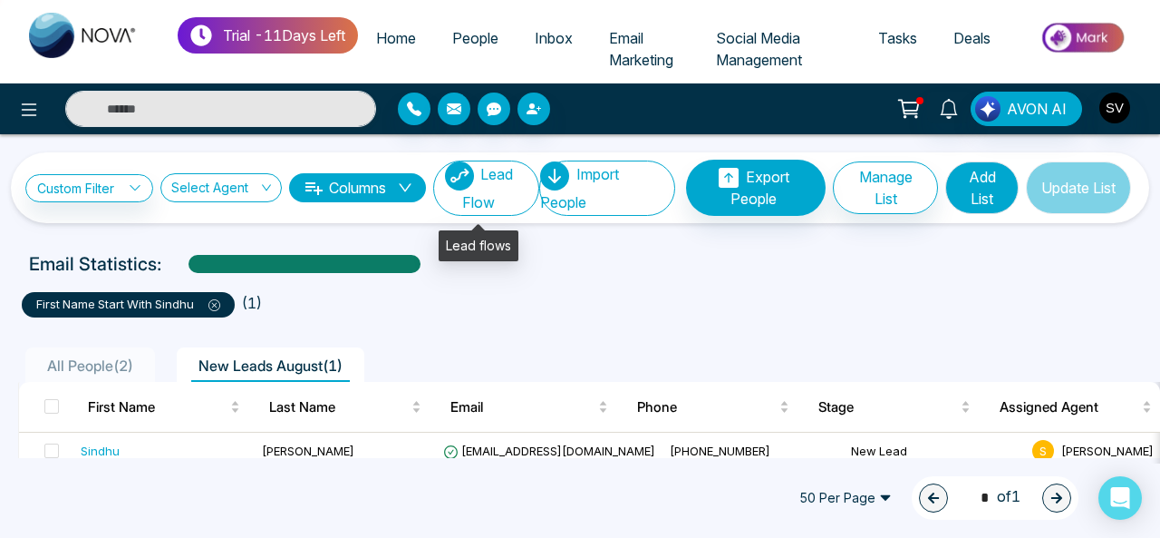
click at [462, 194] on span "Lead Flow" at bounding box center [487, 188] width 51 height 46
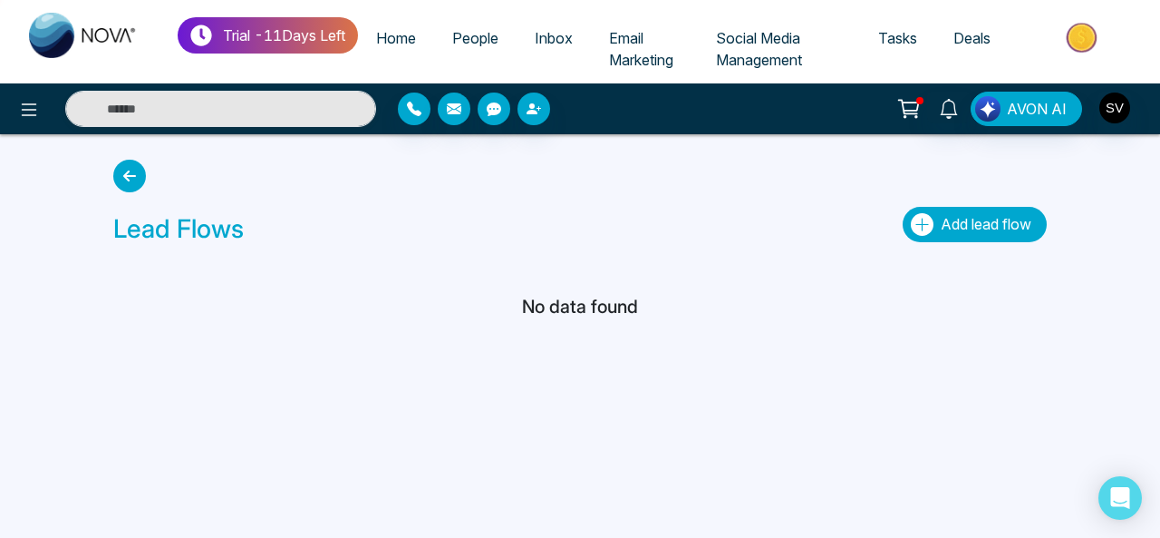
click at [959, 217] on span "Add lead flow" at bounding box center [986, 224] width 91 height 18
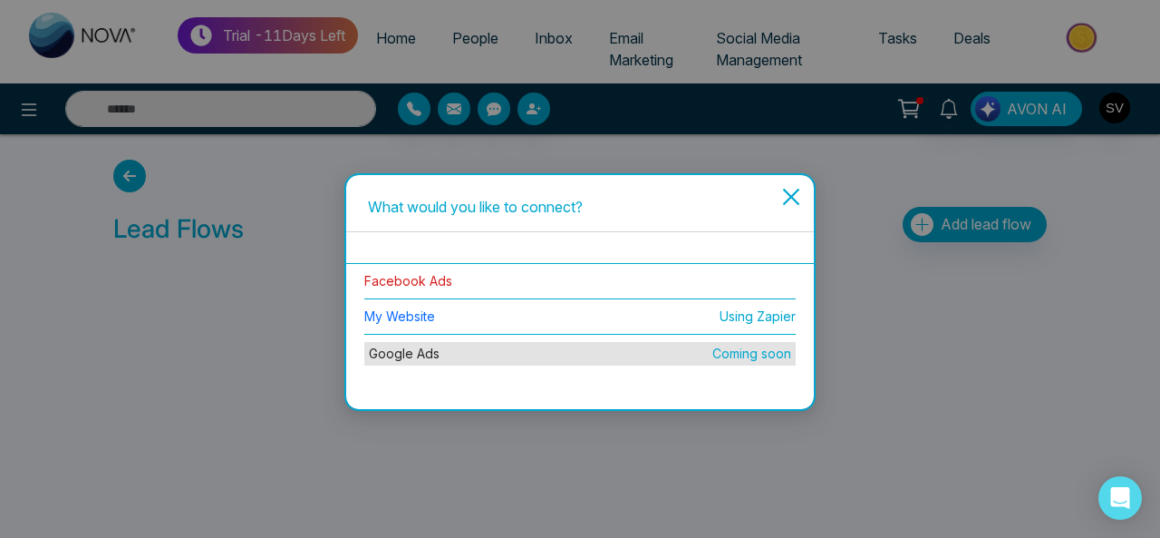
click at [424, 276] on link "Facebook Ads" at bounding box center [408, 280] width 88 height 15
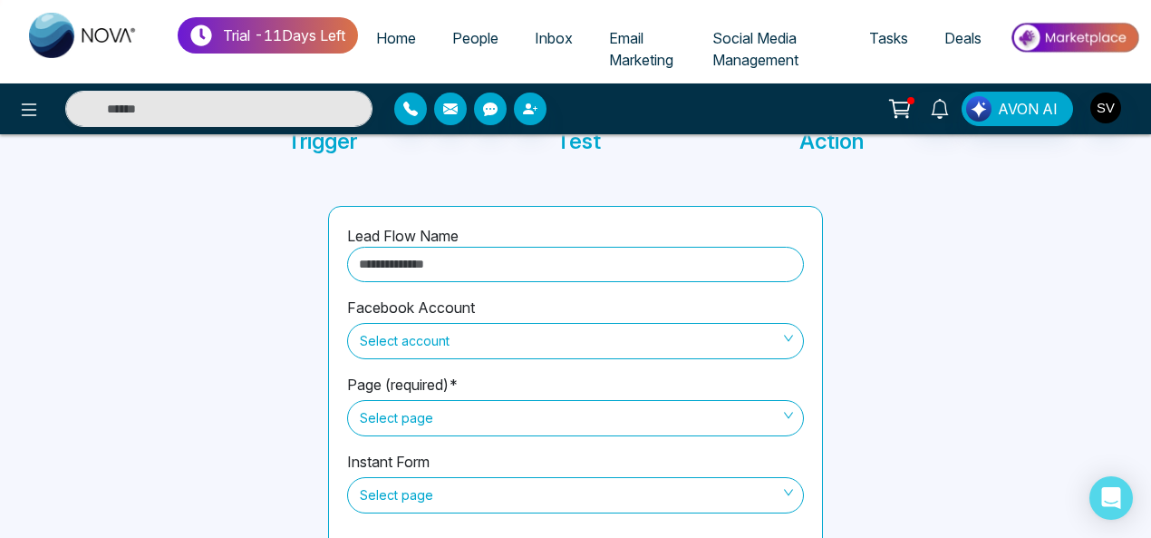
scroll to position [208, 0]
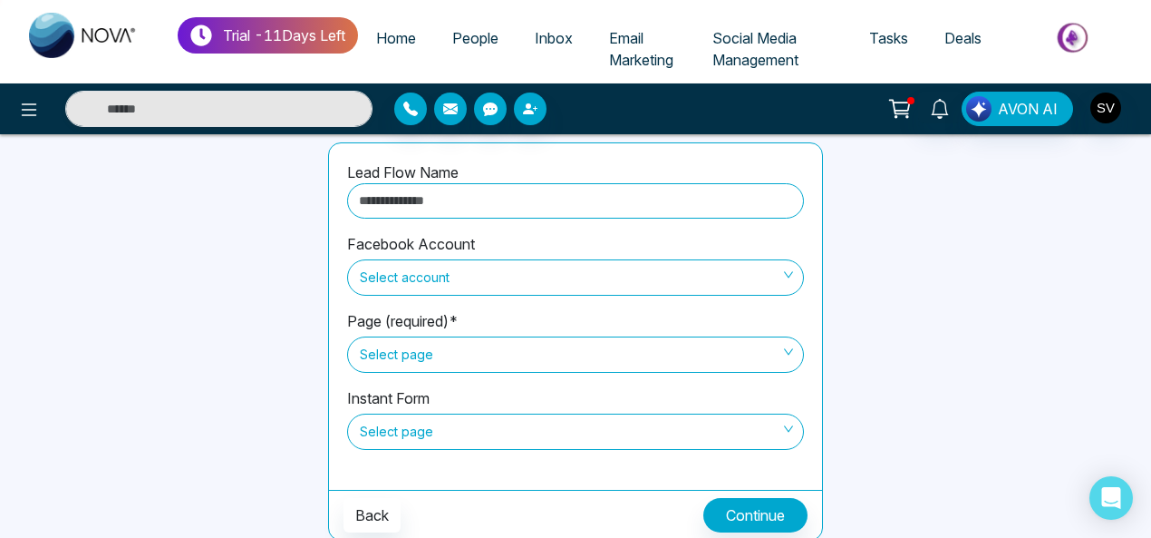
click at [783, 53] on span "Social Media Management" at bounding box center [755, 49] width 86 height 40
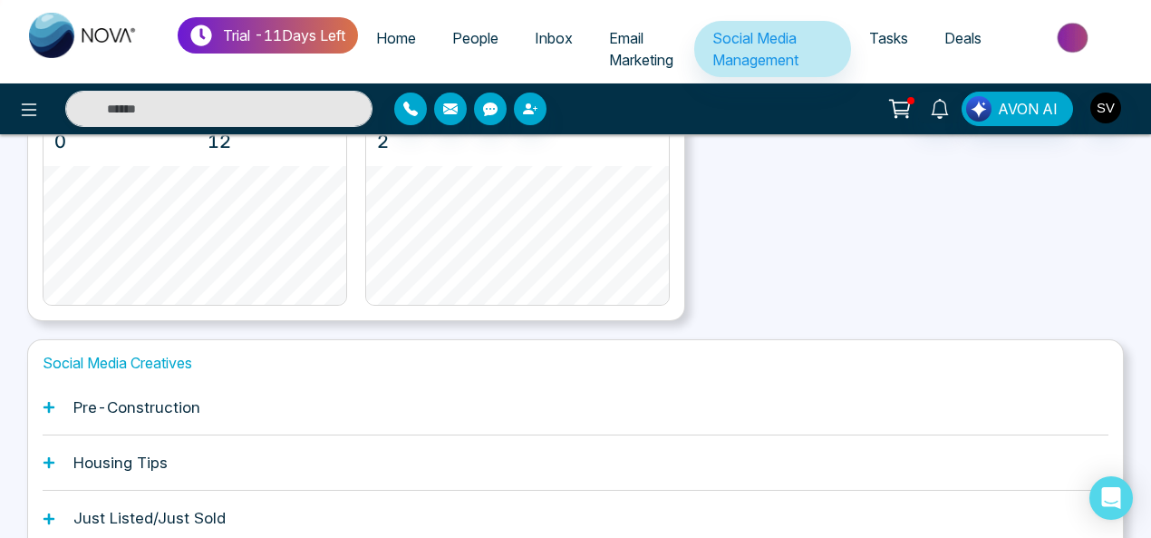
scroll to position [570, 0]
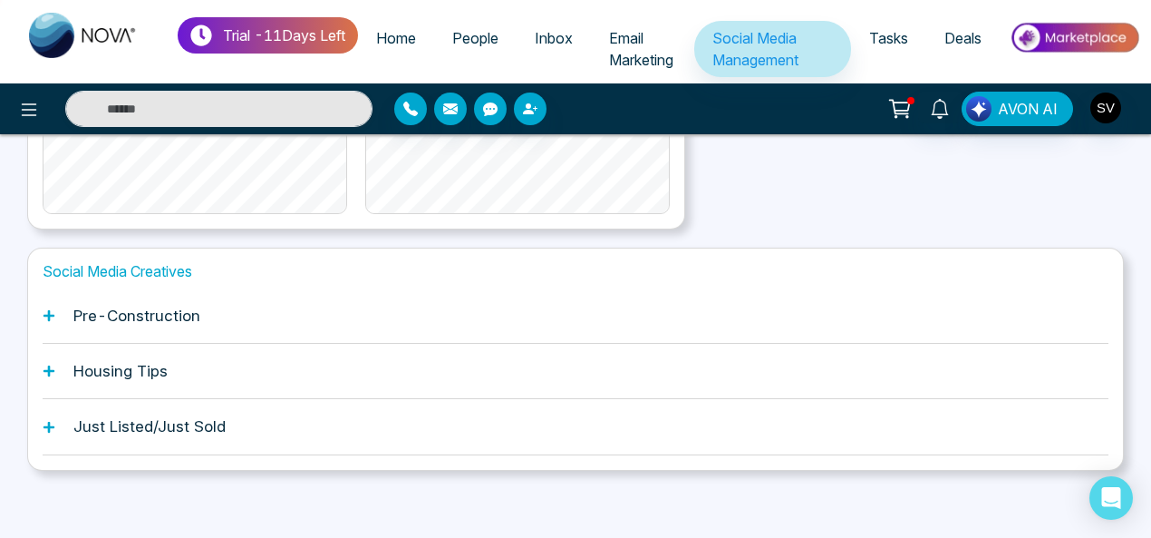
click at [49, 311] on icon at bounding box center [49, 315] width 13 height 13
click at [156, 306] on h1 "Pre-Construction" at bounding box center [136, 315] width 127 height 18
click at [136, 316] on h1 "Pre-Construction" at bounding box center [136, 315] width 127 height 18
click at [51, 311] on icon at bounding box center [49, 315] width 11 height 11
click at [60, 306] on div "Pre-Construction" at bounding box center [576, 315] width 1066 height 55
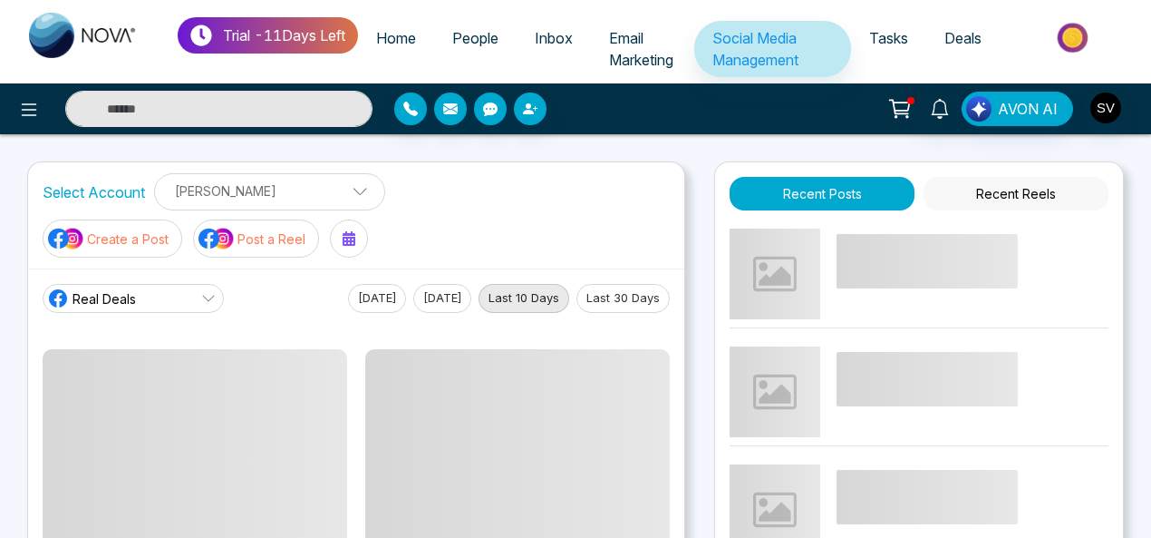
scroll to position [570, 0]
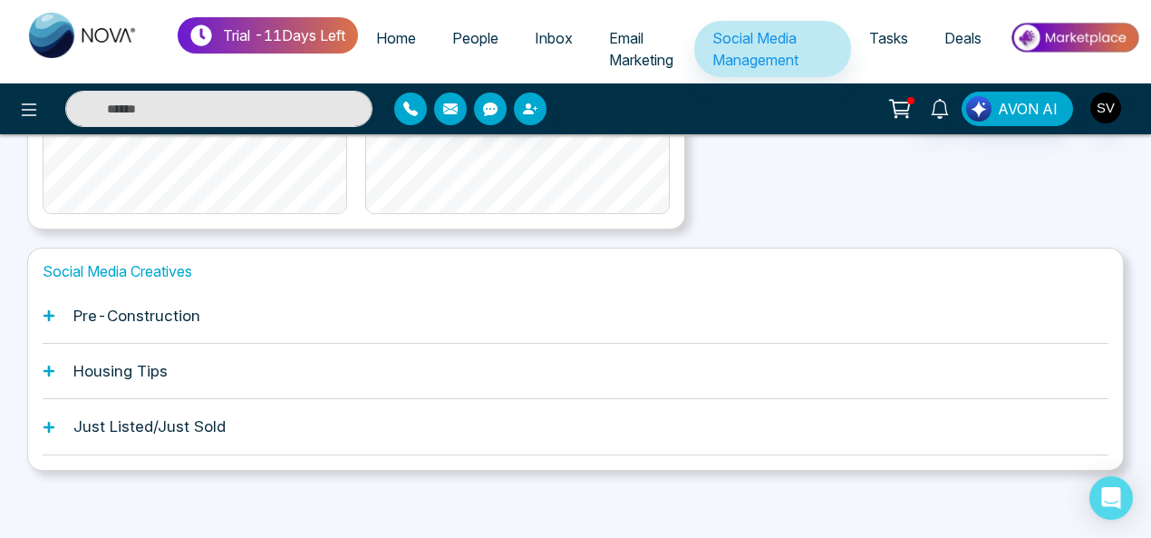
click at [53, 309] on icon at bounding box center [49, 315] width 13 height 13
click at [42, 356] on div "Social Media Creatives Pre-Construction Housing Tips Just Listed/Just Sold" at bounding box center [575, 358] width 1097 height 222
click at [54, 421] on icon at bounding box center [49, 427] width 13 height 13
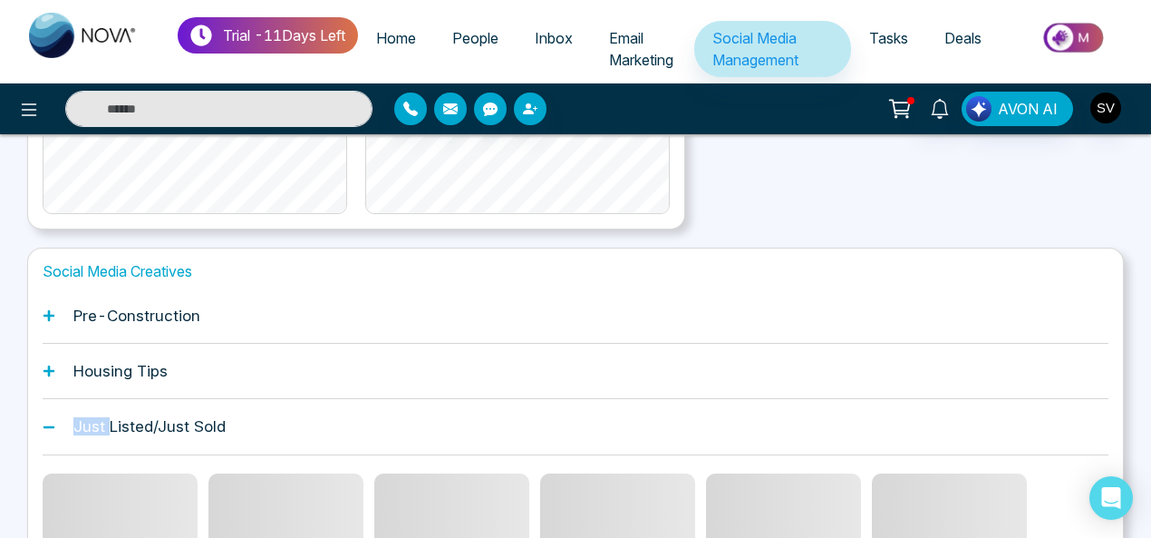
click at [54, 421] on icon at bounding box center [49, 427] width 13 height 13
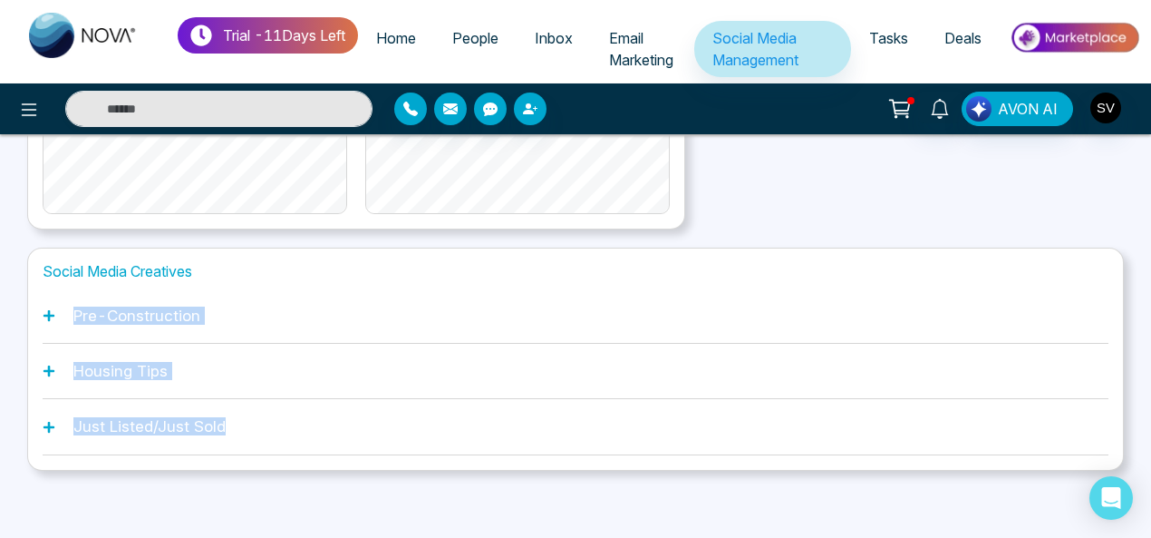
click at [54, 421] on icon at bounding box center [49, 427] width 13 height 13
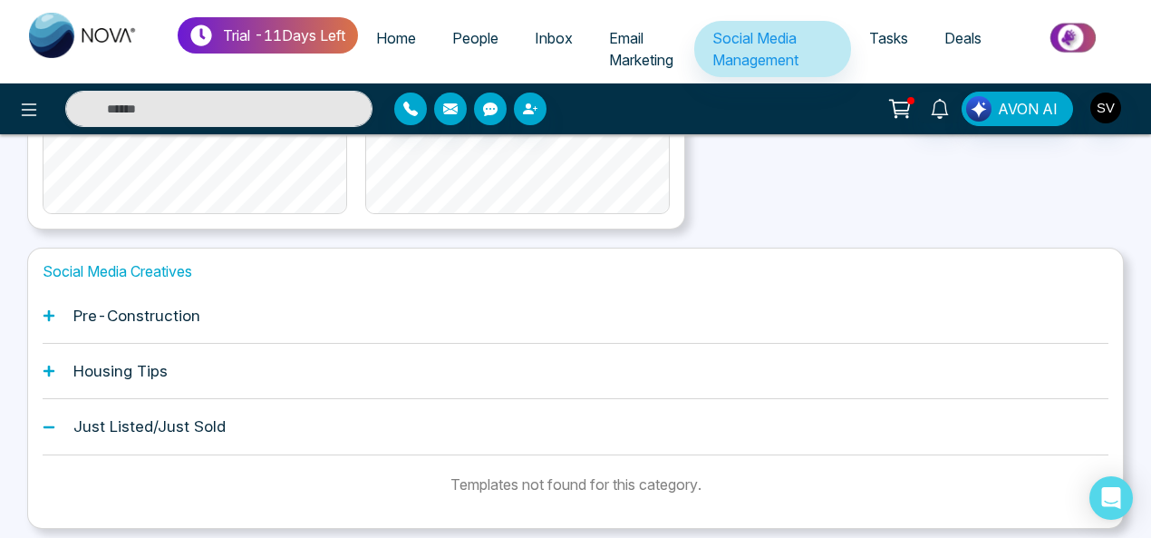
click at [54, 421] on icon at bounding box center [49, 427] width 13 height 13
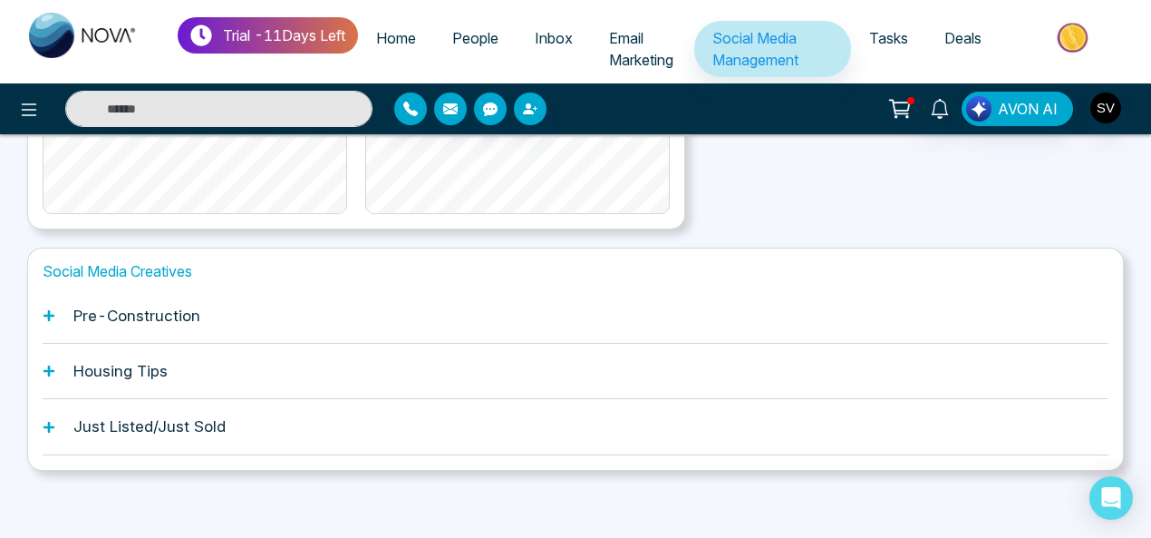
click at [54, 421] on icon at bounding box center [49, 427] width 13 height 13
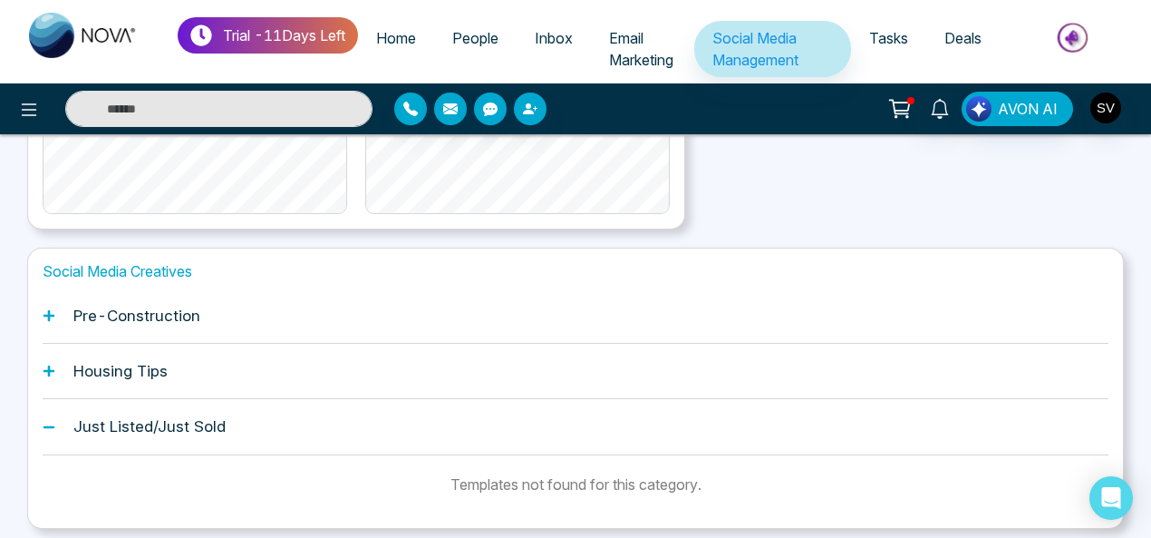
scroll to position [628, 0]
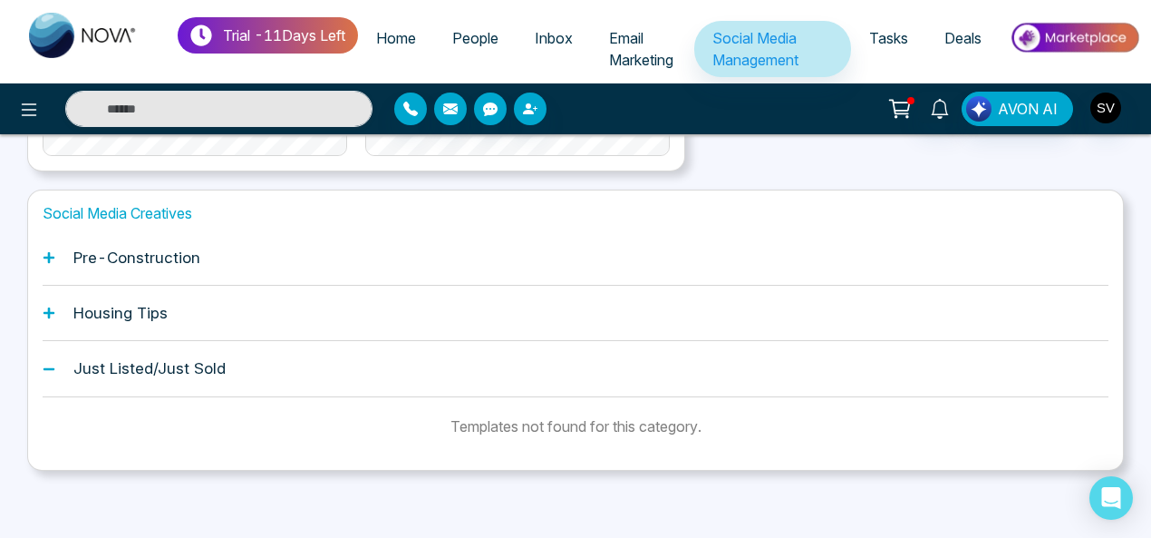
click at [43, 306] on icon at bounding box center [49, 312] width 13 height 13
click at [48, 307] on icon at bounding box center [49, 312] width 11 height 11
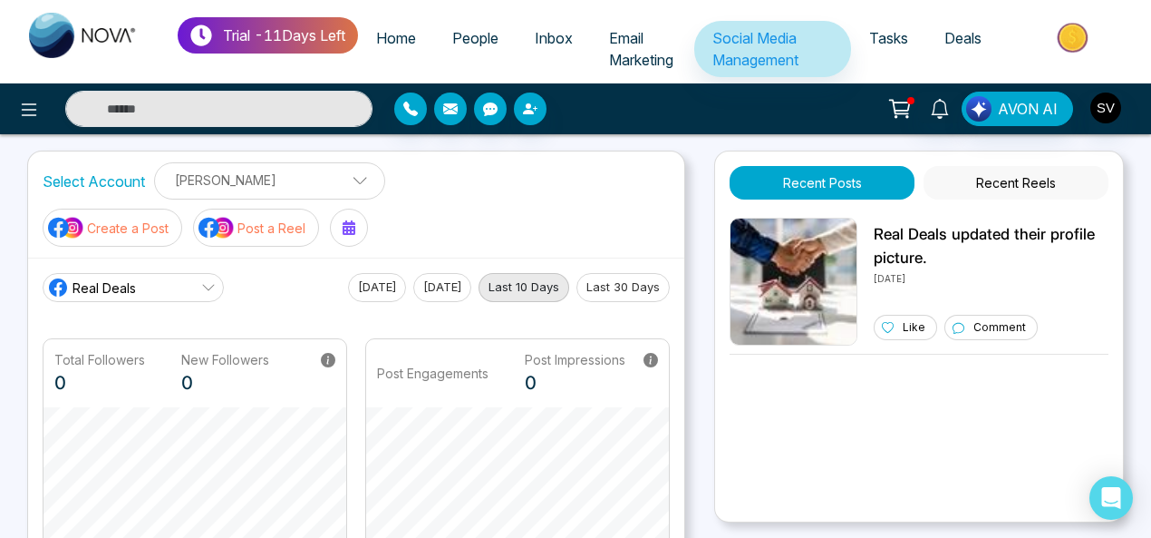
scroll to position [0, 0]
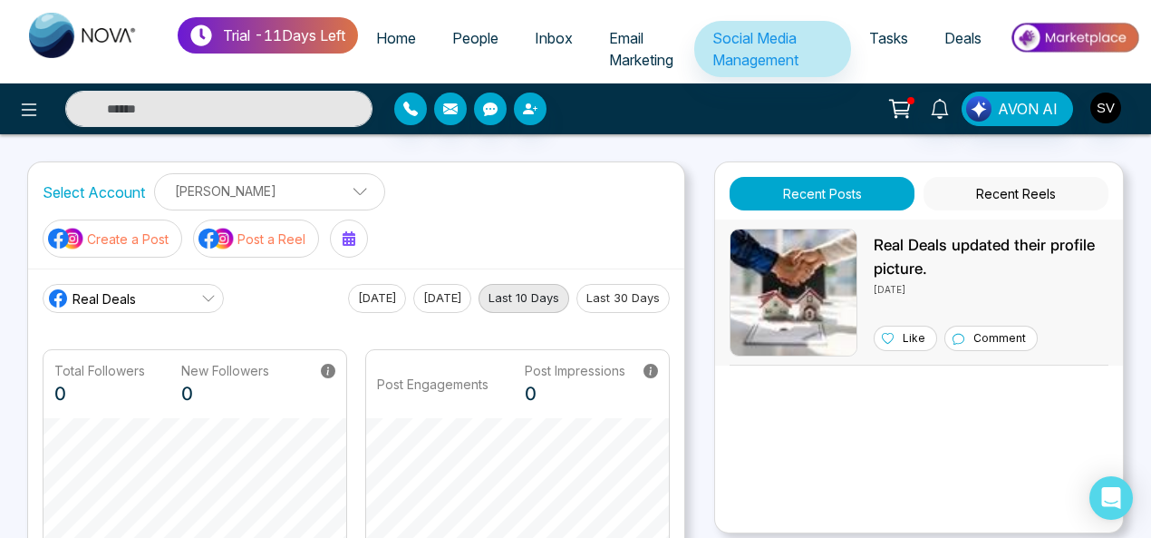
click at [932, 259] on p "Real Deals updated their profile picture." at bounding box center [991, 257] width 235 height 46
click at [1067, 39] on img at bounding box center [1074, 37] width 131 height 41
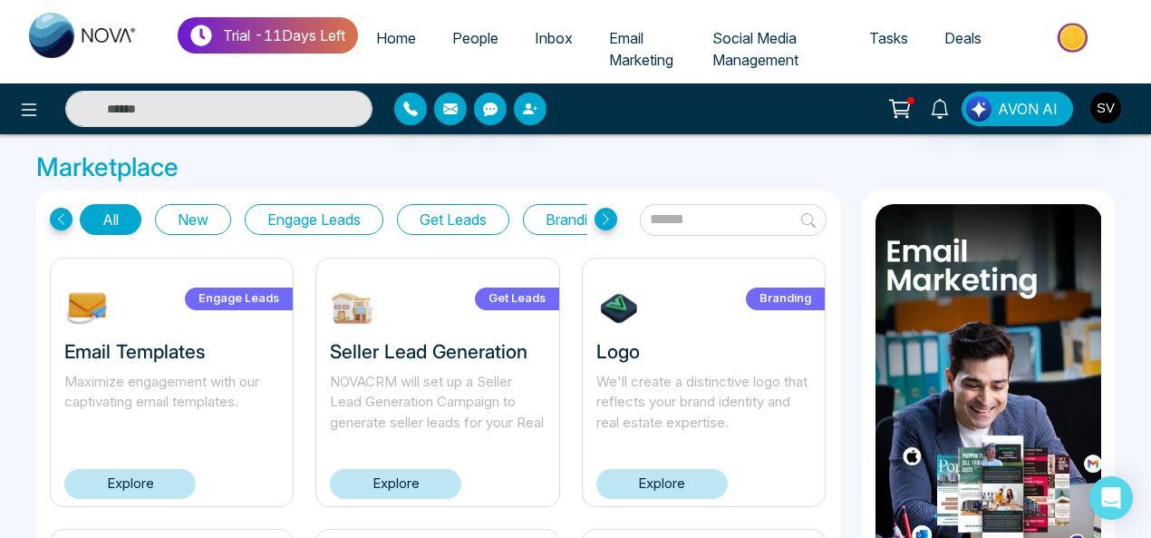
click at [112, 478] on link "Explore" at bounding box center [129, 484] width 131 height 30
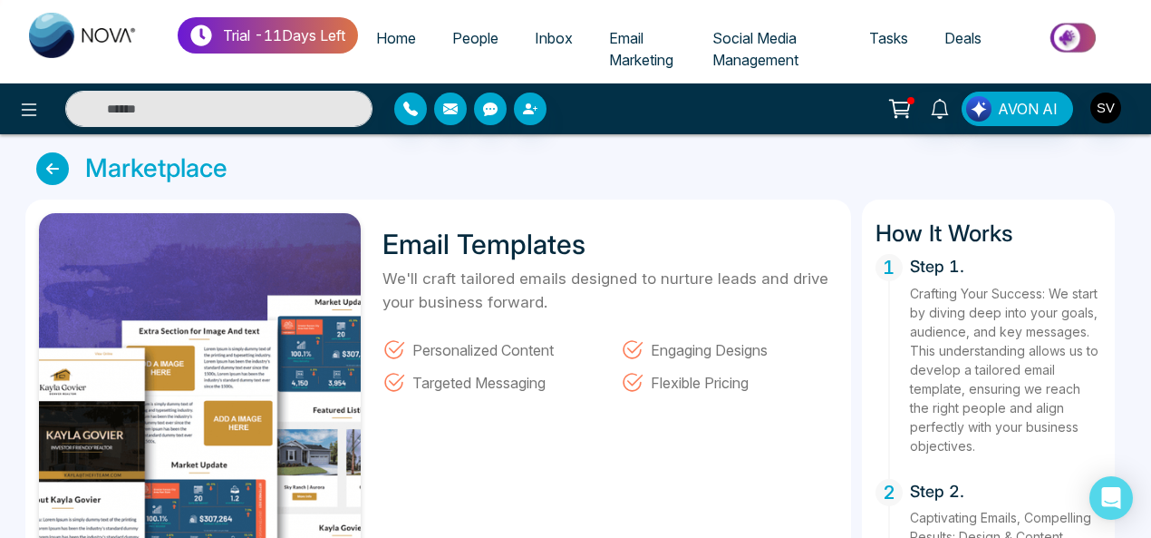
scroll to position [296, 0]
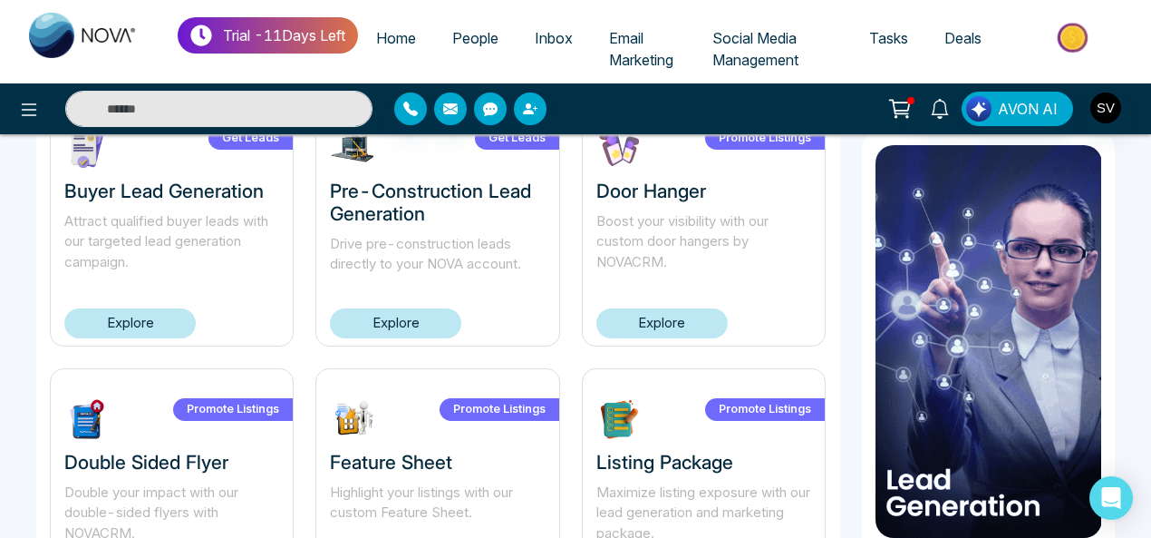
scroll to position [1376, 0]
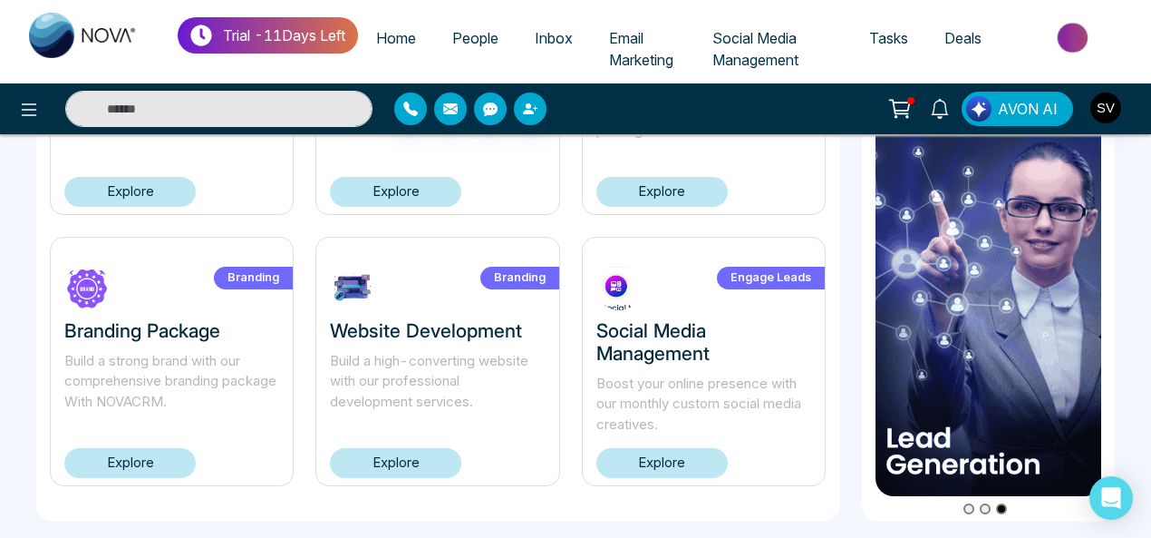
drag, startPoint x: 1142, startPoint y: 426, endPoint x: 1146, endPoint y: 305, distance: 120.6
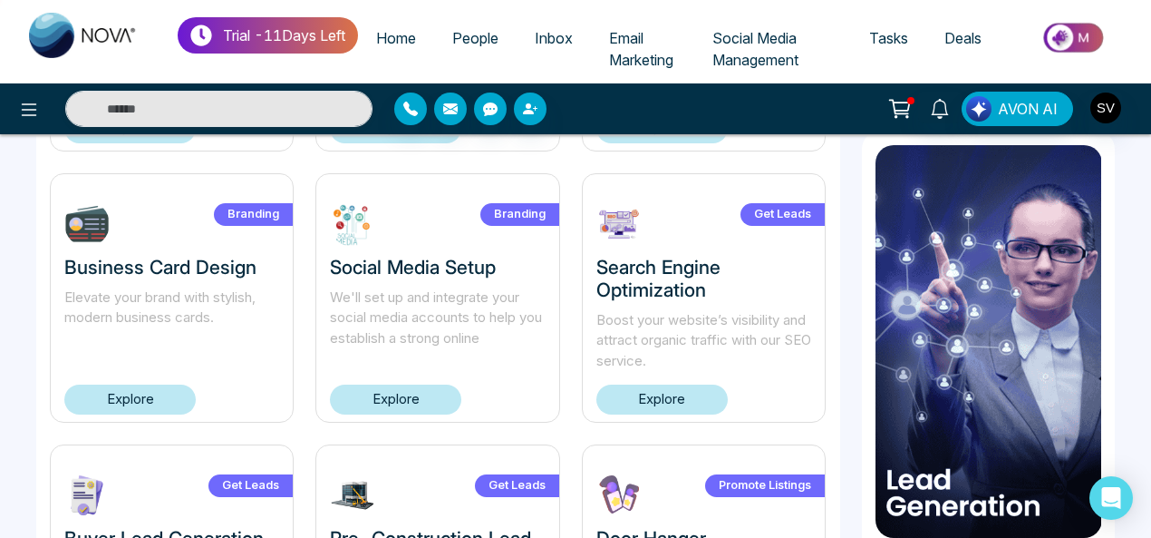
scroll to position [624, 0]
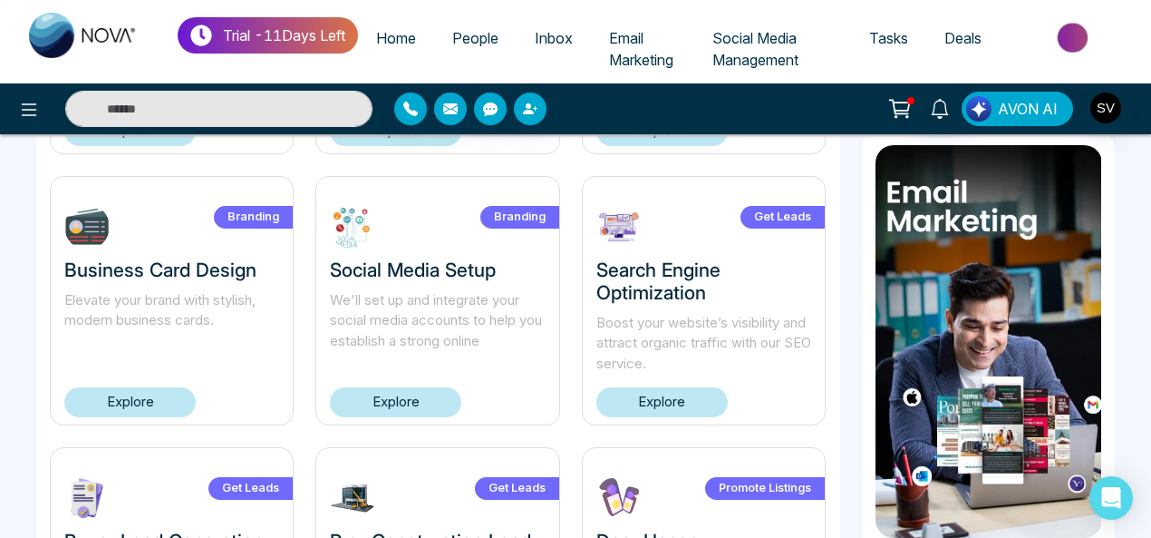
click at [997, 110] on button "AVON AI" at bounding box center [1017, 109] width 111 height 34
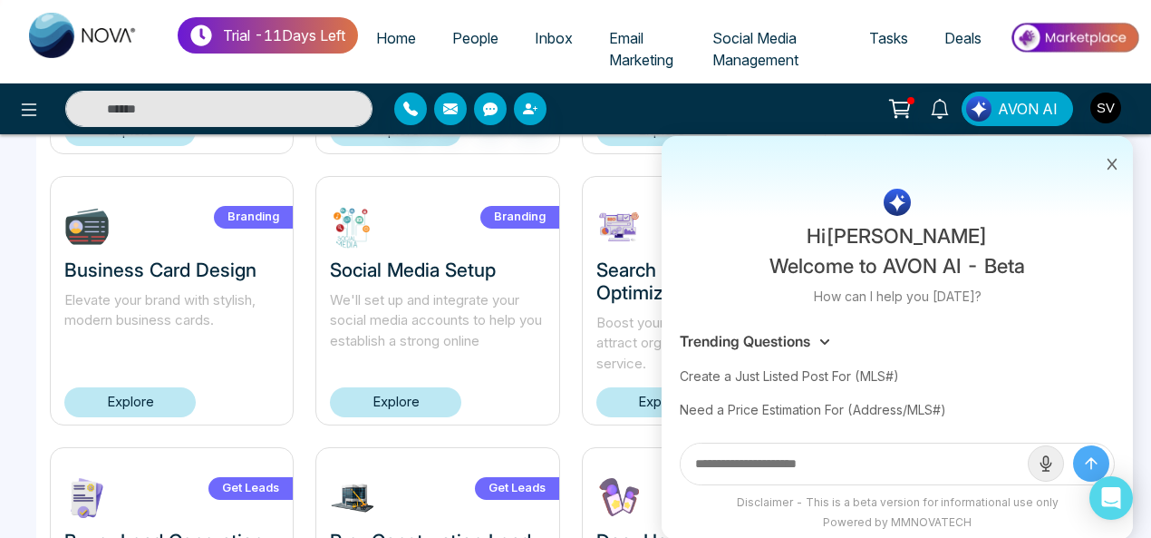
scroll to position [202, 0]
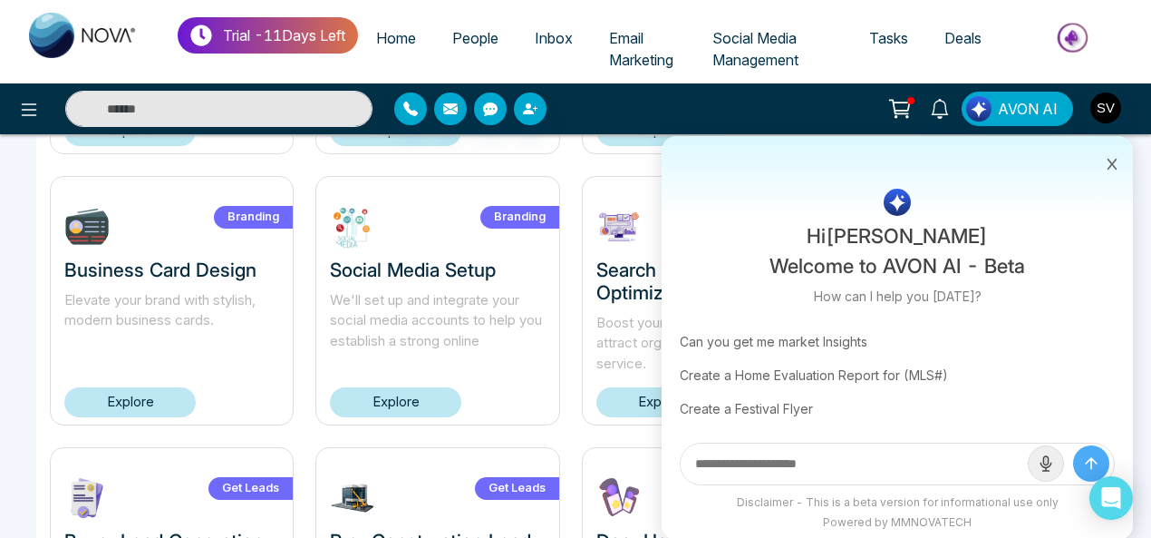
click at [788, 470] on input "text" at bounding box center [854, 463] width 347 height 41
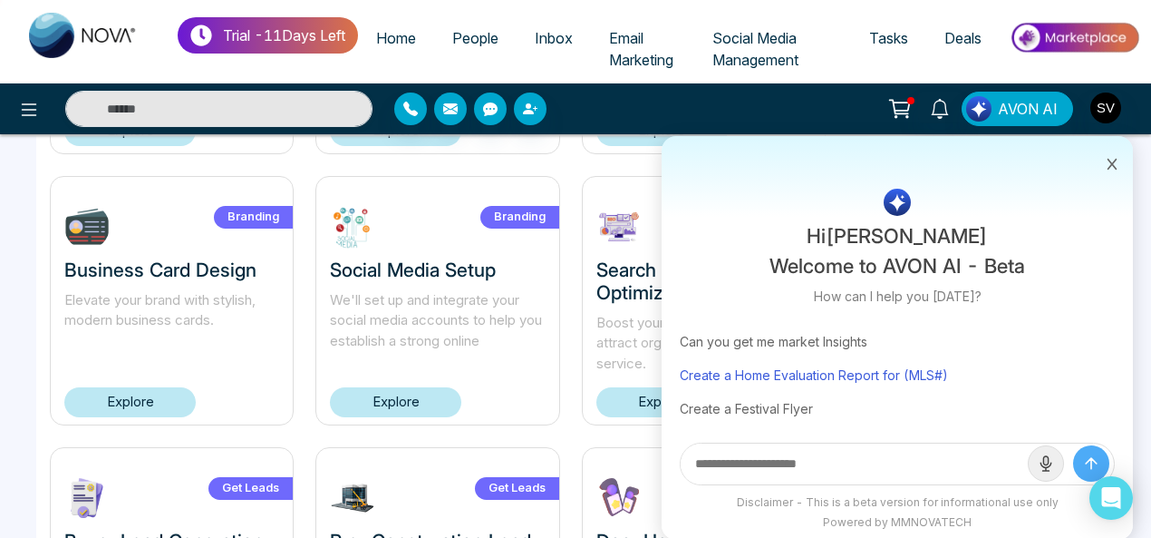
click at [826, 375] on div "Create a Home Evaluation Report for (MLS#)" at bounding box center [897, 375] width 435 height 34
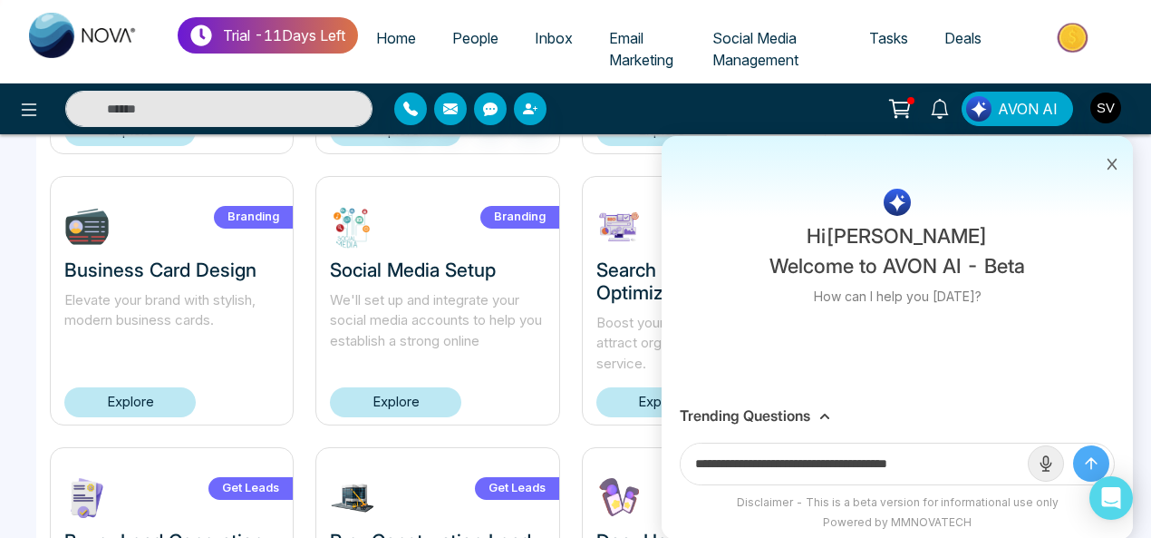
click at [964, 458] on input "**********" at bounding box center [854, 463] width 347 height 41
drag, startPoint x: 964, startPoint y: 458, endPoint x: 917, endPoint y: 459, distance: 47.1
click at [917, 459] on input "**********" at bounding box center [854, 463] width 347 height 41
paste input "**********"
type input "**********"
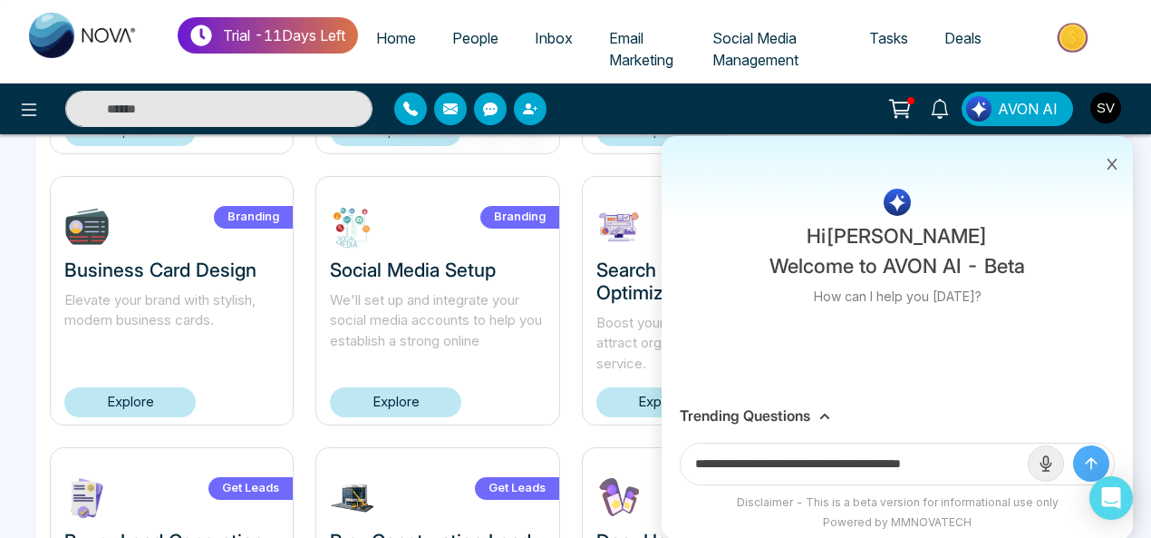
click at [1091, 465] on icon "submit" at bounding box center [1091, 463] width 11 height 11
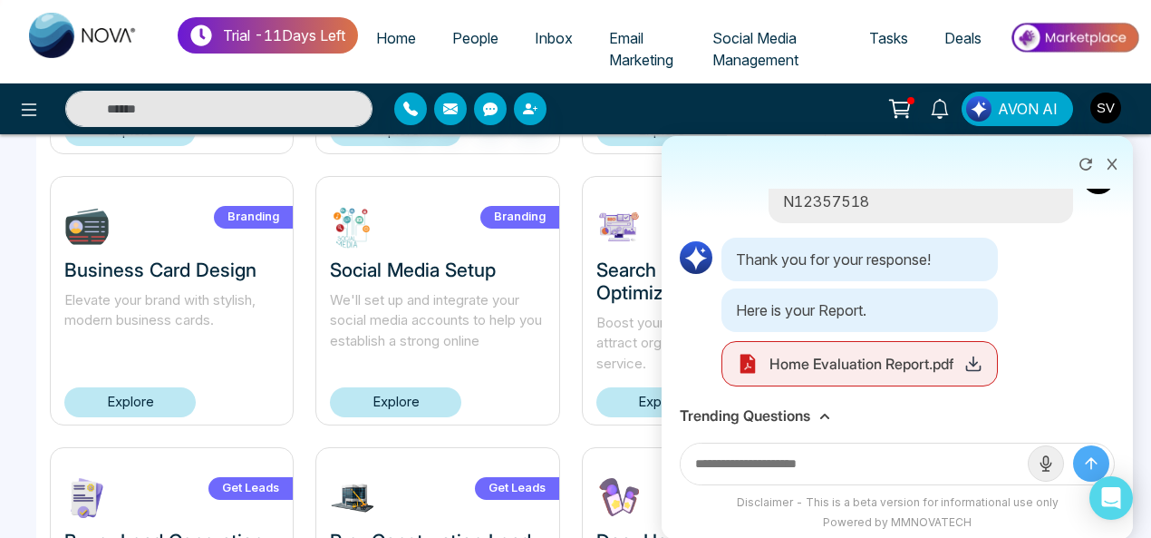
scroll to position [42, 0]
click at [970, 360] on polyline at bounding box center [973, 362] width 7 height 4
drag, startPoint x: 1120, startPoint y: 350, endPoint x: 1111, endPoint y: 247, distance: 102.8
click at [1111, 247] on div "Create a Home Evaluation Report for N12357518 Thank you for your response! Here…" at bounding box center [897, 293] width 471 height 209
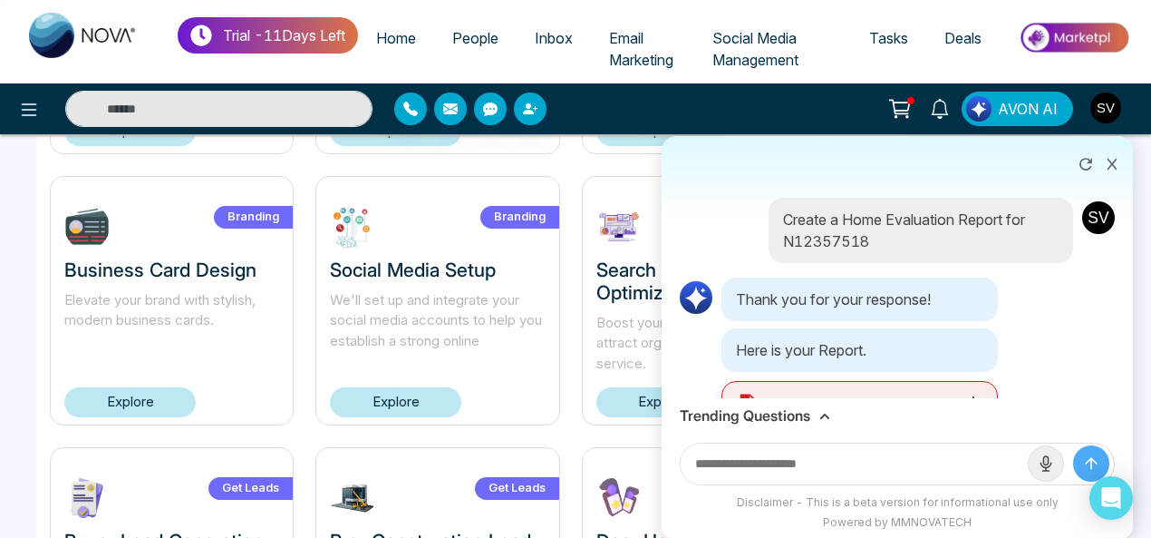
click at [1112, 157] on button at bounding box center [1112, 162] width 24 height 34
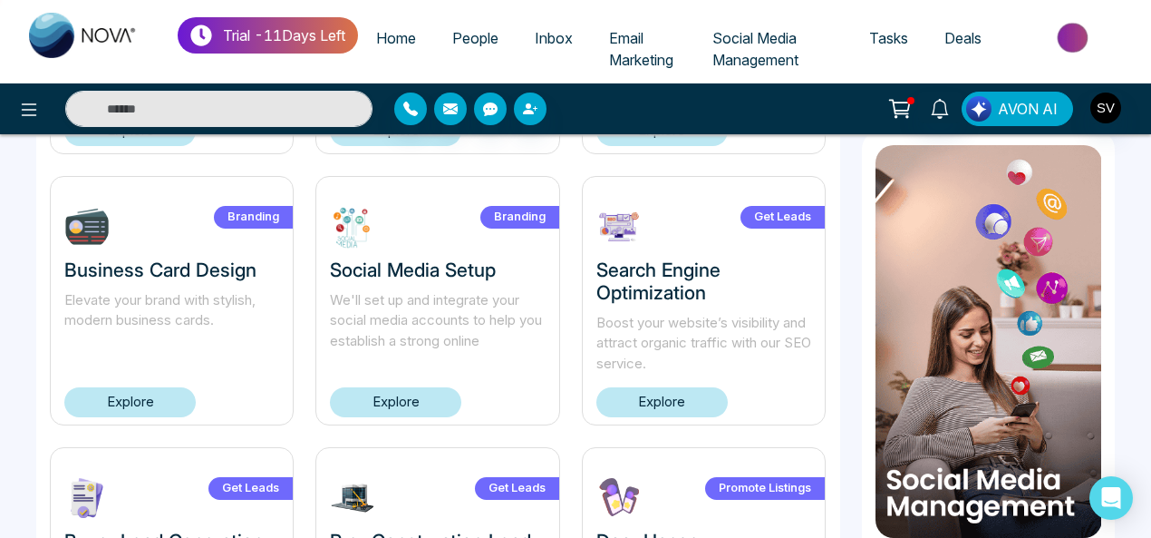
click at [1010, 111] on span "AVON AI" at bounding box center [1028, 109] width 60 height 22
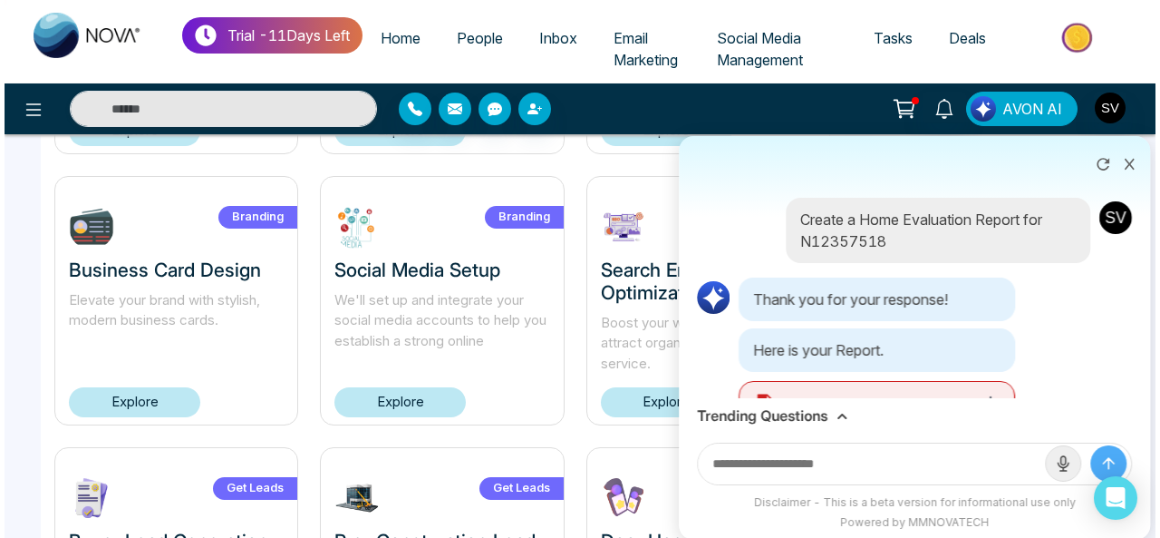
scroll to position [42, 0]
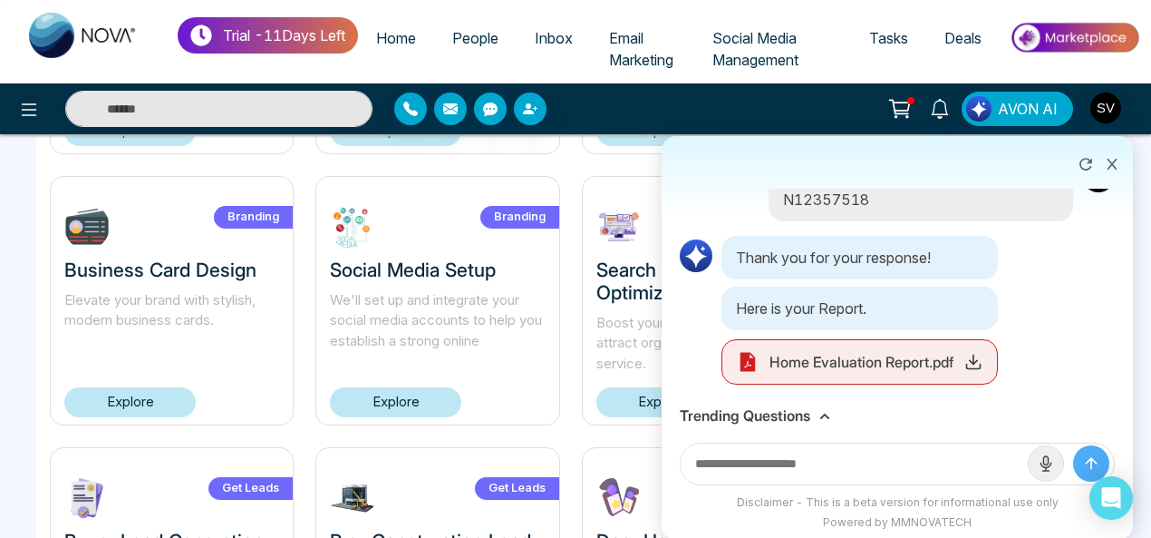
click at [758, 460] on input "text" at bounding box center [854, 463] width 347 height 41
click at [770, 414] on h3 "Trending Questions" at bounding box center [745, 415] width 131 height 17
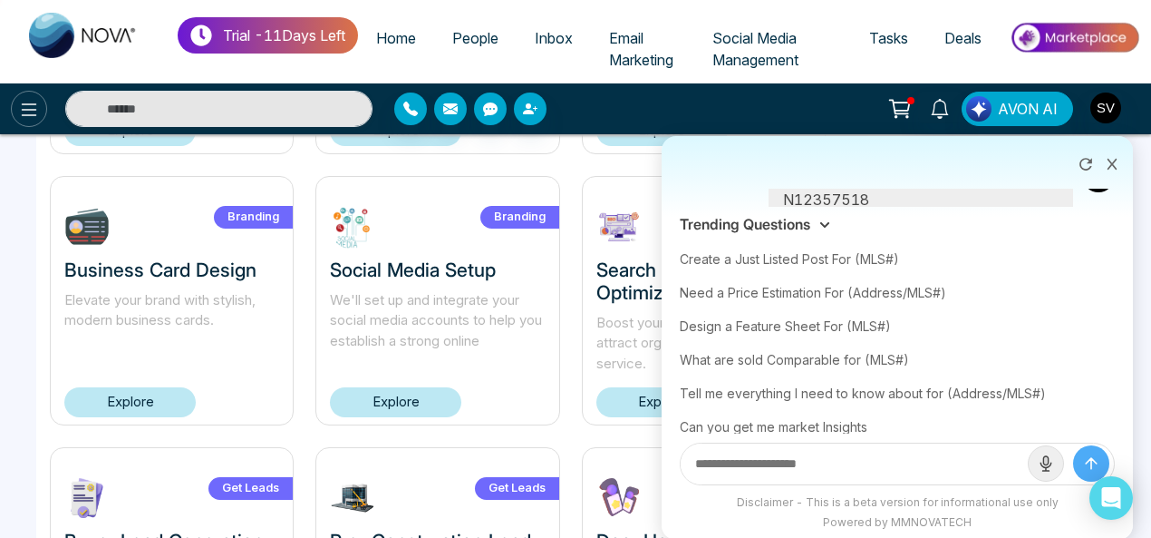
click at [29, 107] on icon at bounding box center [29, 110] width 22 height 22
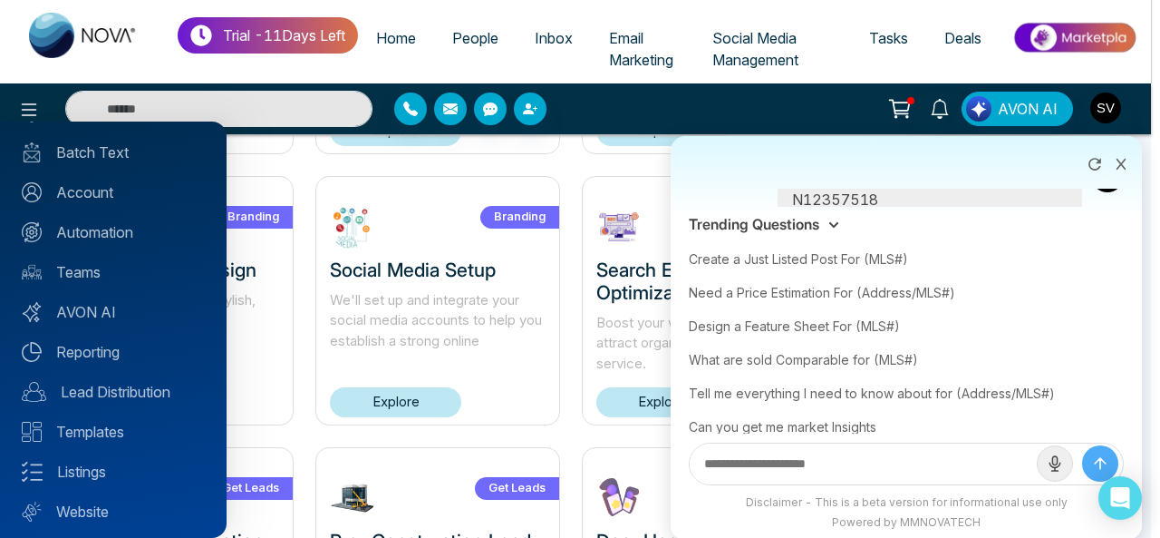
scroll to position [196, 0]
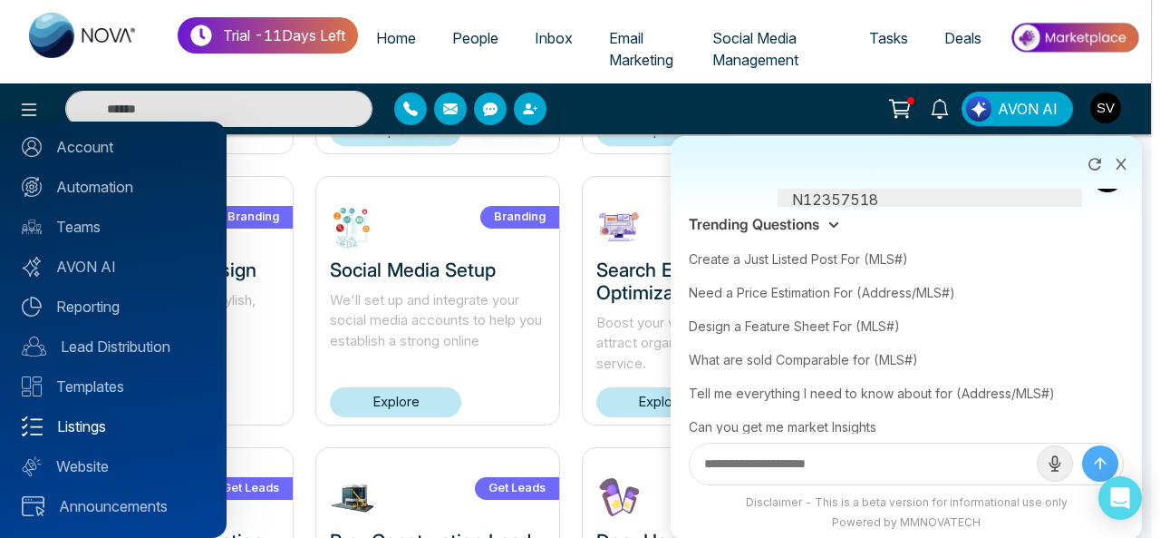
click at [107, 429] on link "Listings" at bounding box center [113, 426] width 183 height 22
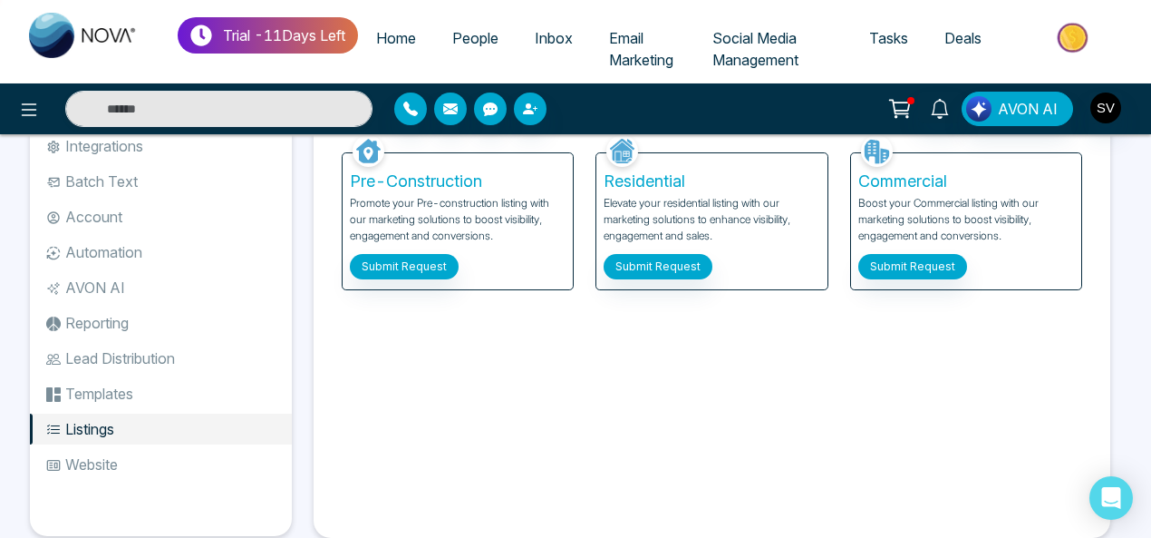
scroll to position [121, 0]
